Goal: Task Accomplishment & Management: Complete application form

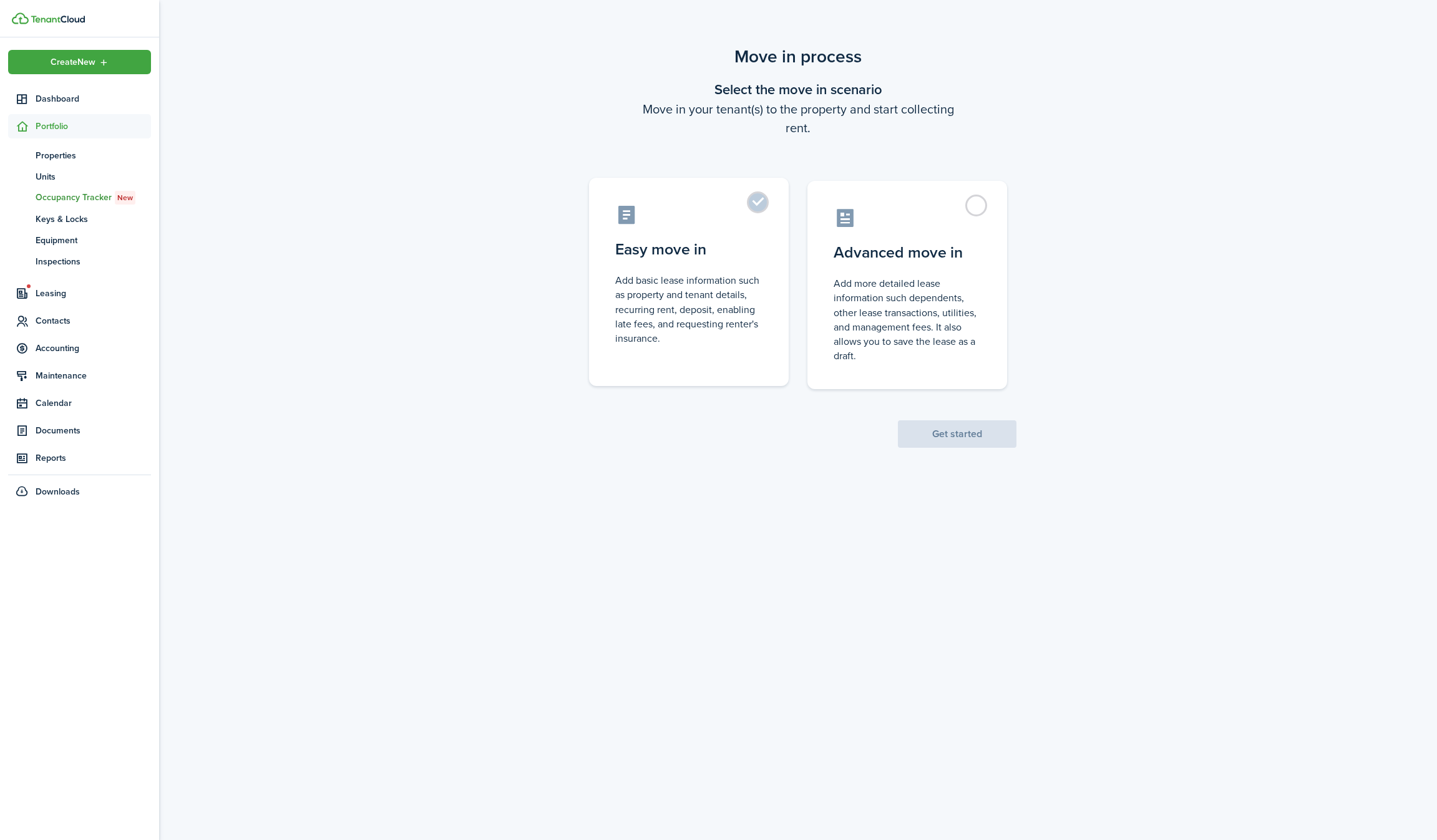
click at [761, 208] on label "Easy move in Add basic lease information such as property and tenant details, r…" at bounding box center [689, 281] width 200 height 208
radio input "true"
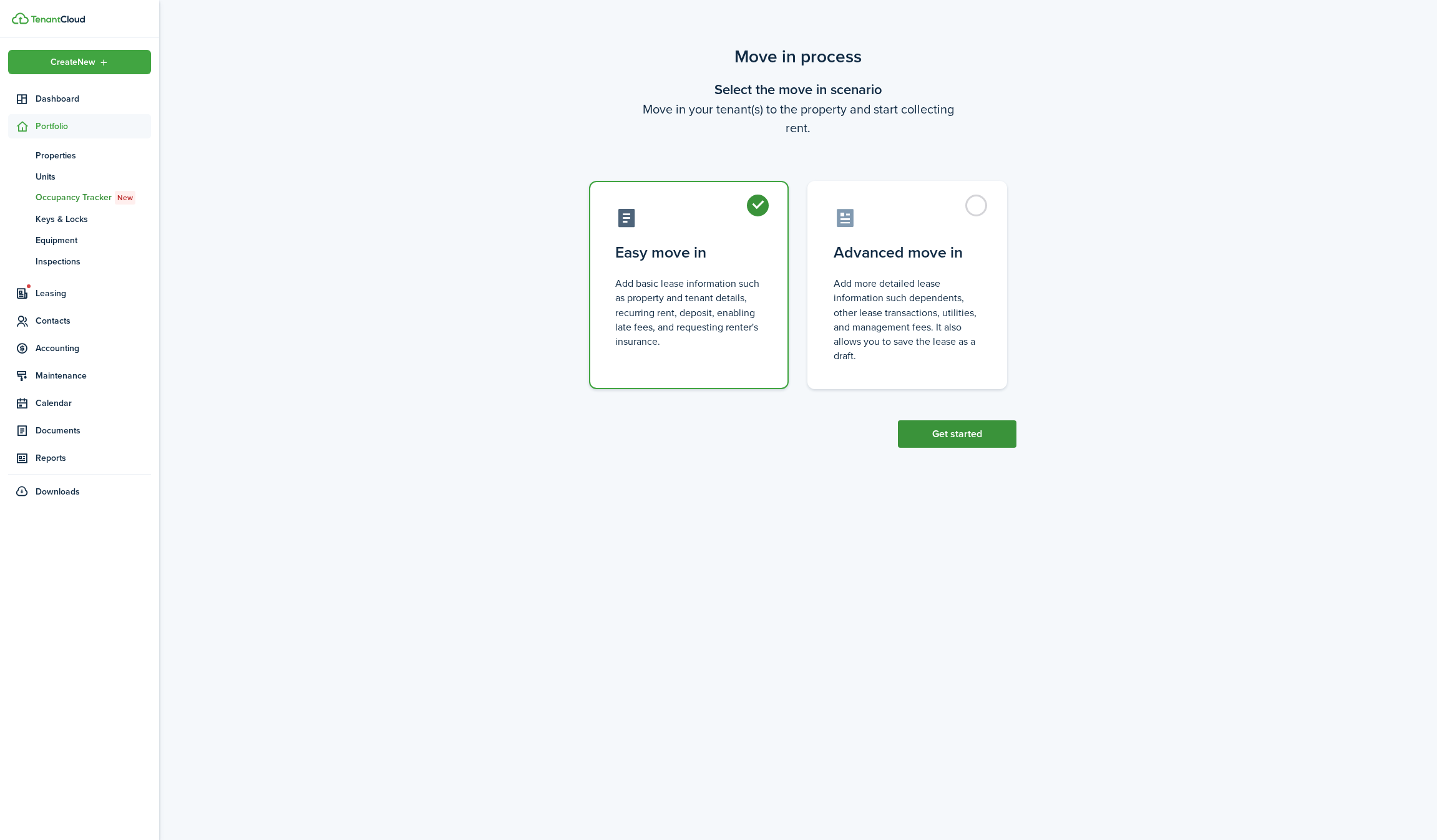
click at [958, 433] on button "Get started" at bounding box center [956, 434] width 118 height 28
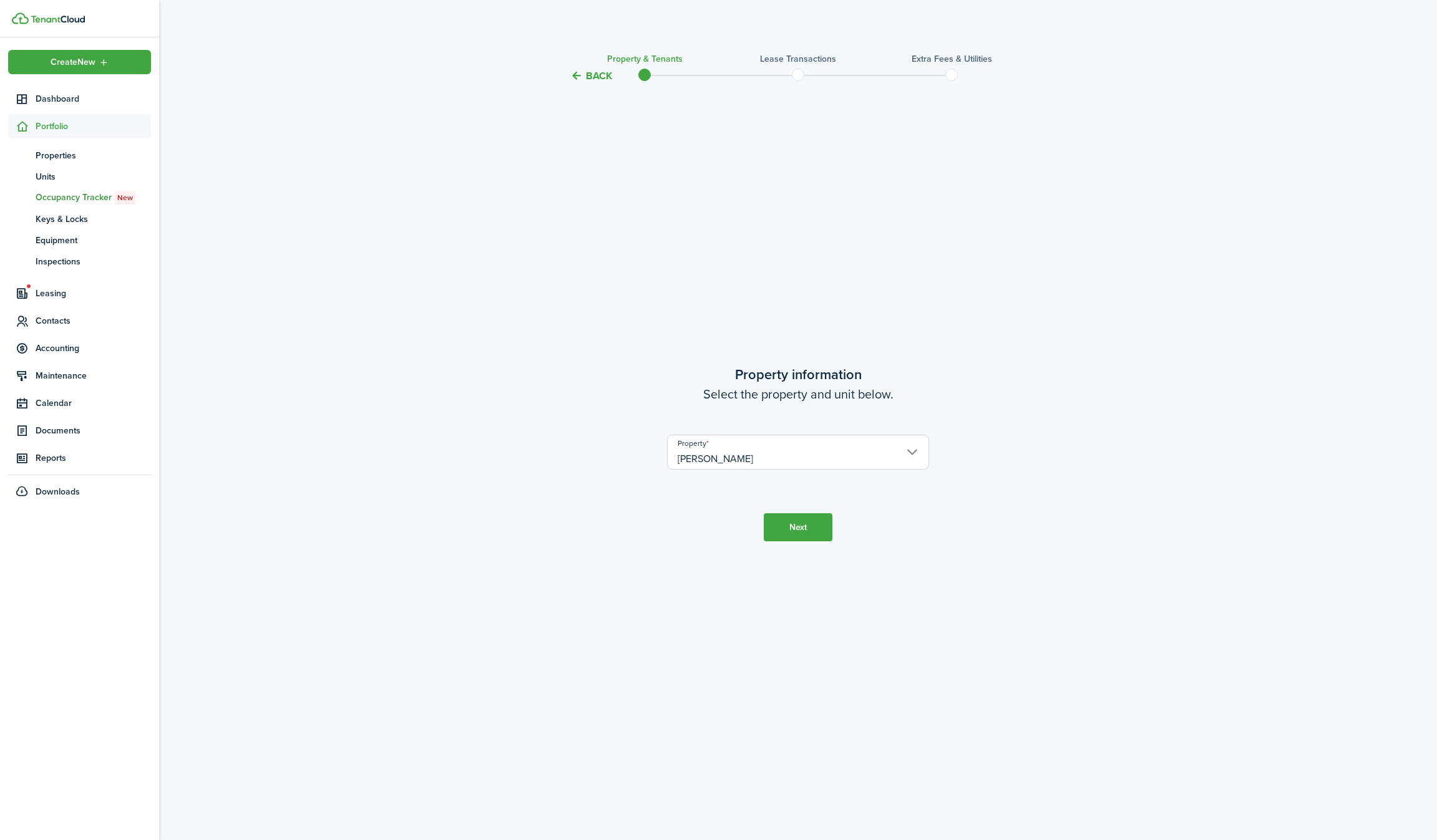
click at [803, 532] on button "Next" at bounding box center [797, 528] width 68 height 28
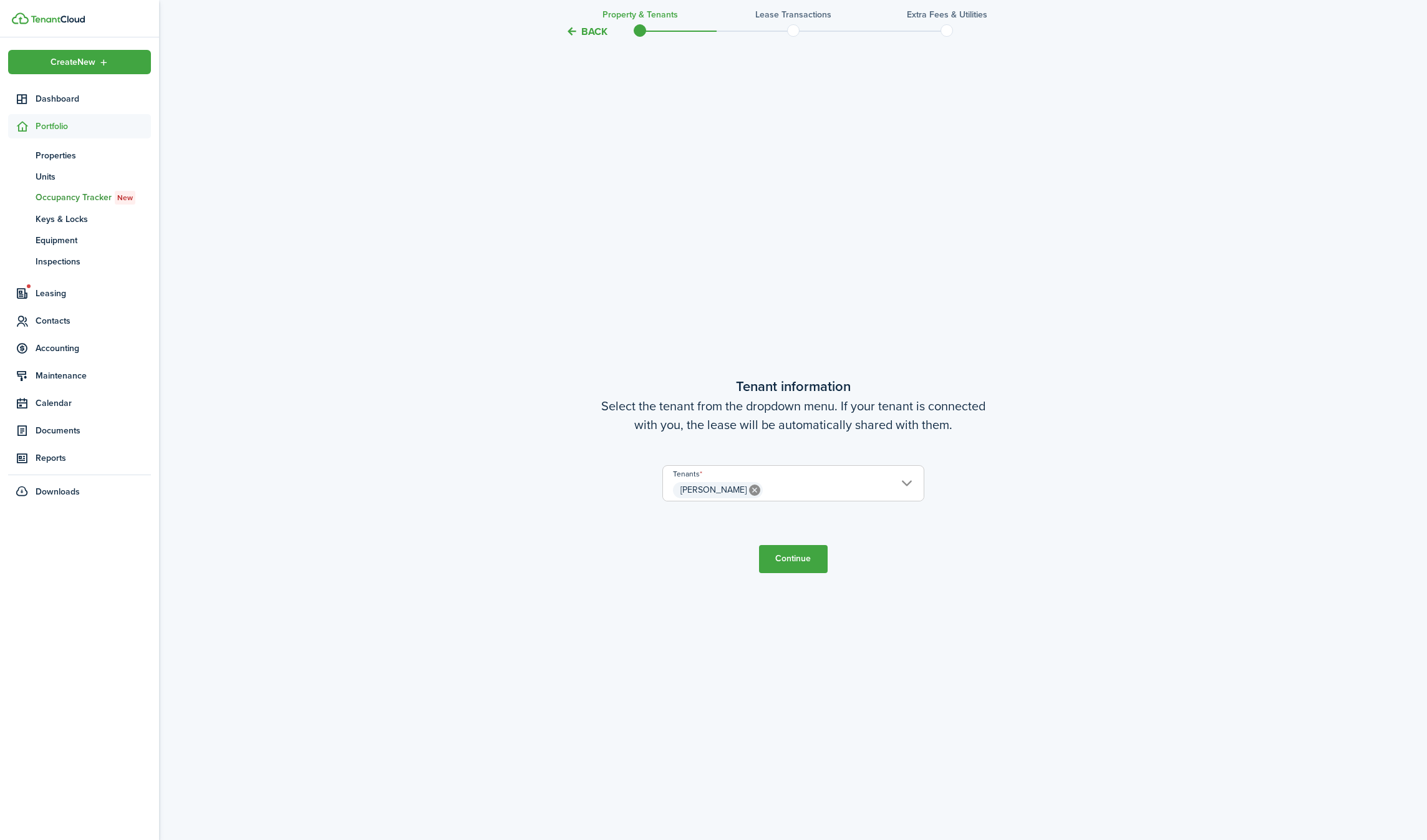
scroll to position [756, 0]
click at [794, 563] on button "Continue" at bounding box center [793, 554] width 68 height 28
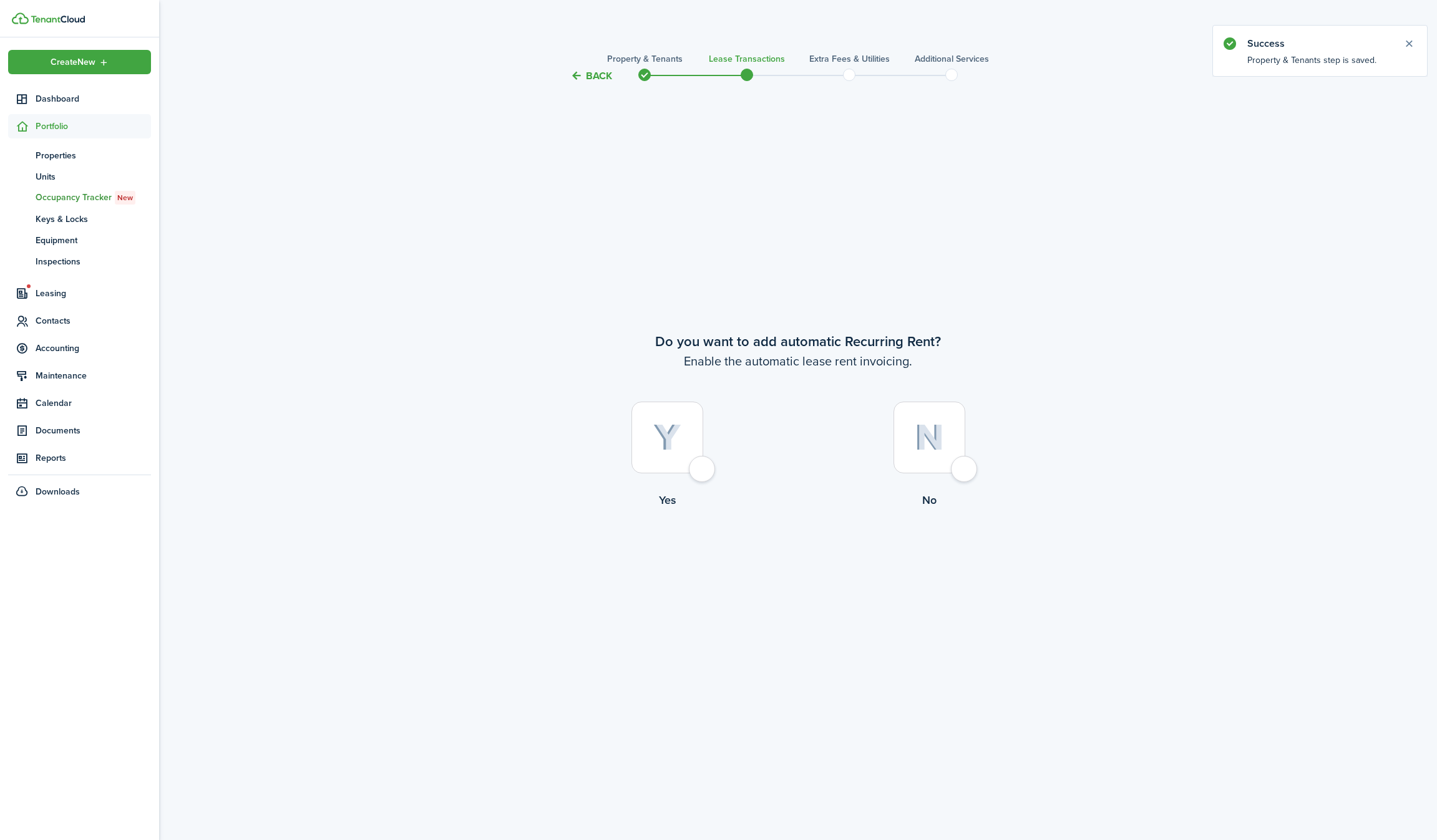
click at [703, 473] on div at bounding box center [667, 438] width 72 height 72
radio input "true"
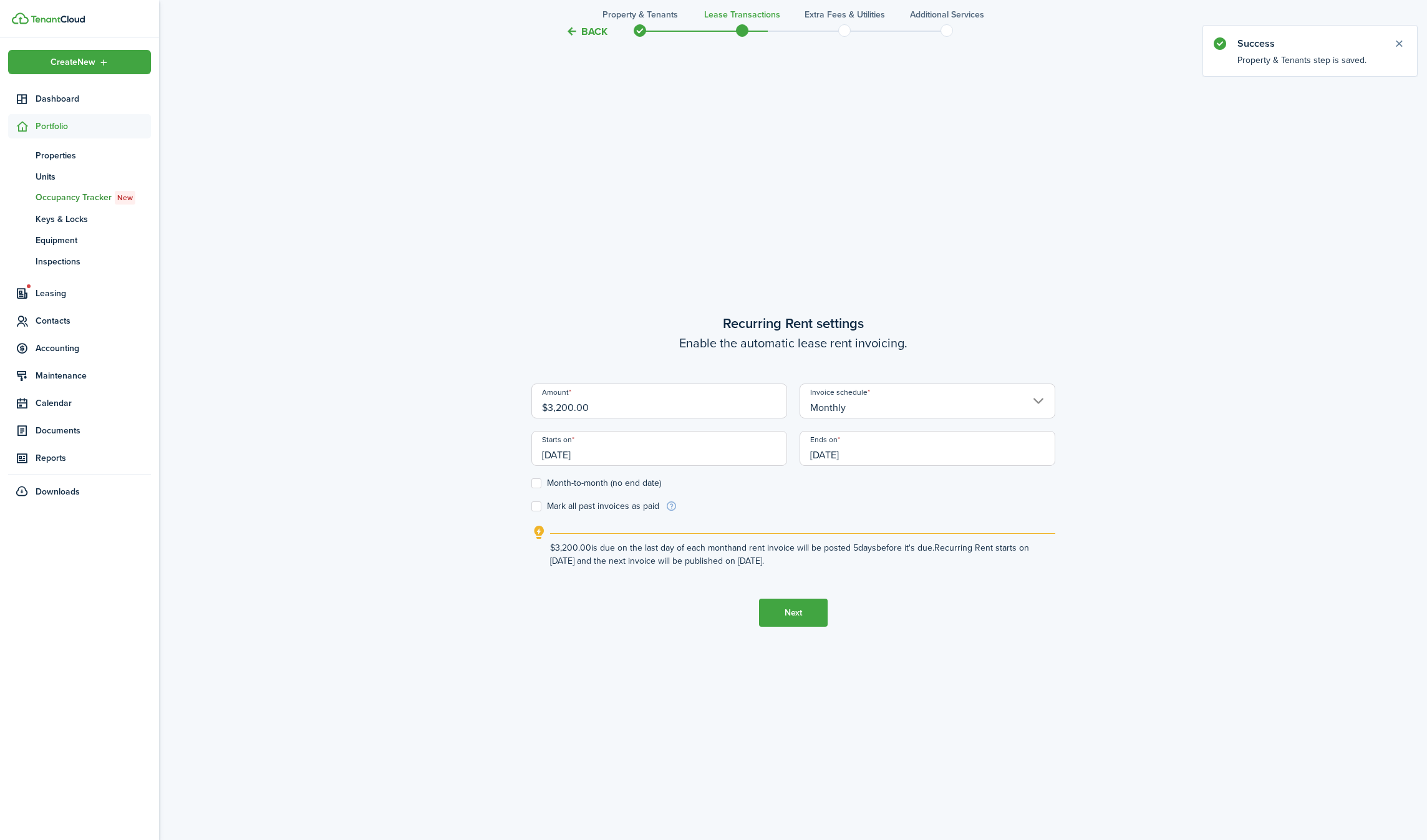
scroll to position [756, 0]
click at [558, 454] on input "[DATE]" at bounding box center [660, 448] width 256 height 35
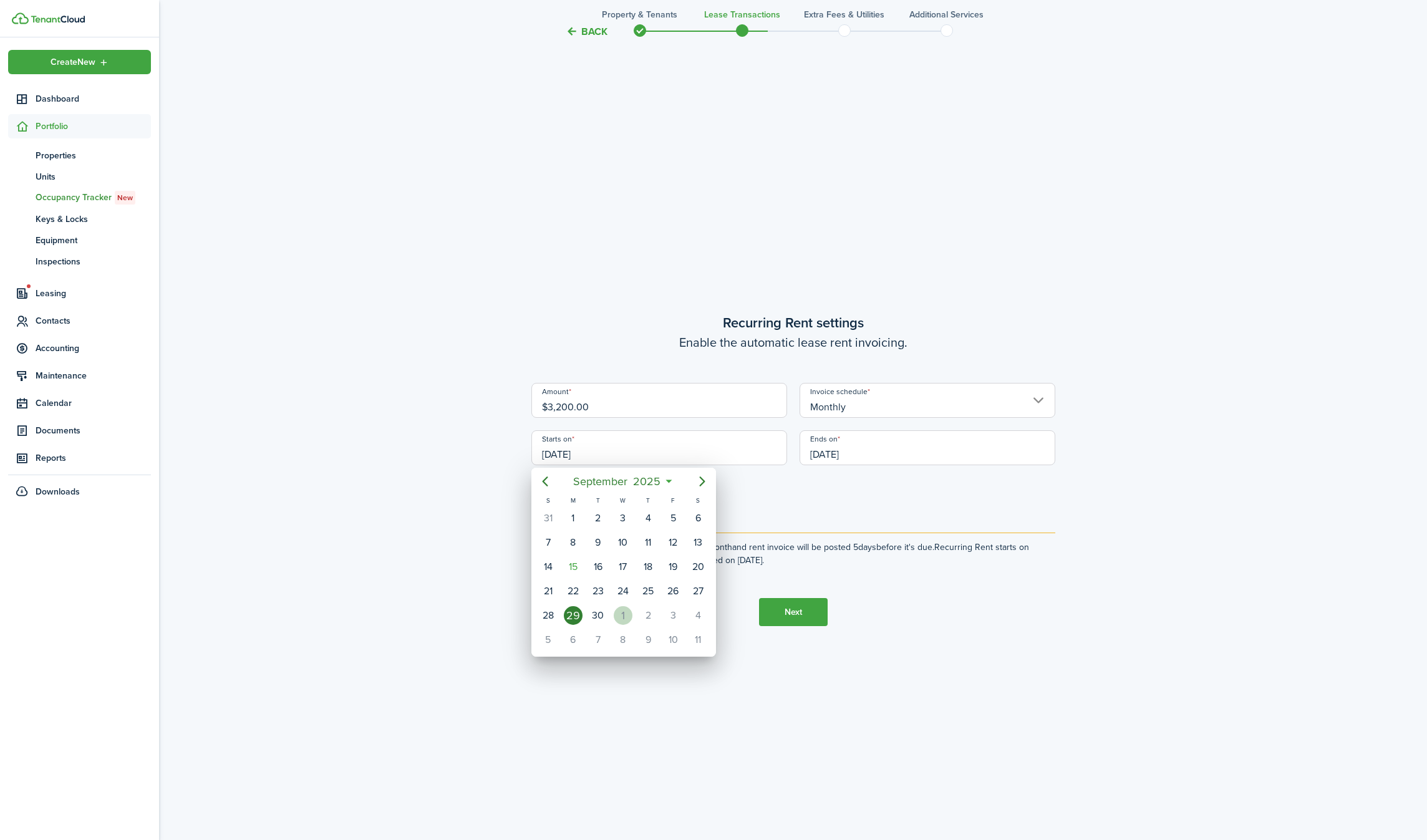
click at [633, 619] on div "[DATE]" at bounding box center [623, 615] width 25 height 24
type input "[DATE]"
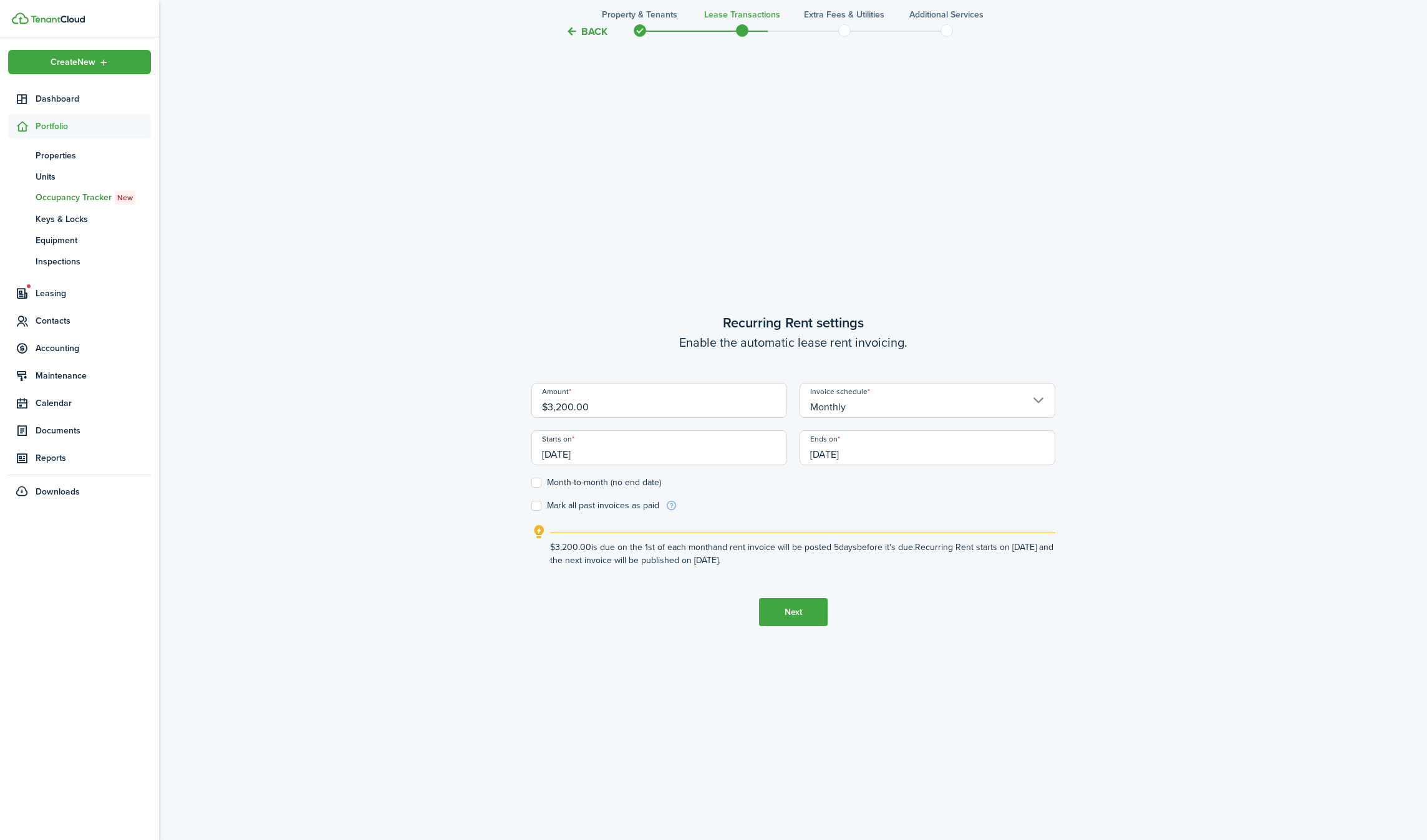
scroll to position [0, 0]
click at [828, 456] on input "[DATE]" at bounding box center [928, 448] width 256 height 35
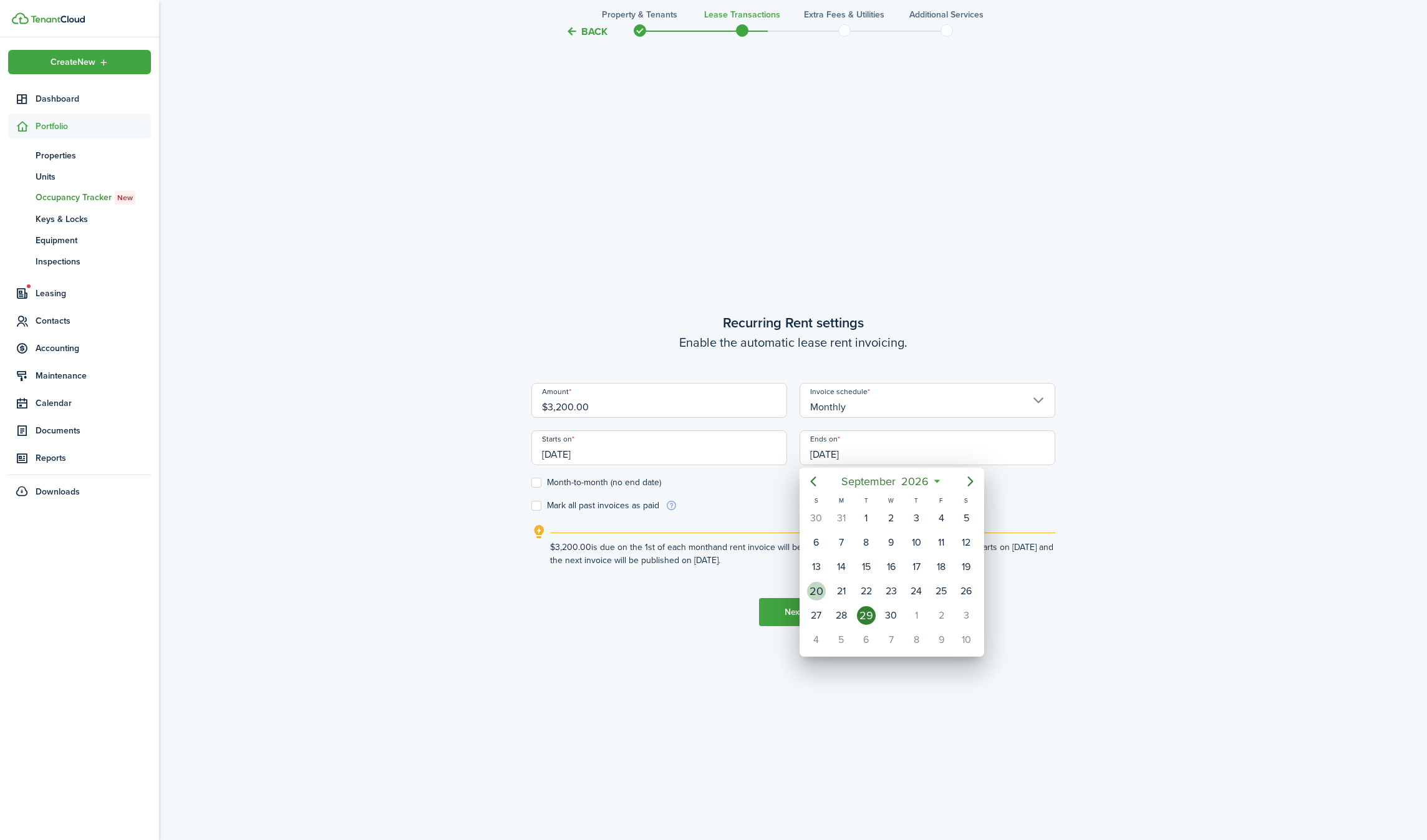
click at [825, 588] on div "20" at bounding box center [816, 591] width 19 height 19
type input "[DATE]"
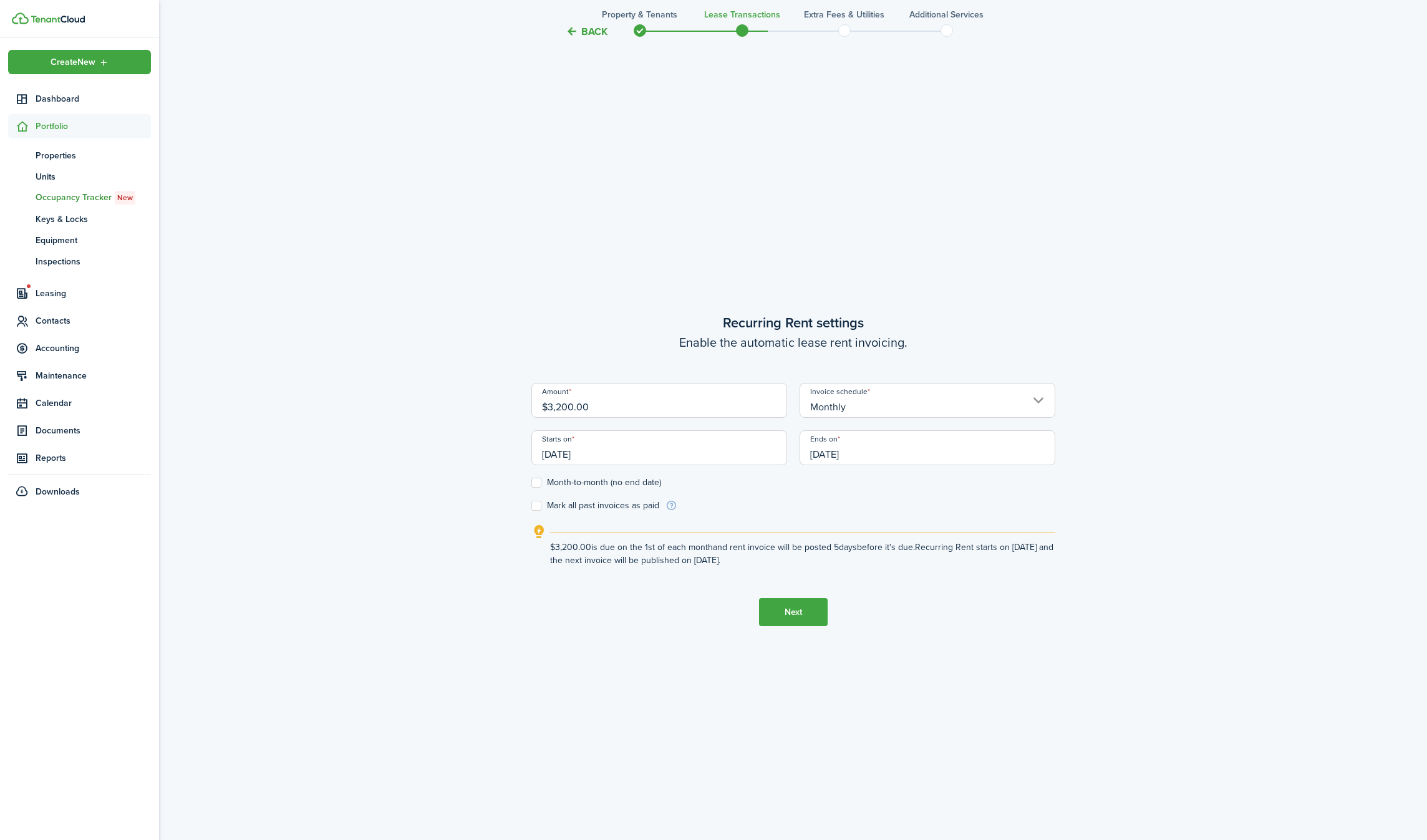
click at [537, 484] on label "Month-to-month (no end date)" at bounding box center [597, 483] width 130 height 10
click at [532, 483] on input "Month-to-month (no end date)" at bounding box center [531, 483] width 1 height 1
checkbox input "true"
click at [794, 610] on button "Next" at bounding box center [793, 612] width 68 height 28
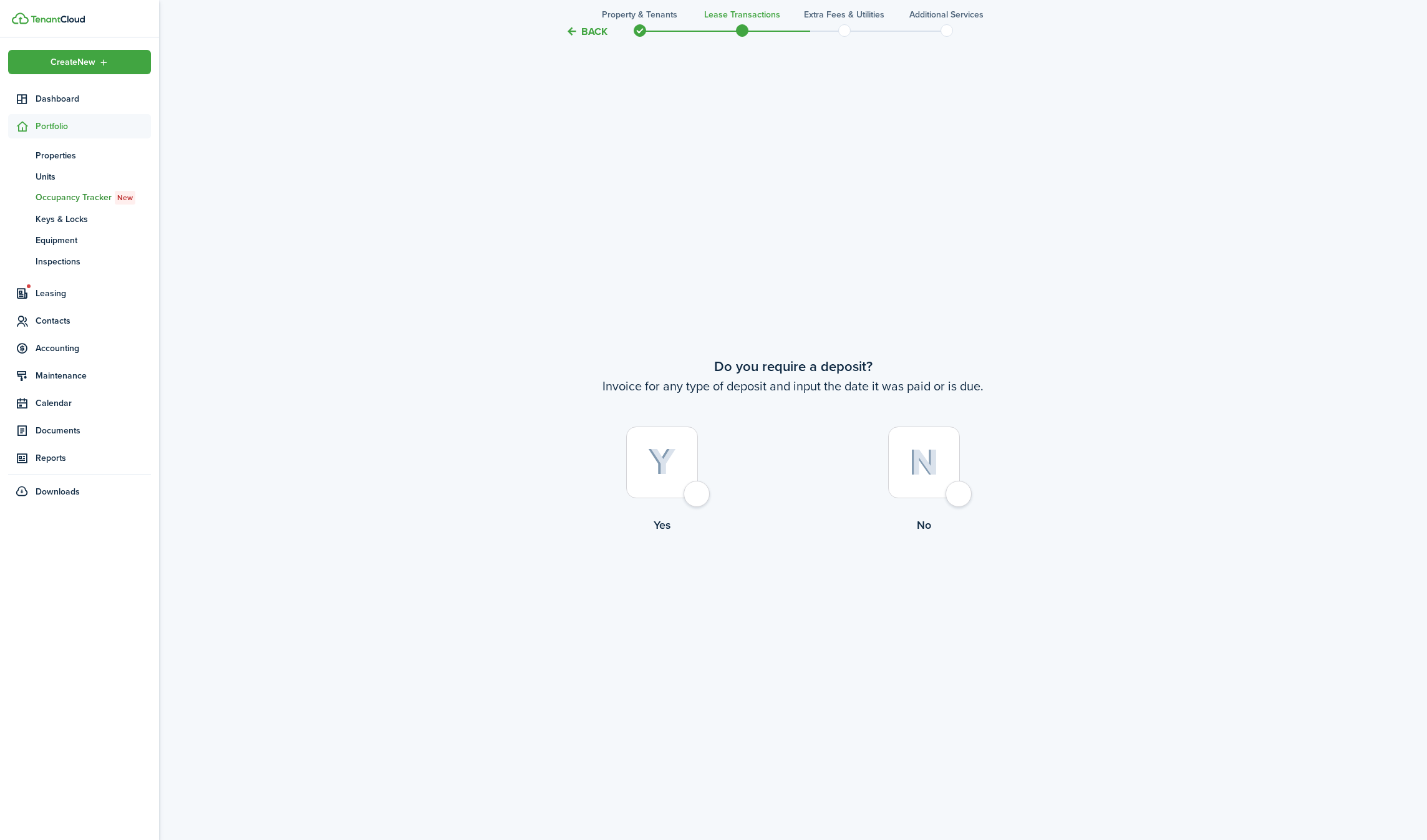
scroll to position [1597, 0]
click at [686, 498] on label "Yes" at bounding box center [662, 474] width 262 height 113
radio input "true"
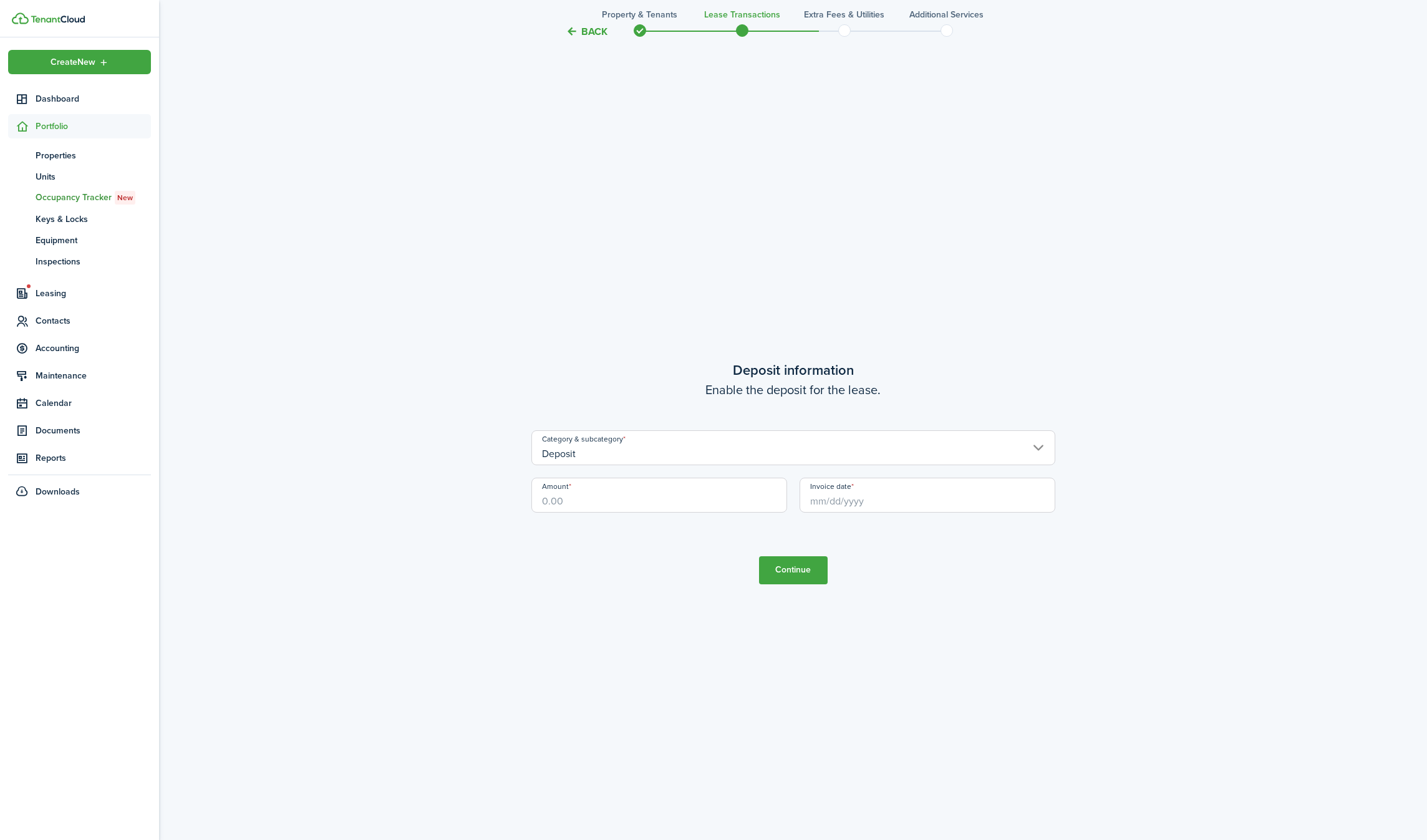
scroll to position [2437, 0]
click at [590, 496] on input "Amount" at bounding box center [660, 492] width 256 height 35
type input "$3,000.00"
click at [814, 501] on input "Invoice date" at bounding box center [928, 492] width 256 height 35
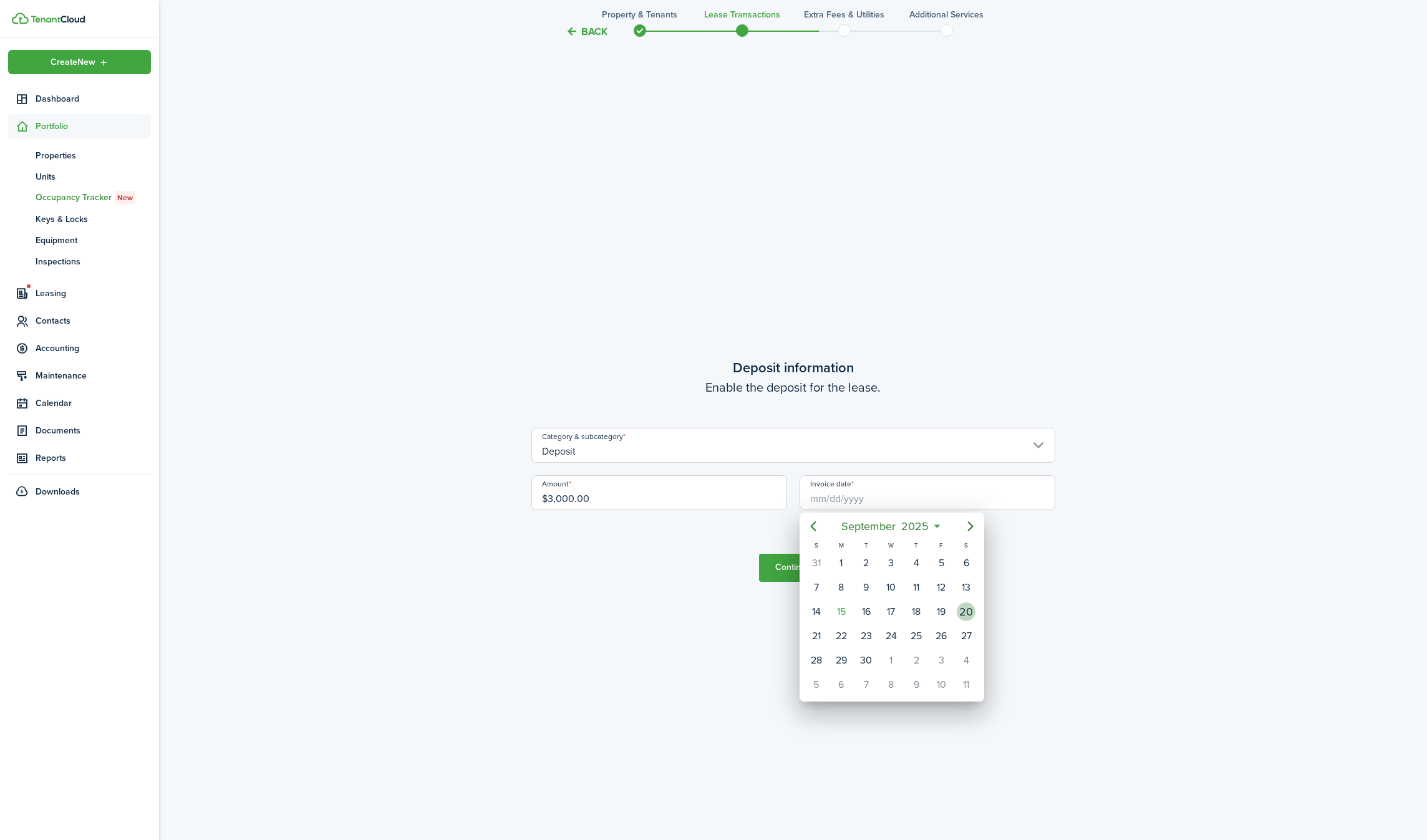
click at [971, 614] on div "20" at bounding box center [966, 612] width 19 height 19
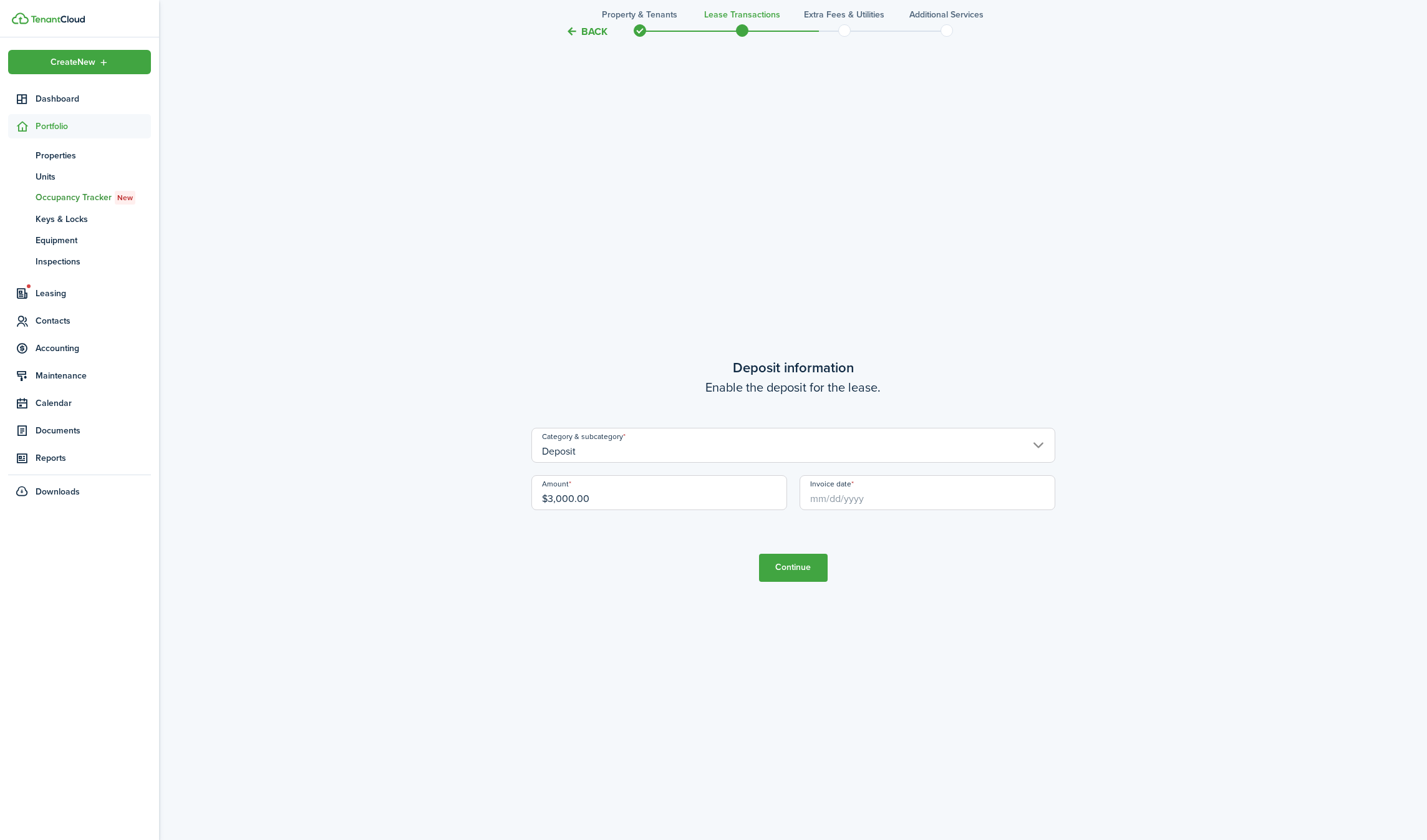
type input "[DATE]"
click at [805, 560] on button "Continue" at bounding box center [793, 568] width 68 height 28
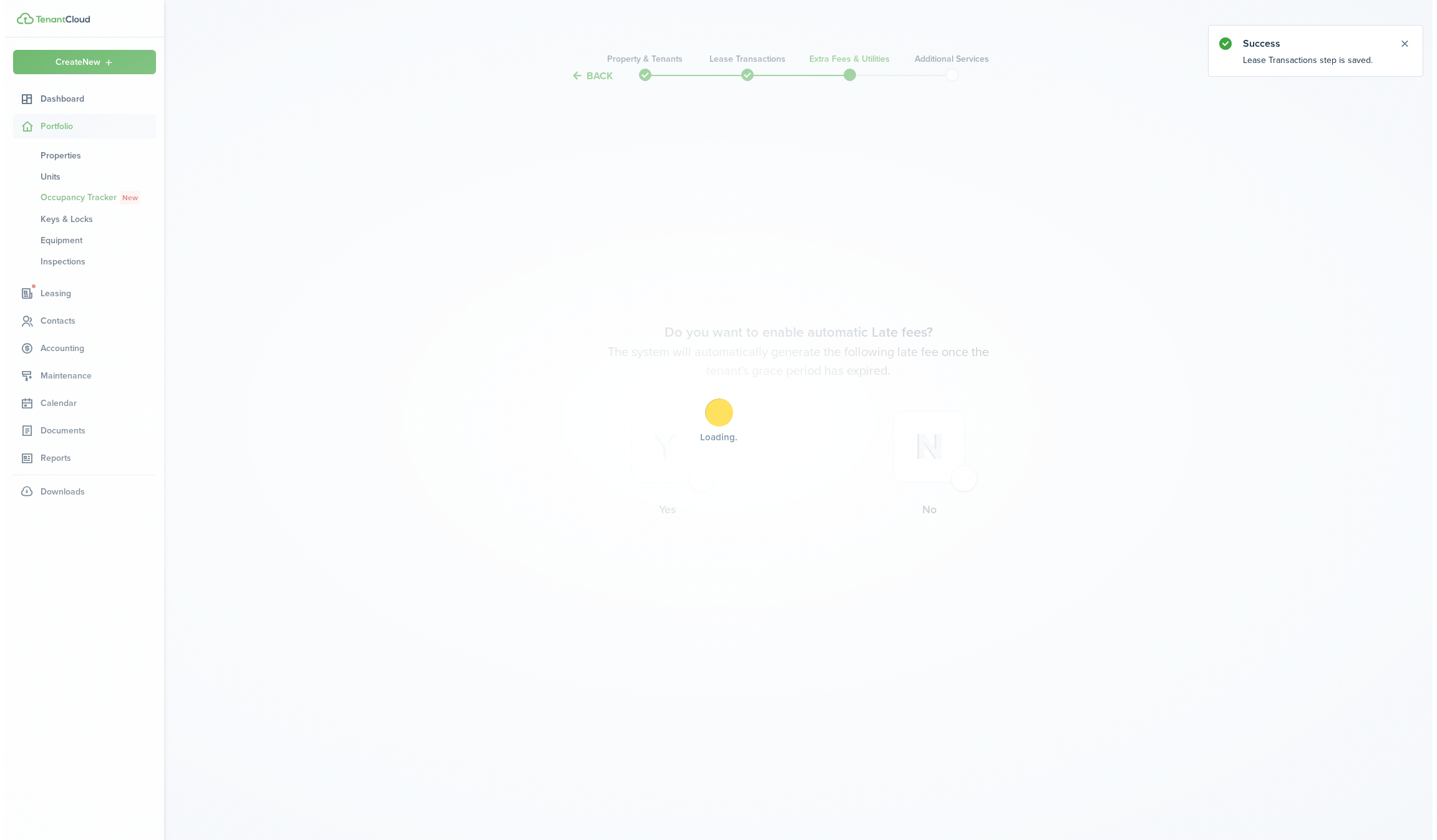
scroll to position [0, 0]
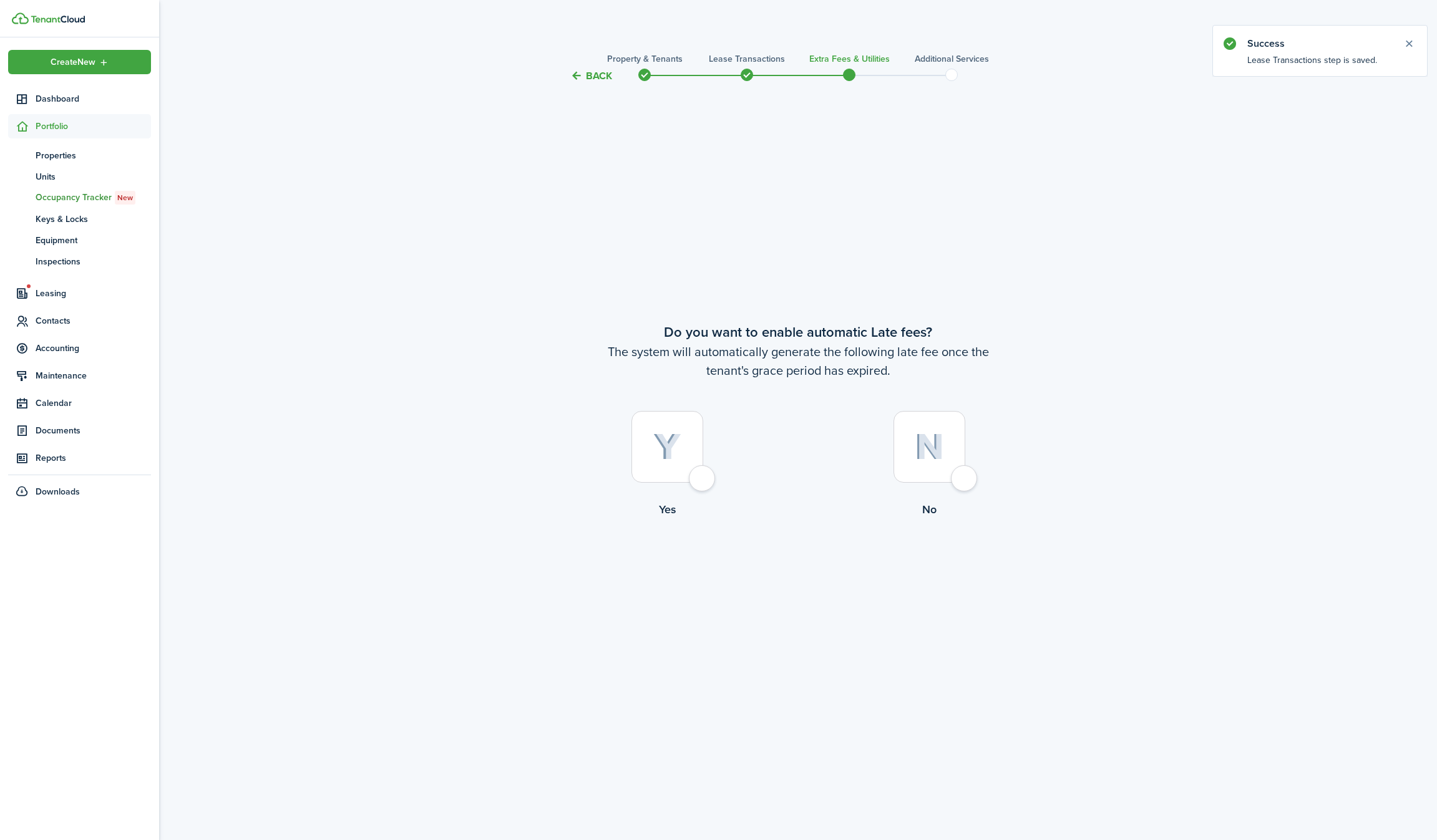
click at [703, 478] on div at bounding box center [667, 447] width 72 height 72
radio input "true"
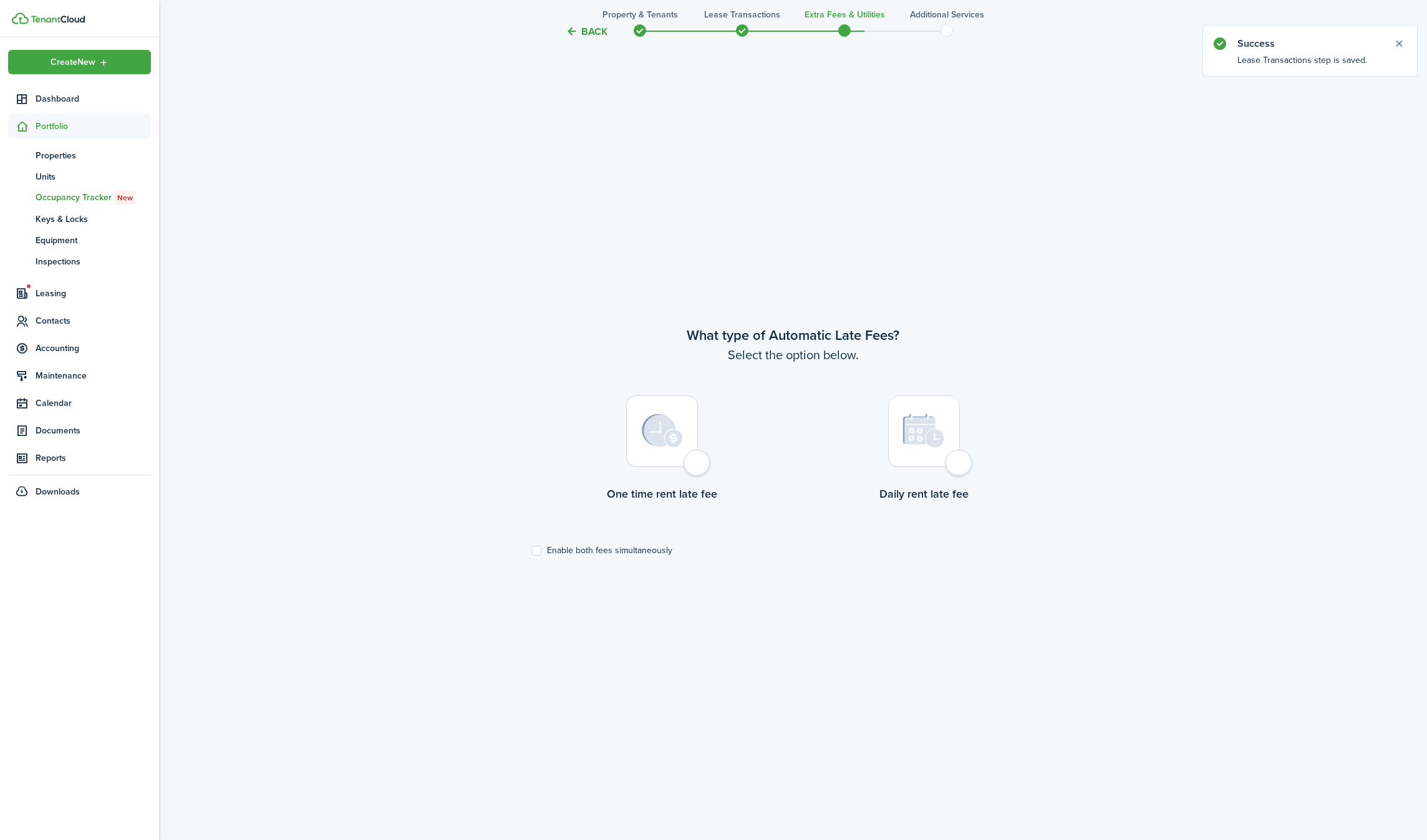
scroll to position [756, 0]
click at [698, 466] on div at bounding box center [662, 431] width 72 height 72
radio input "true"
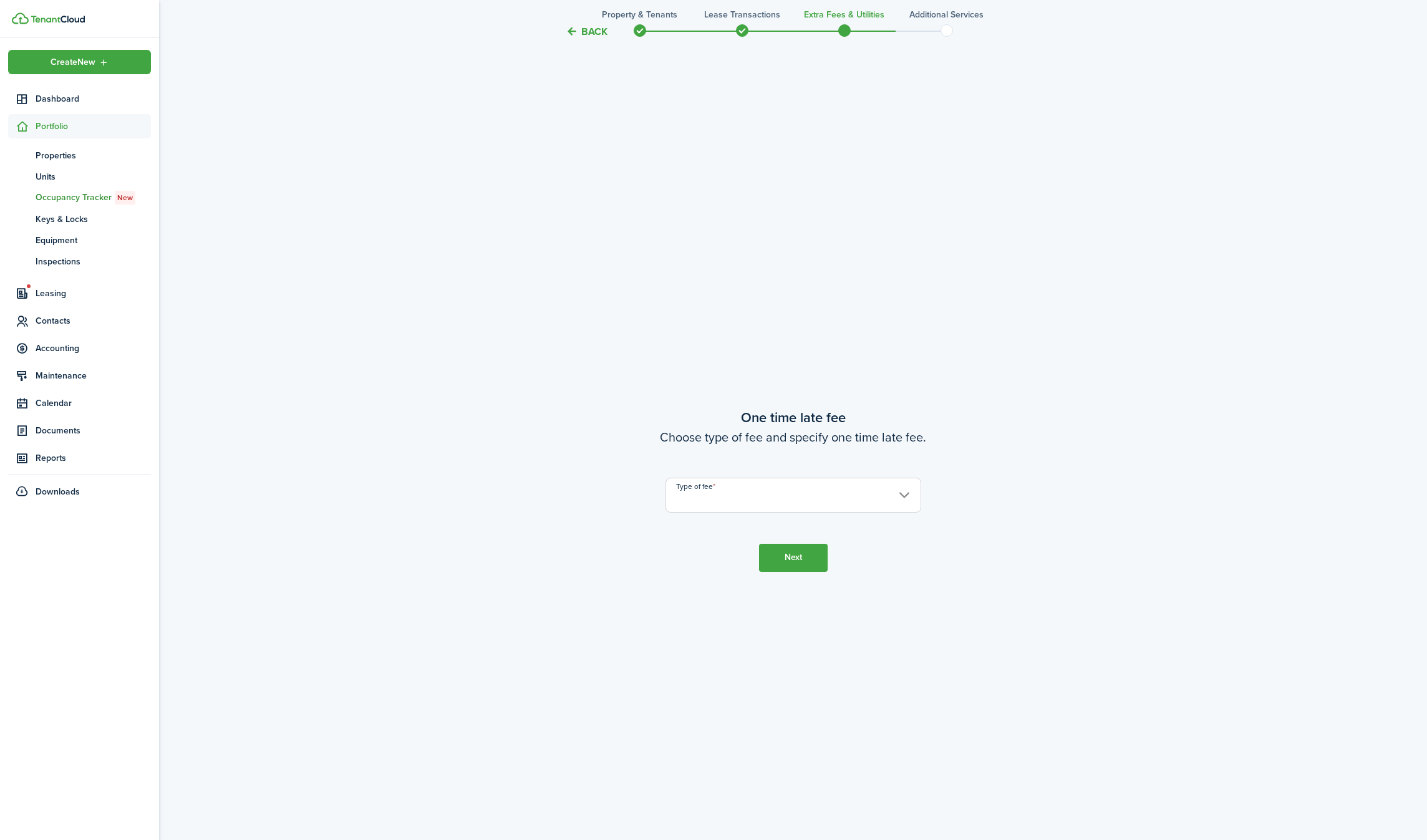
scroll to position [1597, 0]
click at [767, 476] on input "Type of fee" at bounding box center [794, 475] width 256 height 35
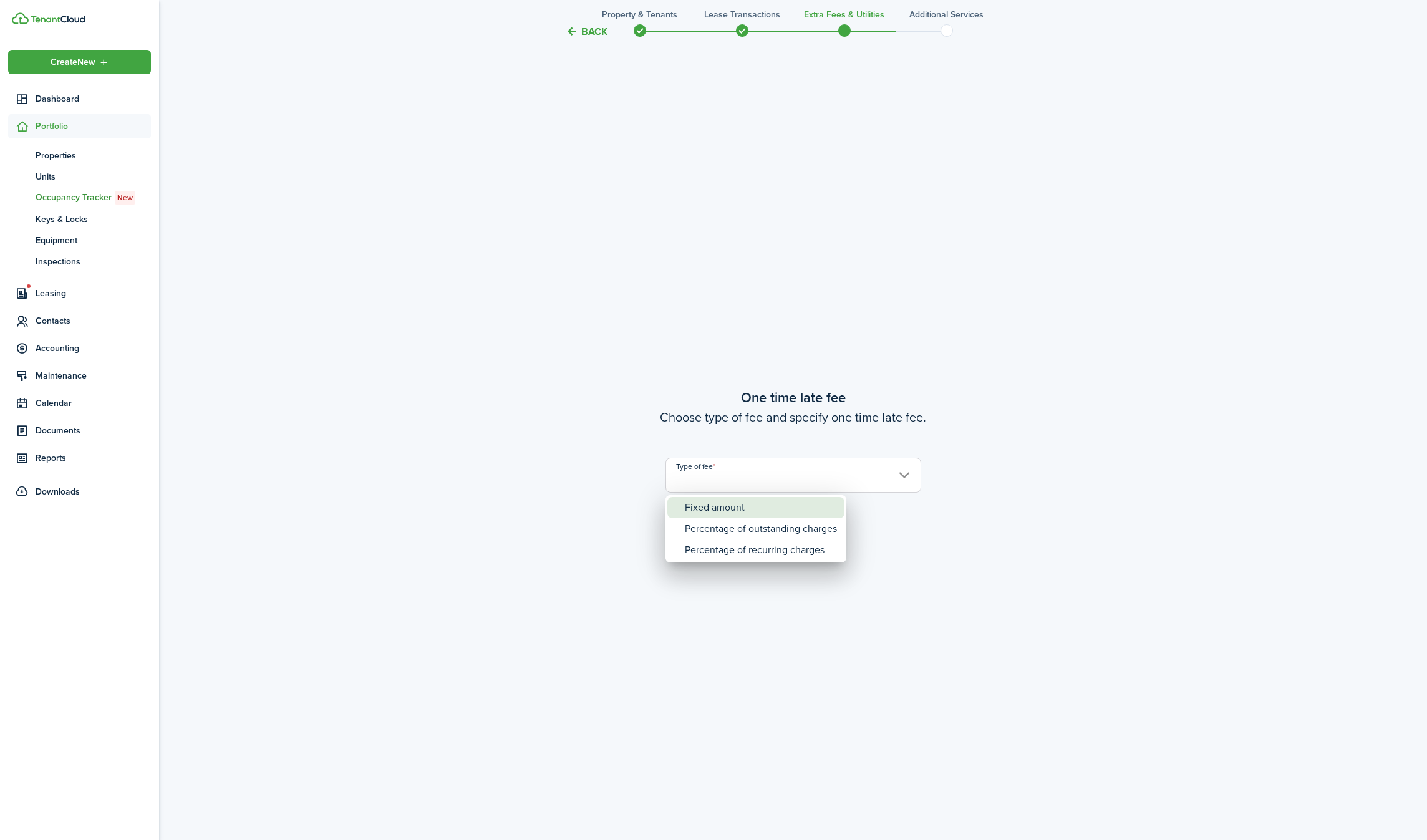
click at [783, 516] on div "Fixed amount" at bounding box center [761, 507] width 152 height 21
type input "Fixed amount"
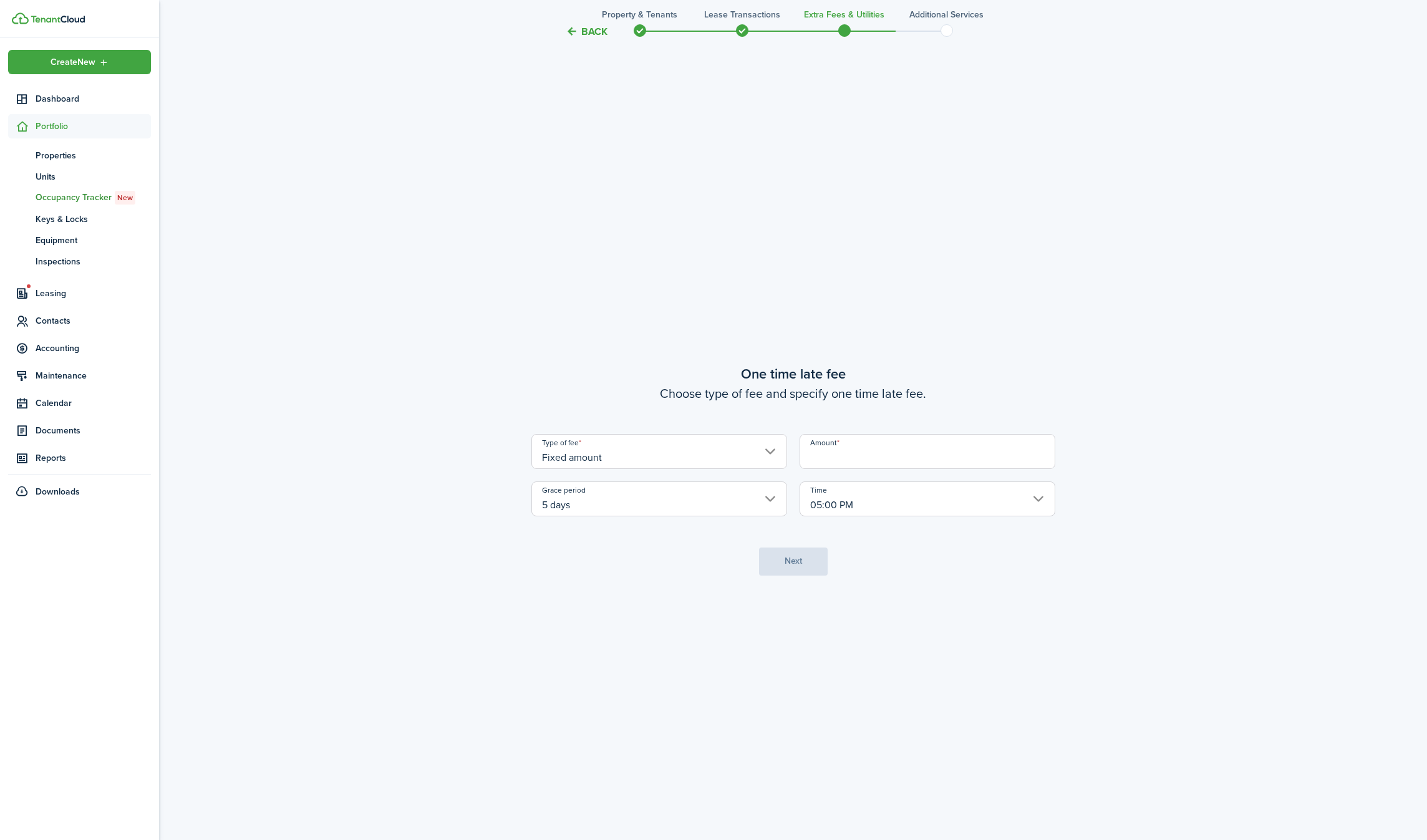
click at [821, 459] on input "Amount" at bounding box center [928, 451] width 256 height 35
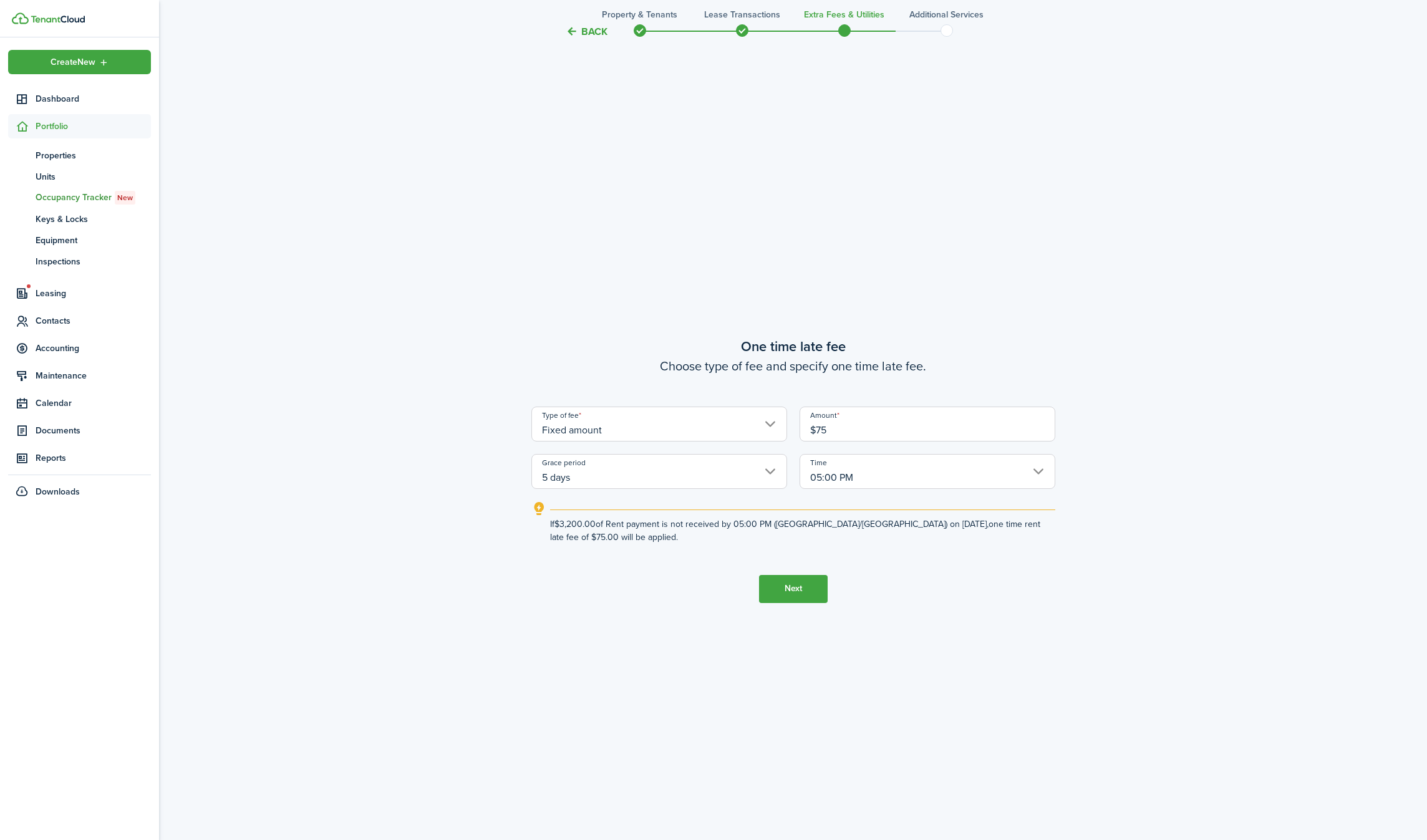
type input "$75.00"
click at [776, 475] on input "5 days" at bounding box center [660, 472] width 256 height 35
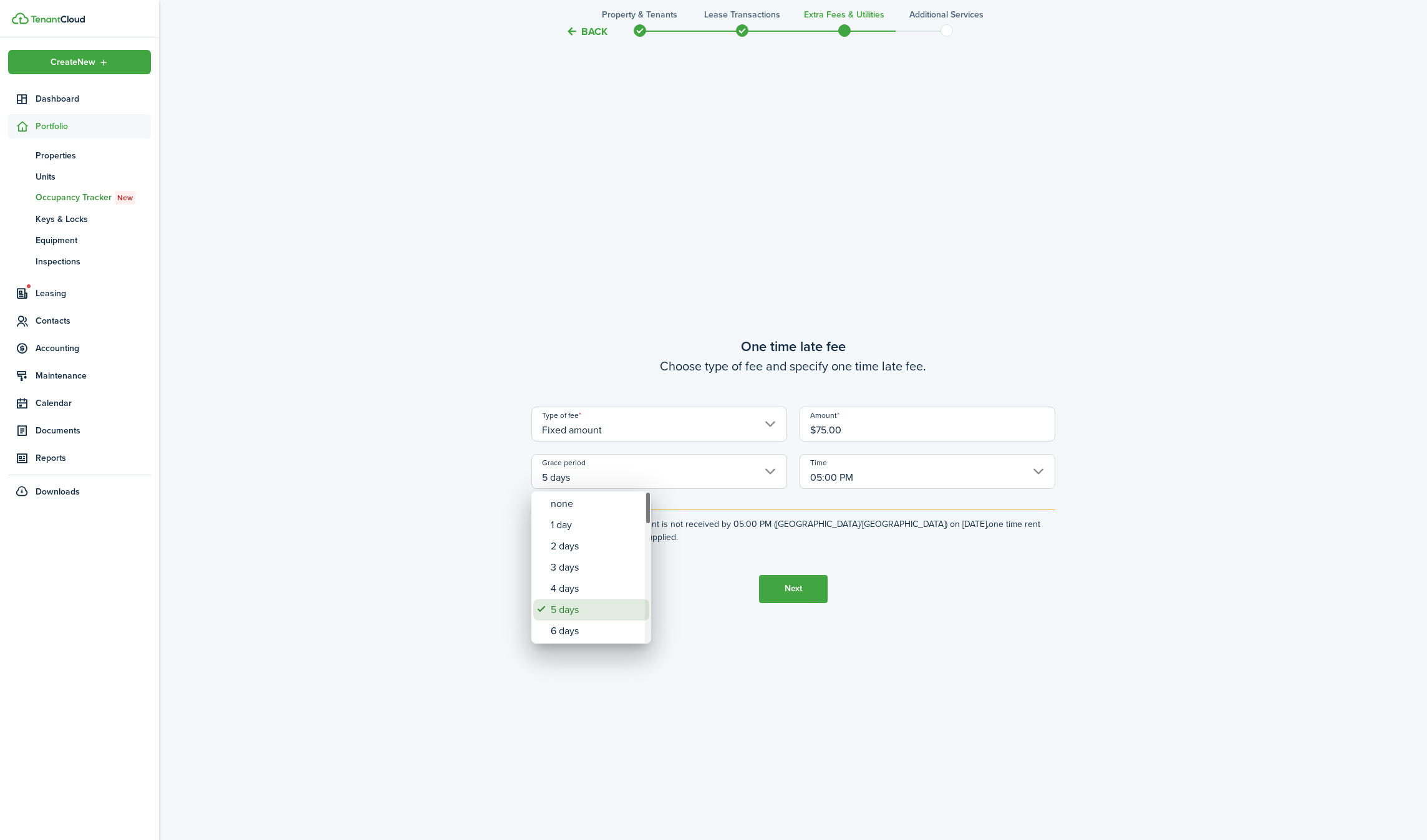
click at [588, 612] on div "5 days" at bounding box center [597, 610] width 91 height 21
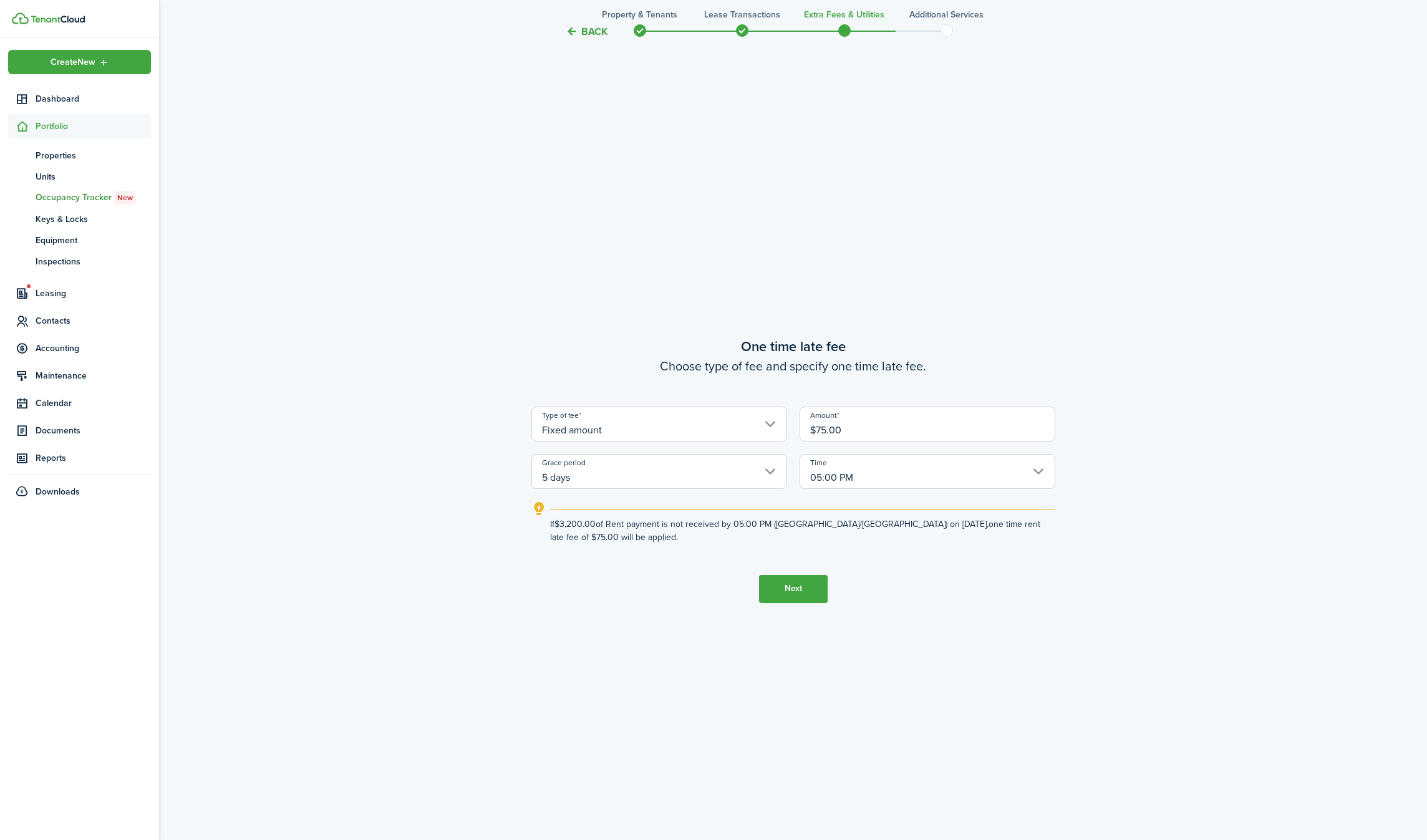
click at [783, 579] on button "Next" at bounding box center [793, 589] width 68 height 28
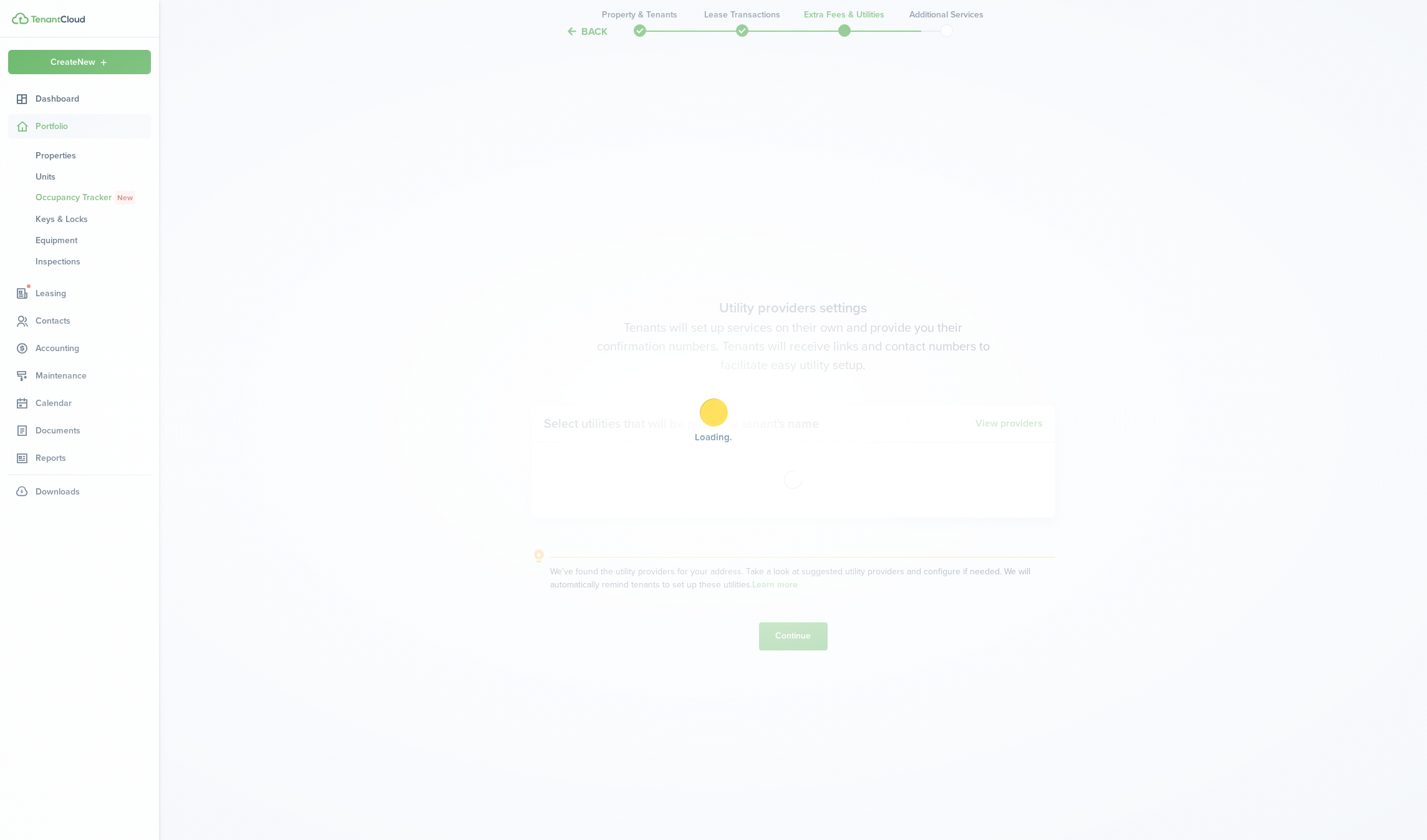
scroll to position [2437, 0]
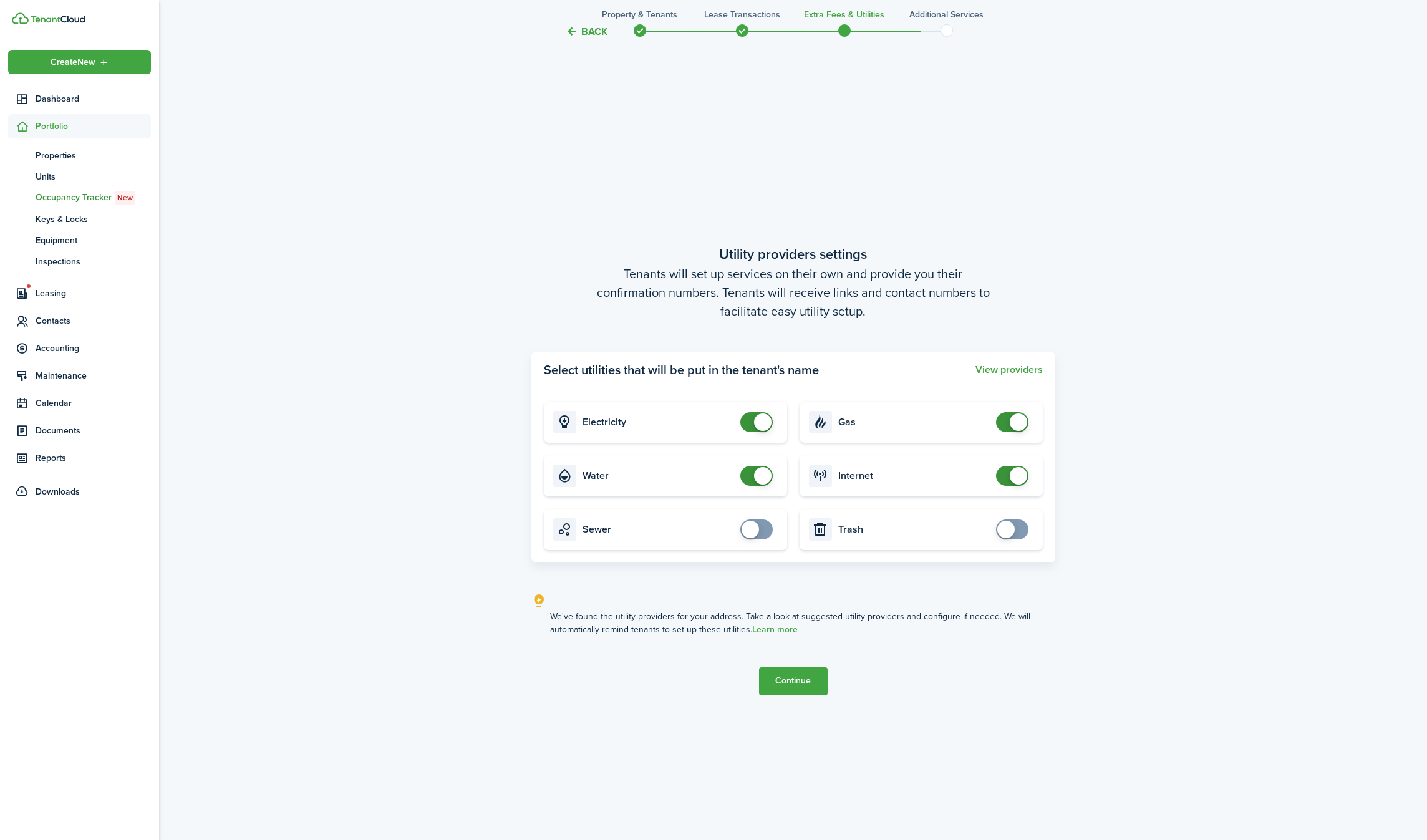
checkbox input "false"
click at [756, 473] on span at bounding box center [763, 476] width 17 height 17
click at [781, 676] on button "Continue" at bounding box center [793, 681] width 68 height 28
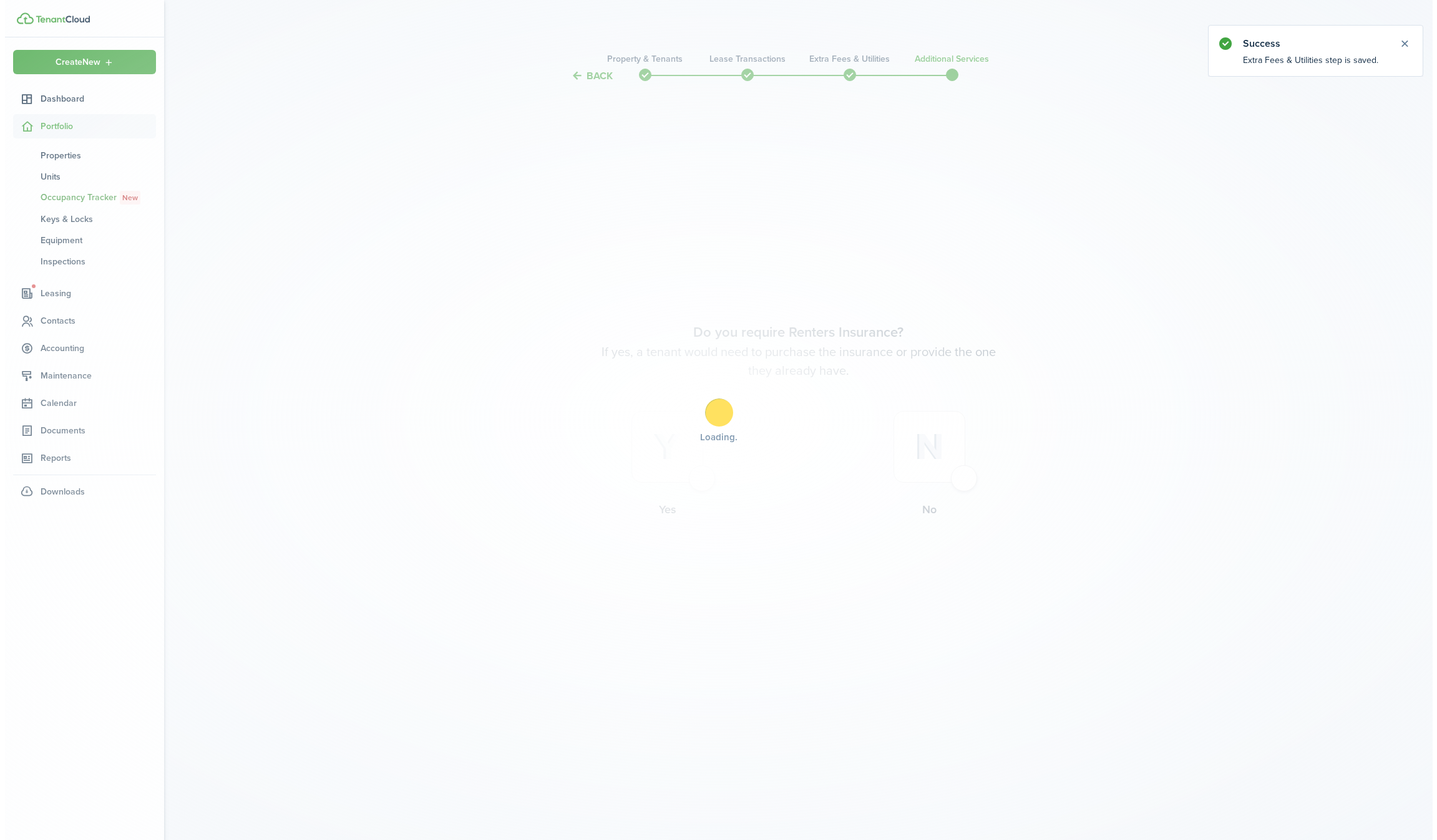
scroll to position [0, 0]
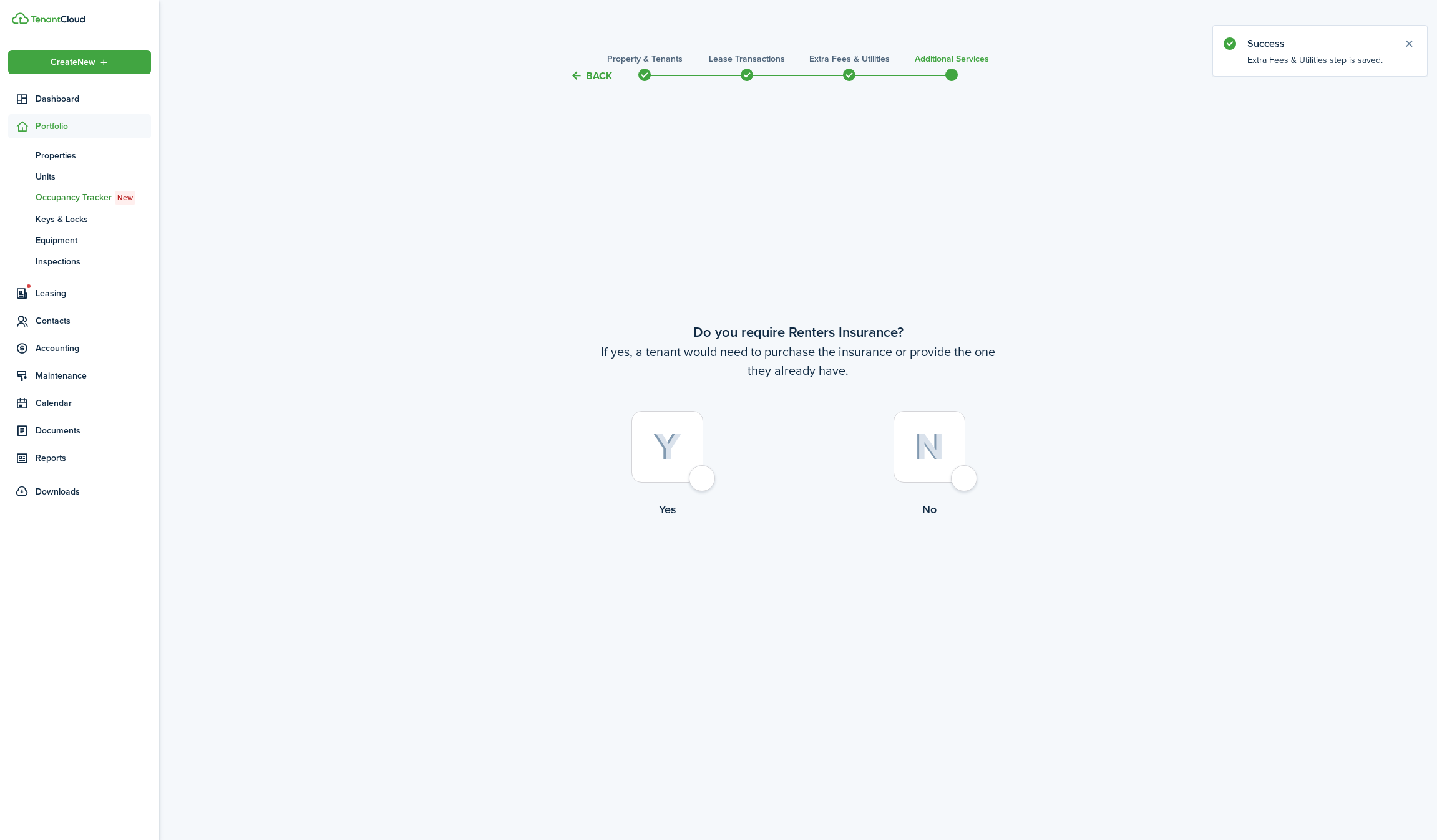
click at [703, 483] on div at bounding box center [667, 447] width 72 height 72
radio input "true"
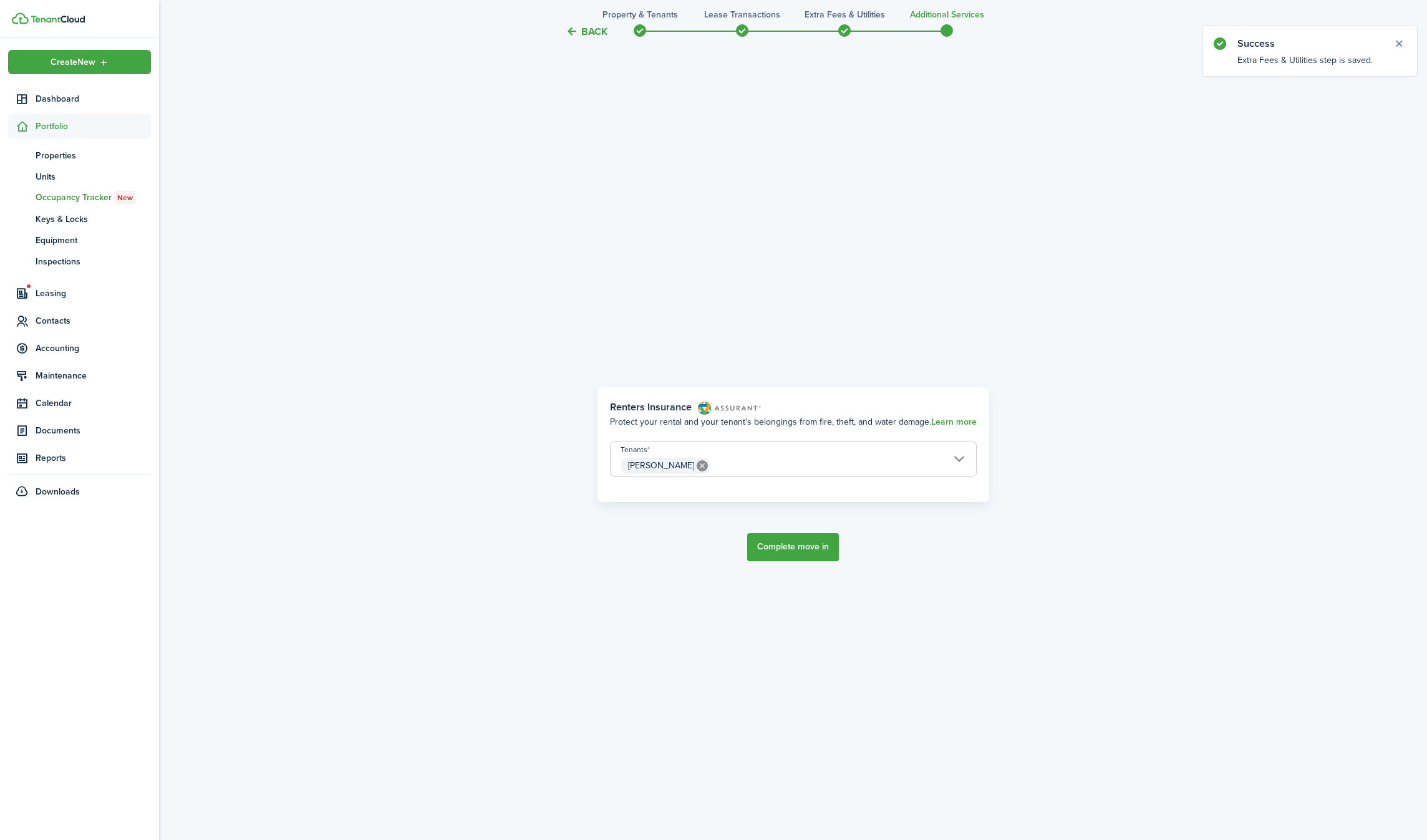
scroll to position [756, 0]
click at [641, 32] on span at bounding box center [640, 30] width 19 height 19
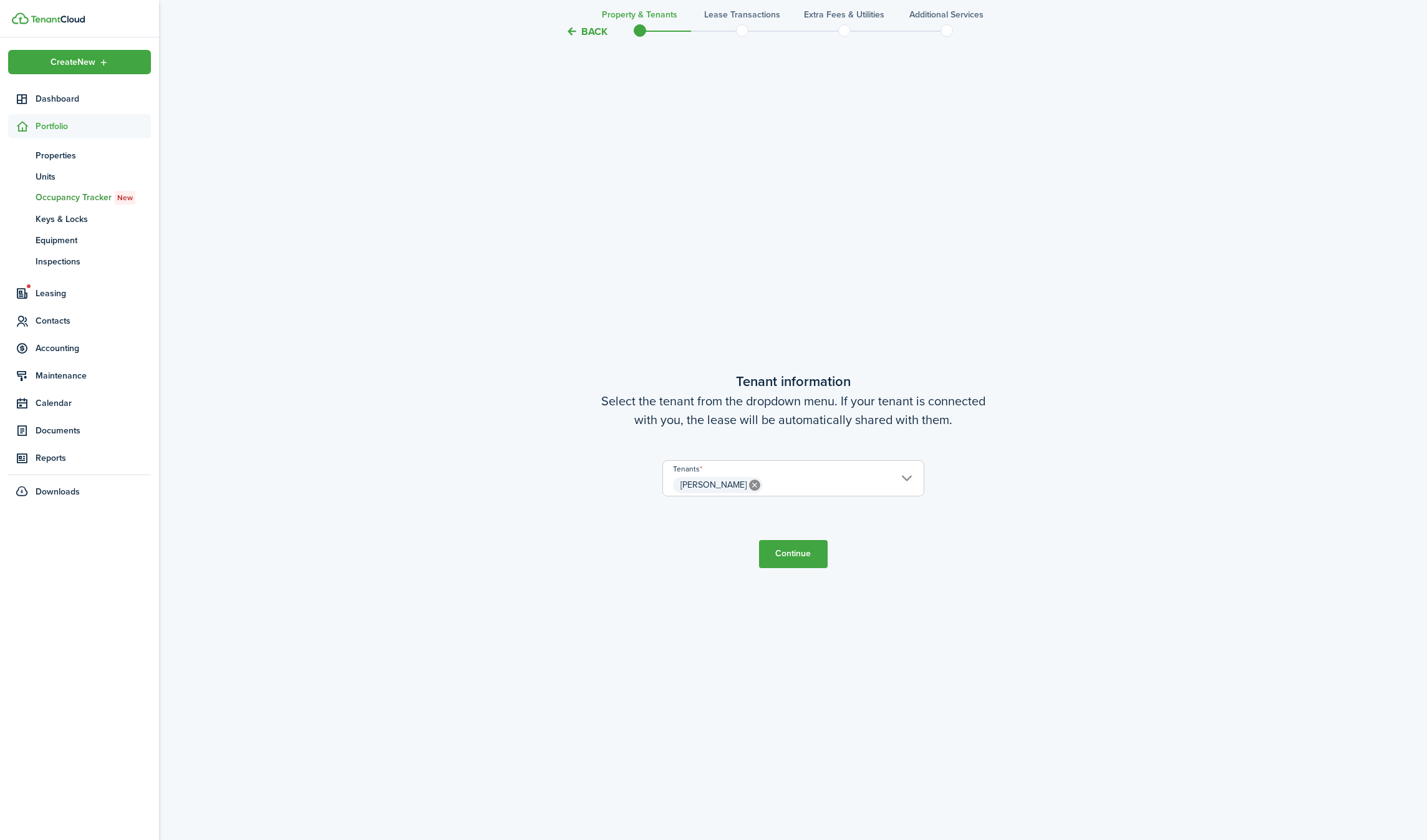
click at [787, 554] on button "Continue" at bounding box center [793, 554] width 68 height 28
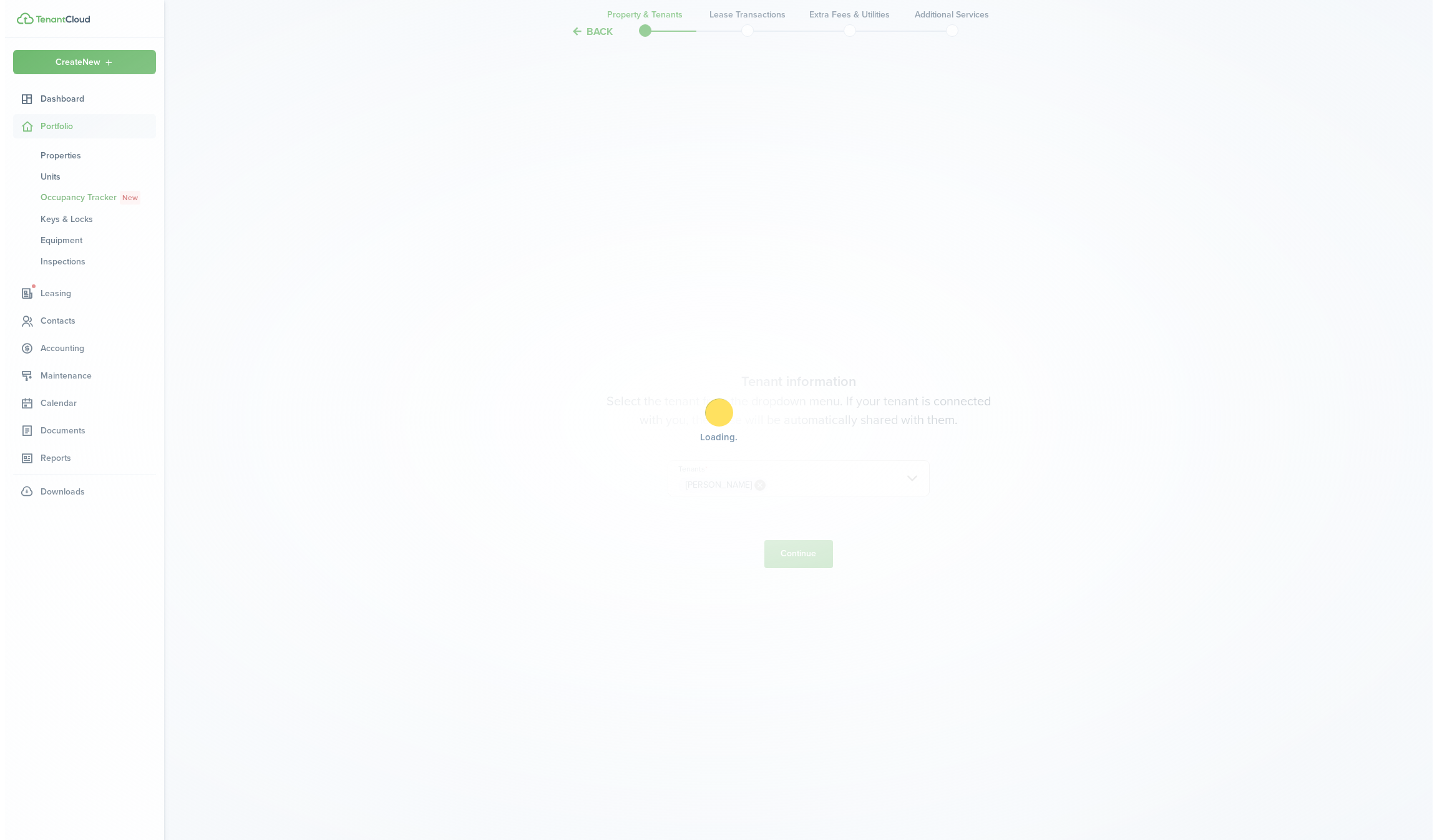
scroll to position [0, 0]
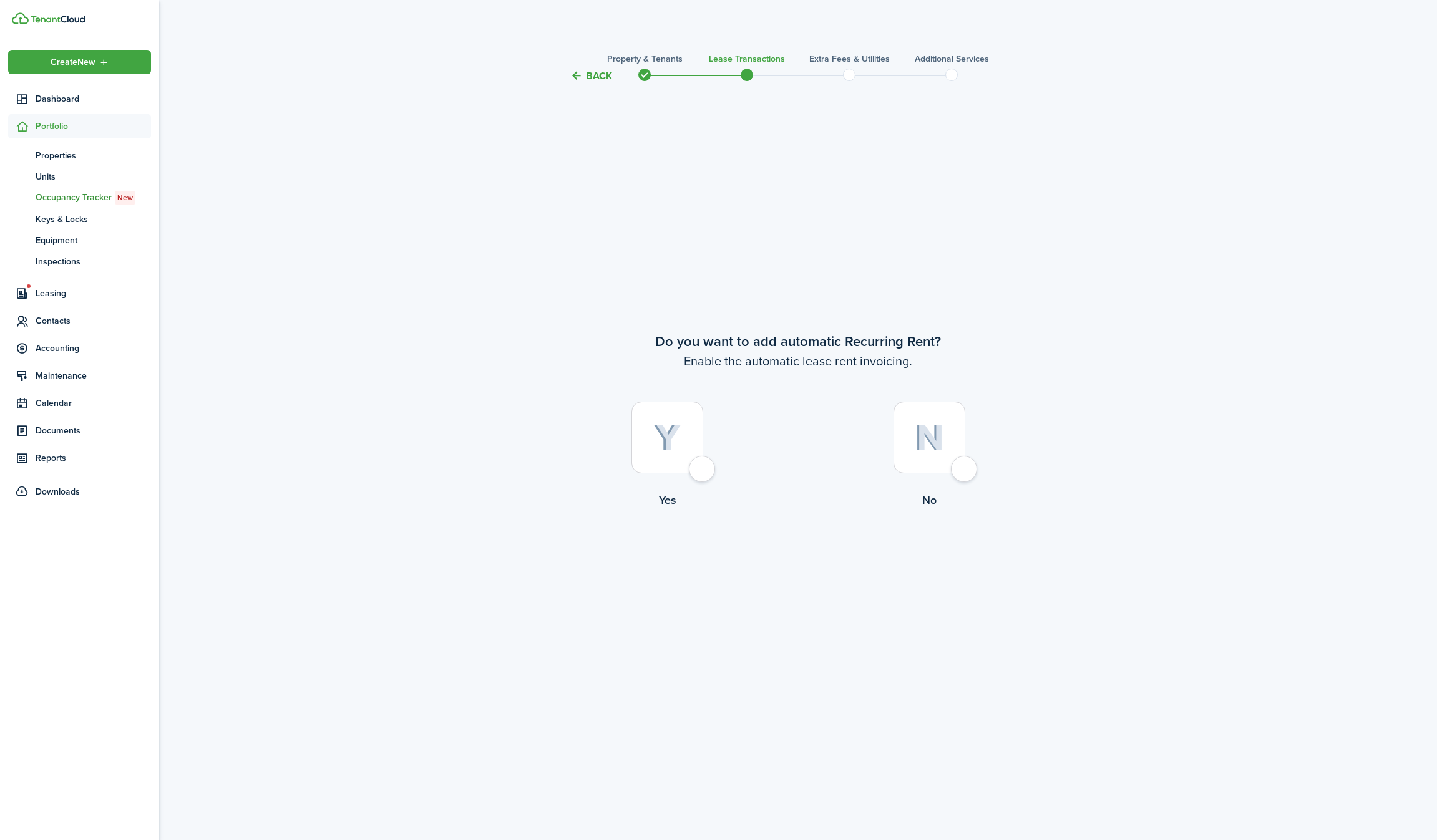
click at [698, 474] on div at bounding box center [667, 438] width 72 height 72
radio input "true"
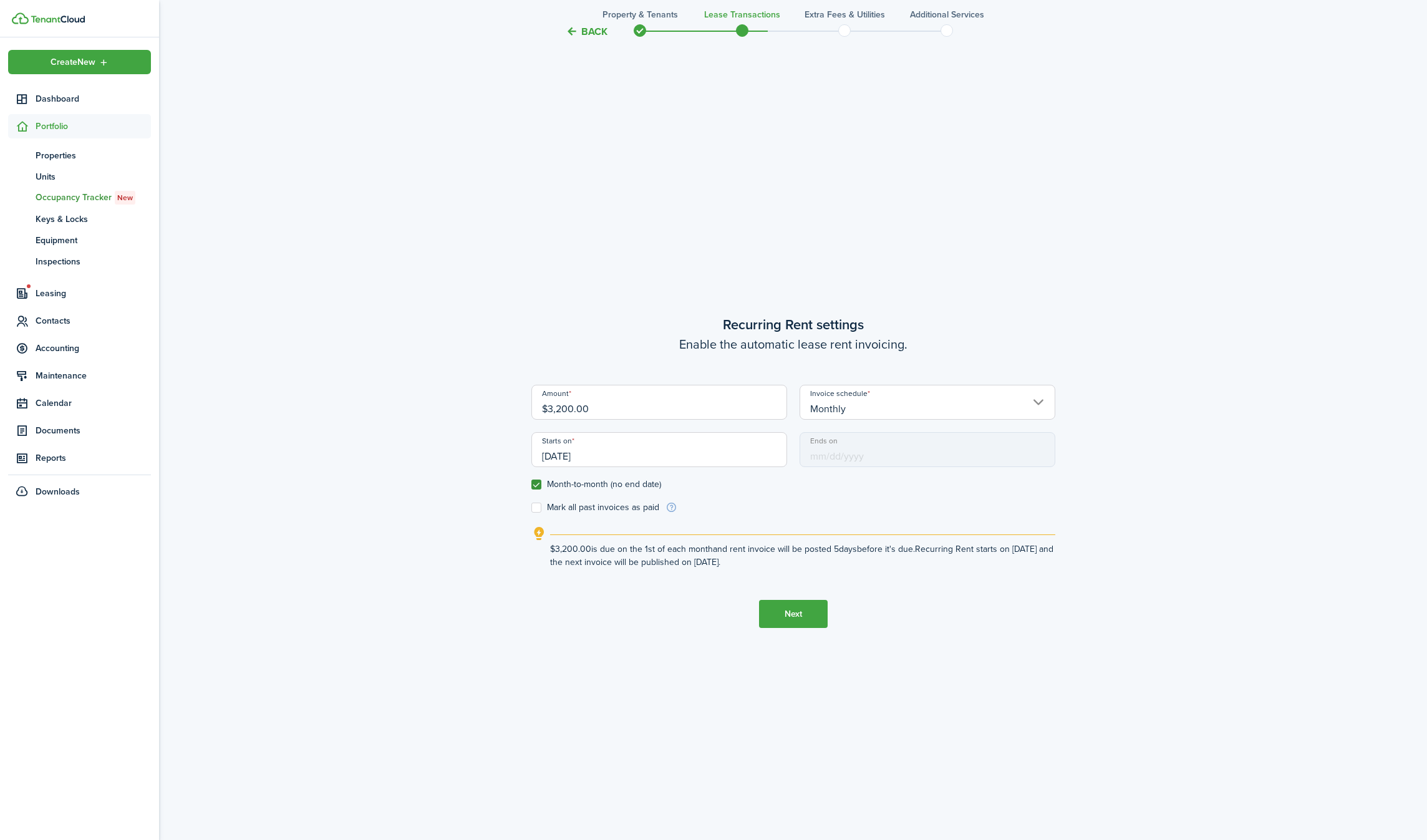
scroll to position [756, 0]
click at [775, 615] on button "Next" at bounding box center [793, 612] width 68 height 28
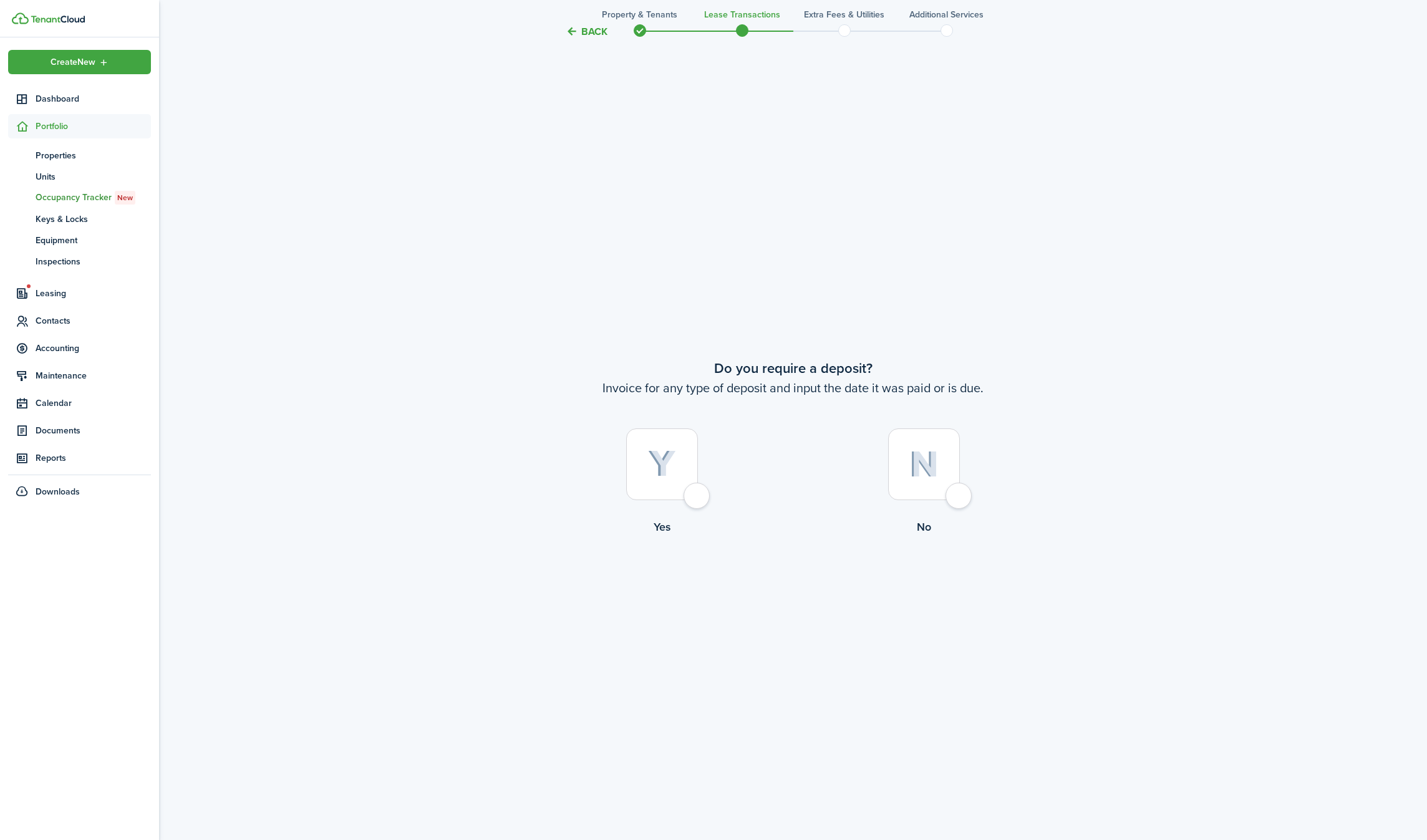
scroll to position [1597, 0]
click at [696, 489] on div at bounding box center [662, 454] width 72 height 72
radio input "true"
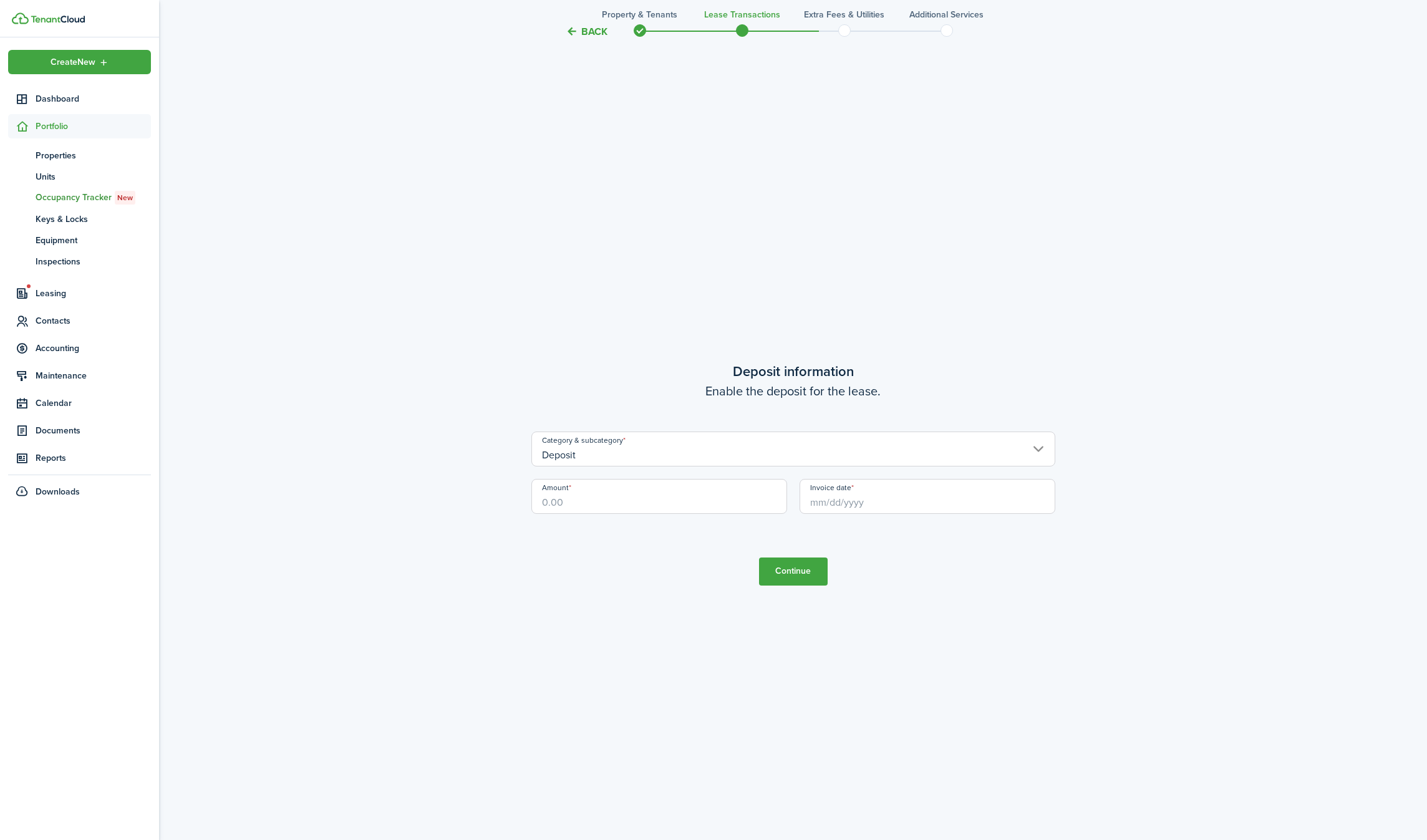
scroll to position [2437, 0]
click at [610, 501] on input "Amount" at bounding box center [660, 492] width 256 height 35
type input "$3,500.00"
click at [830, 498] on input "Invoice date" at bounding box center [928, 492] width 256 height 35
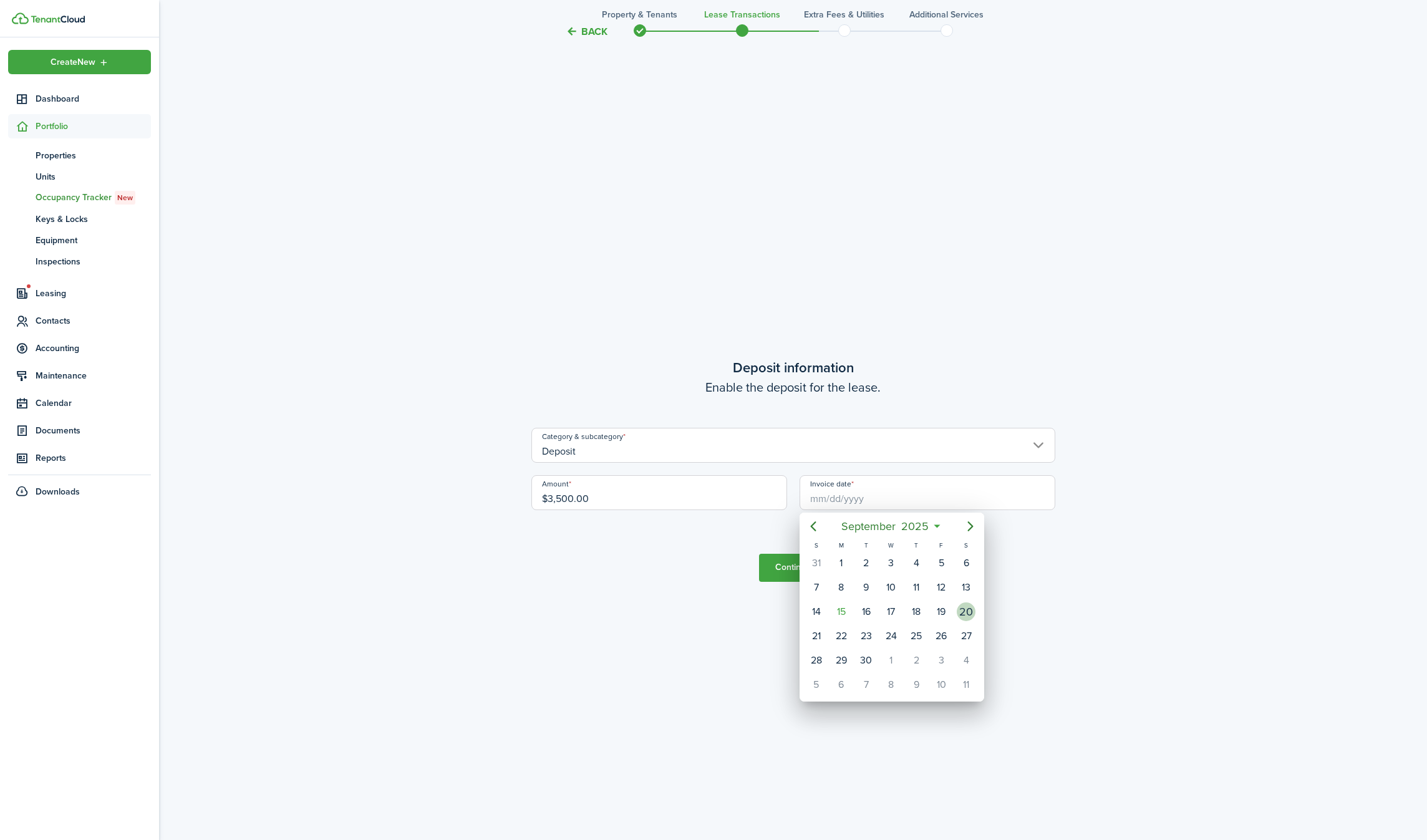
click at [961, 616] on div "20" at bounding box center [966, 612] width 19 height 19
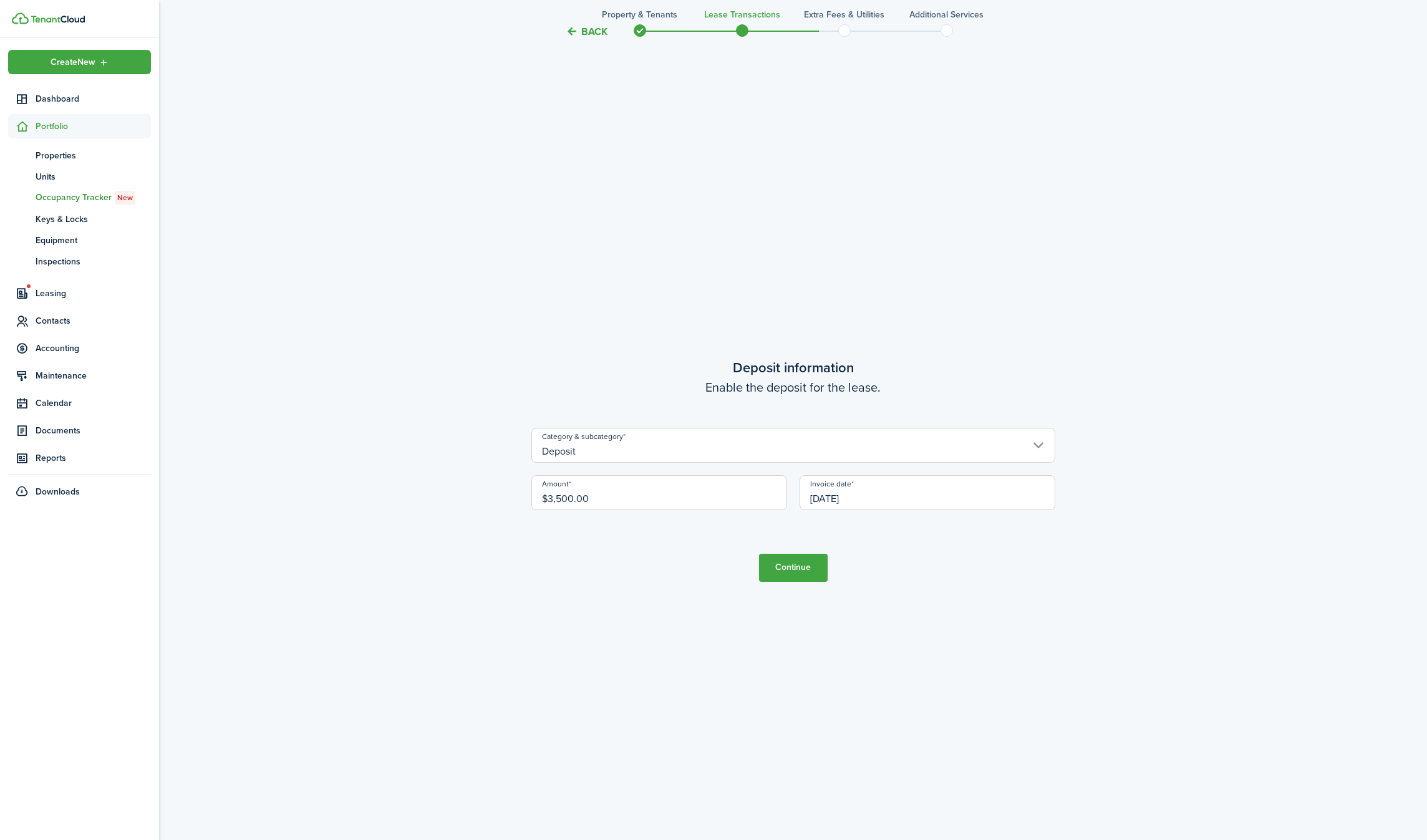
click at [839, 498] on input "[DATE]" at bounding box center [928, 492] width 256 height 35
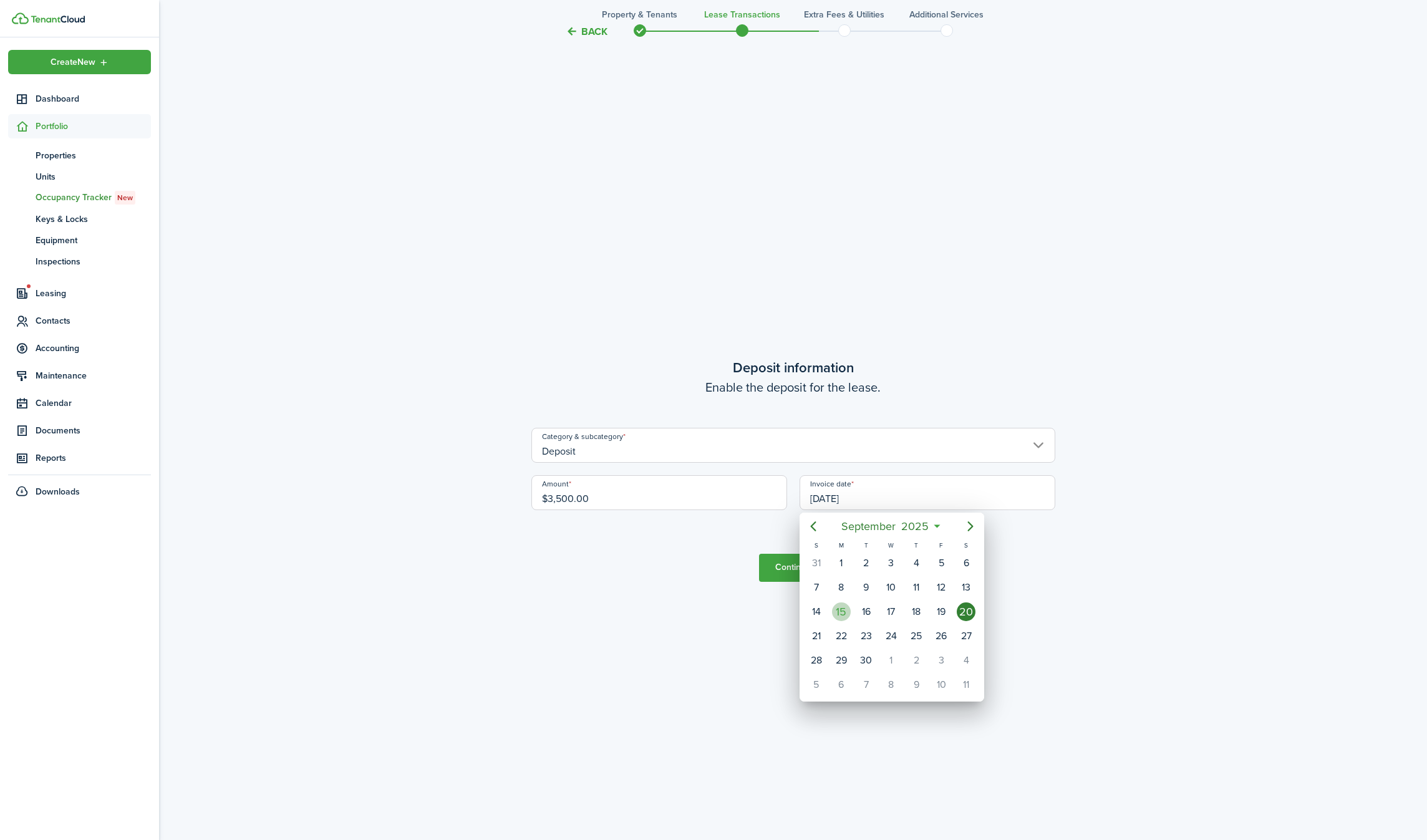
click at [838, 618] on div "15" at bounding box center [841, 612] width 19 height 19
type input "[DATE]"
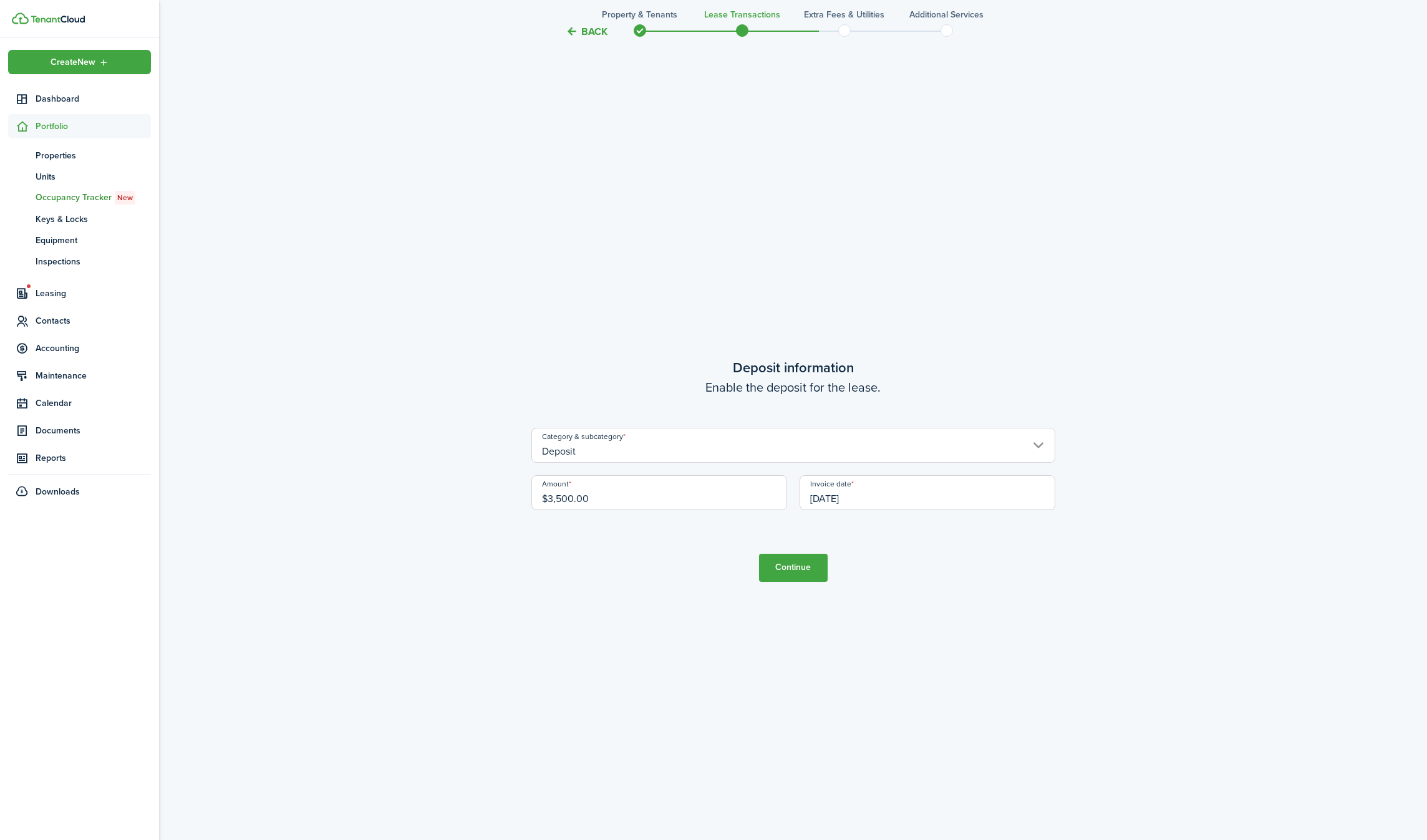
click at [805, 560] on button "Continue" at bounding box center [793, 568] width 68 height 28
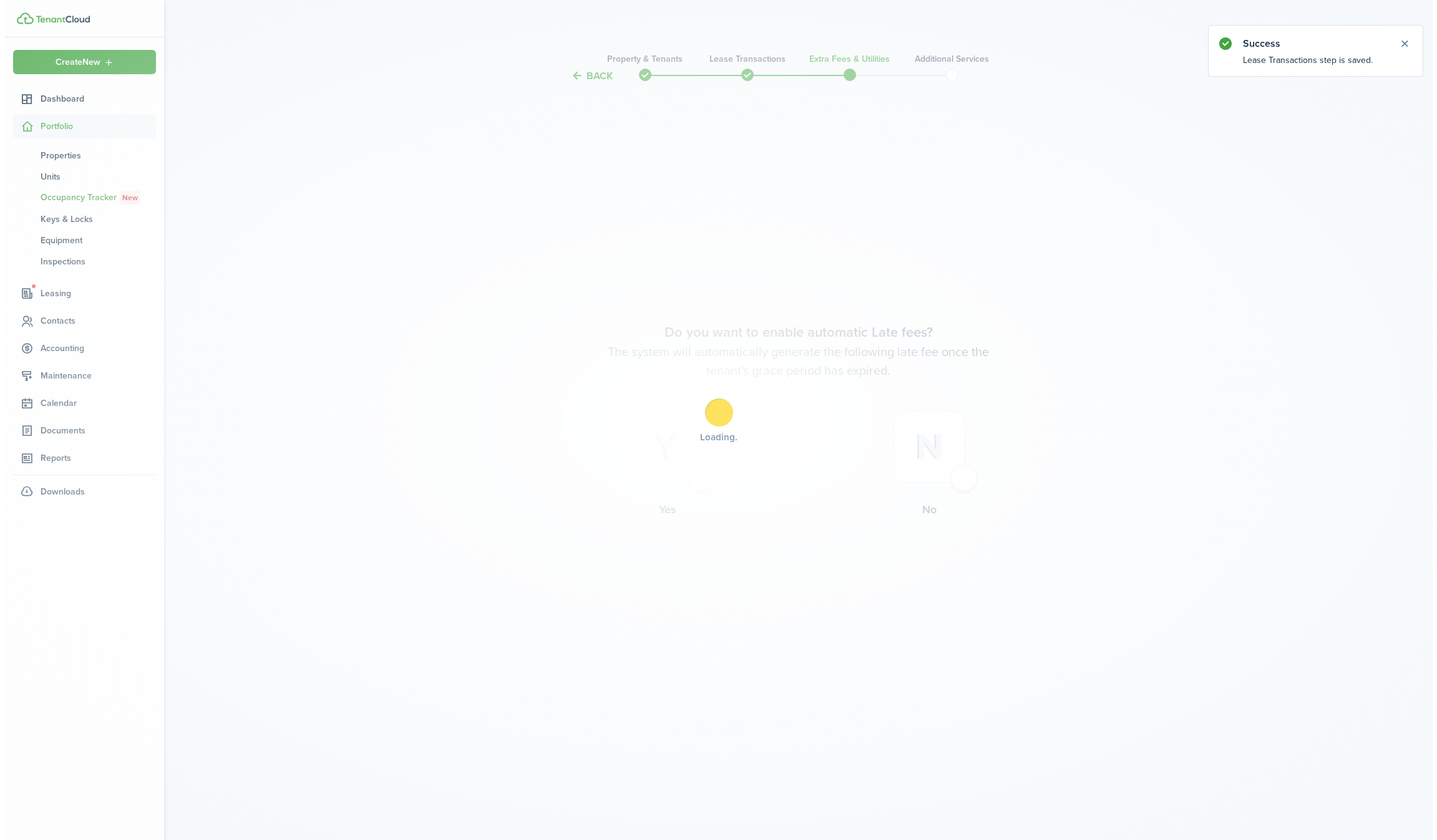
scroll to position [0, 0]
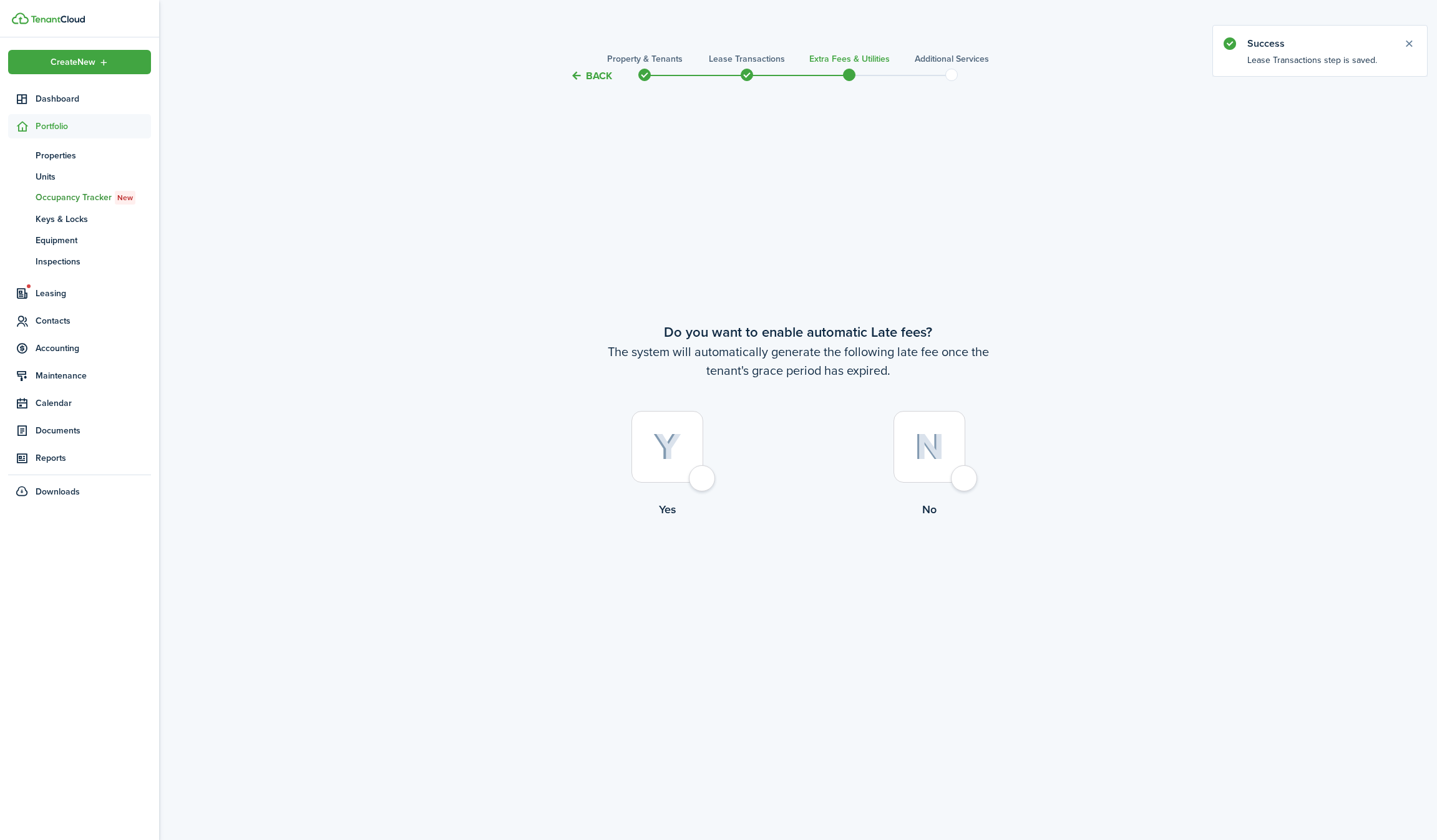
click at [701, 483] on div at bounding box center [667, 447] width 72 height 72
radio input "true"
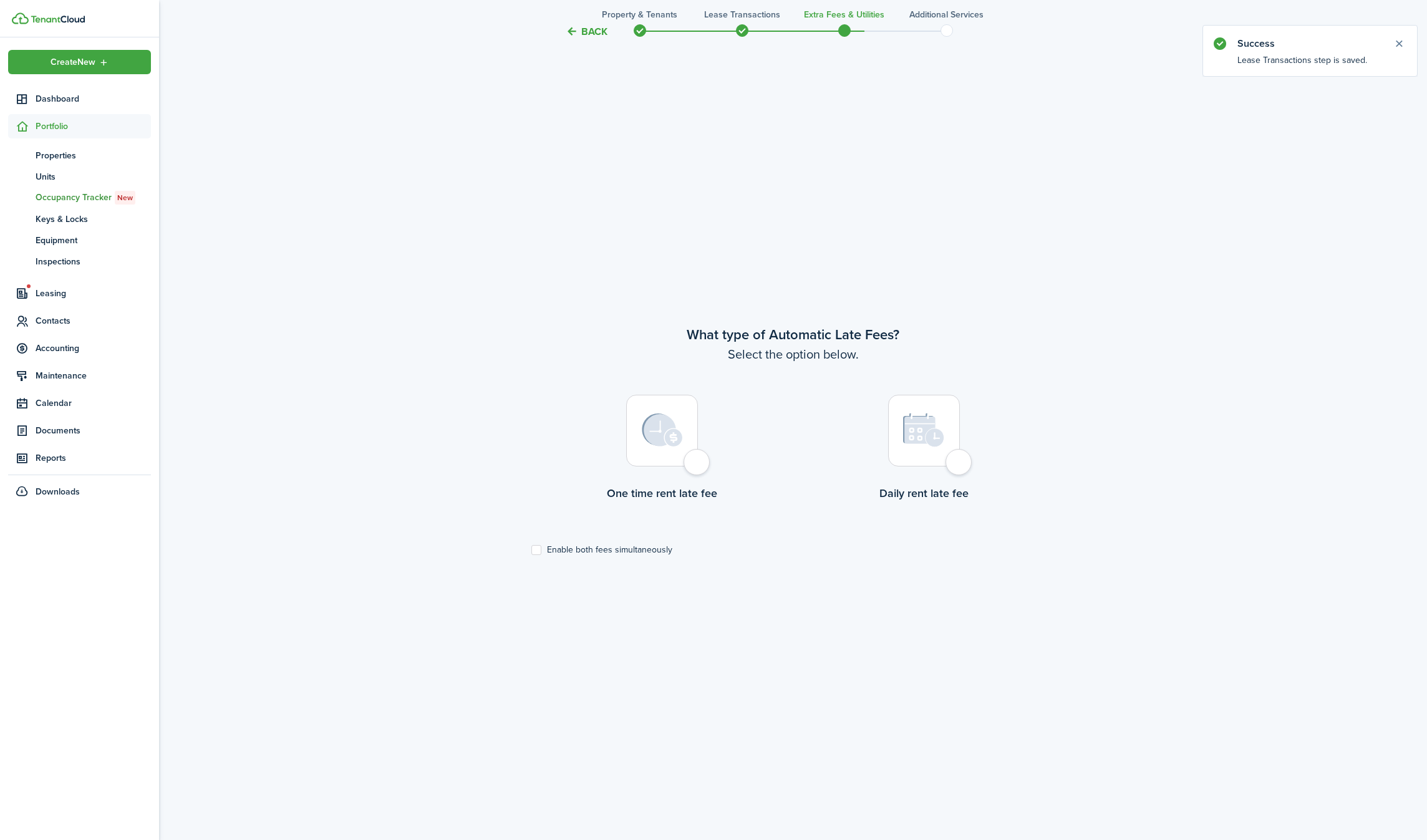
click at [694, 466] on div at bounding box center [662, 431] width 72 height 72
radio input "true"
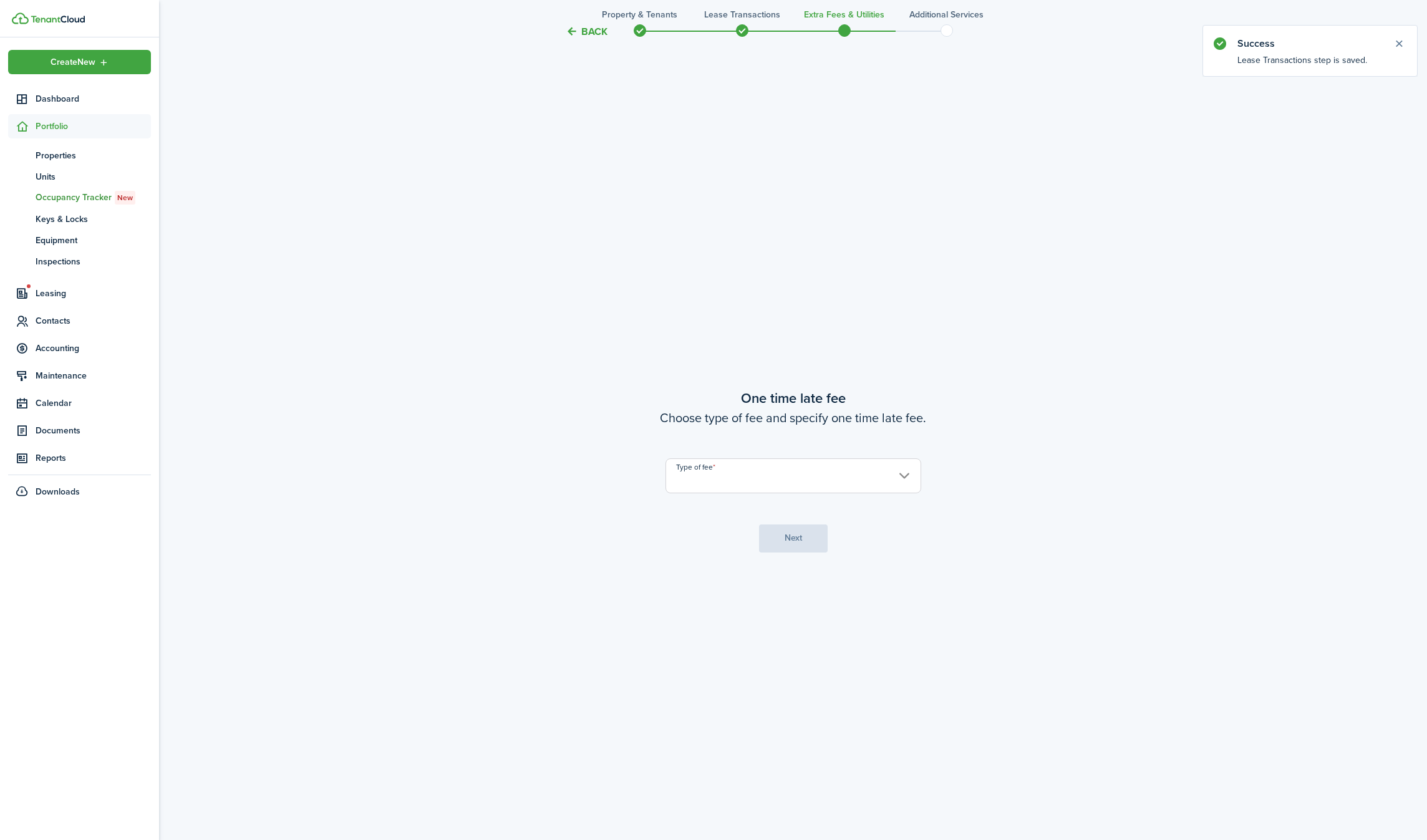
scroll to position [1597, 0]
click at [722, 482] on input "Type of fee" at bounding box center [794, 475] width 256 height 35
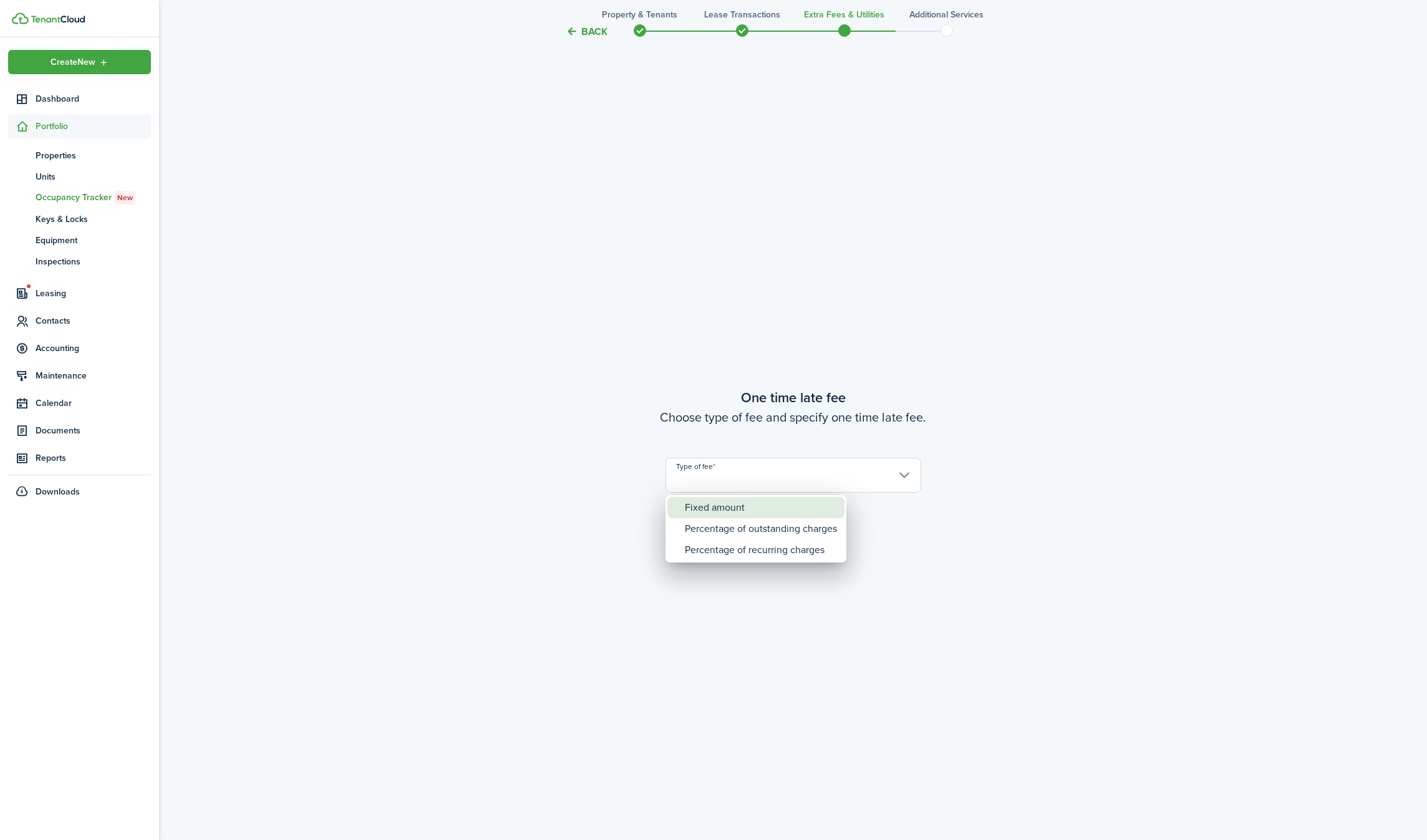
click at [721, 505] on div "Fixed amount" at bounding box center [761, 507] width 152 height 21
type input "Fixed amount"
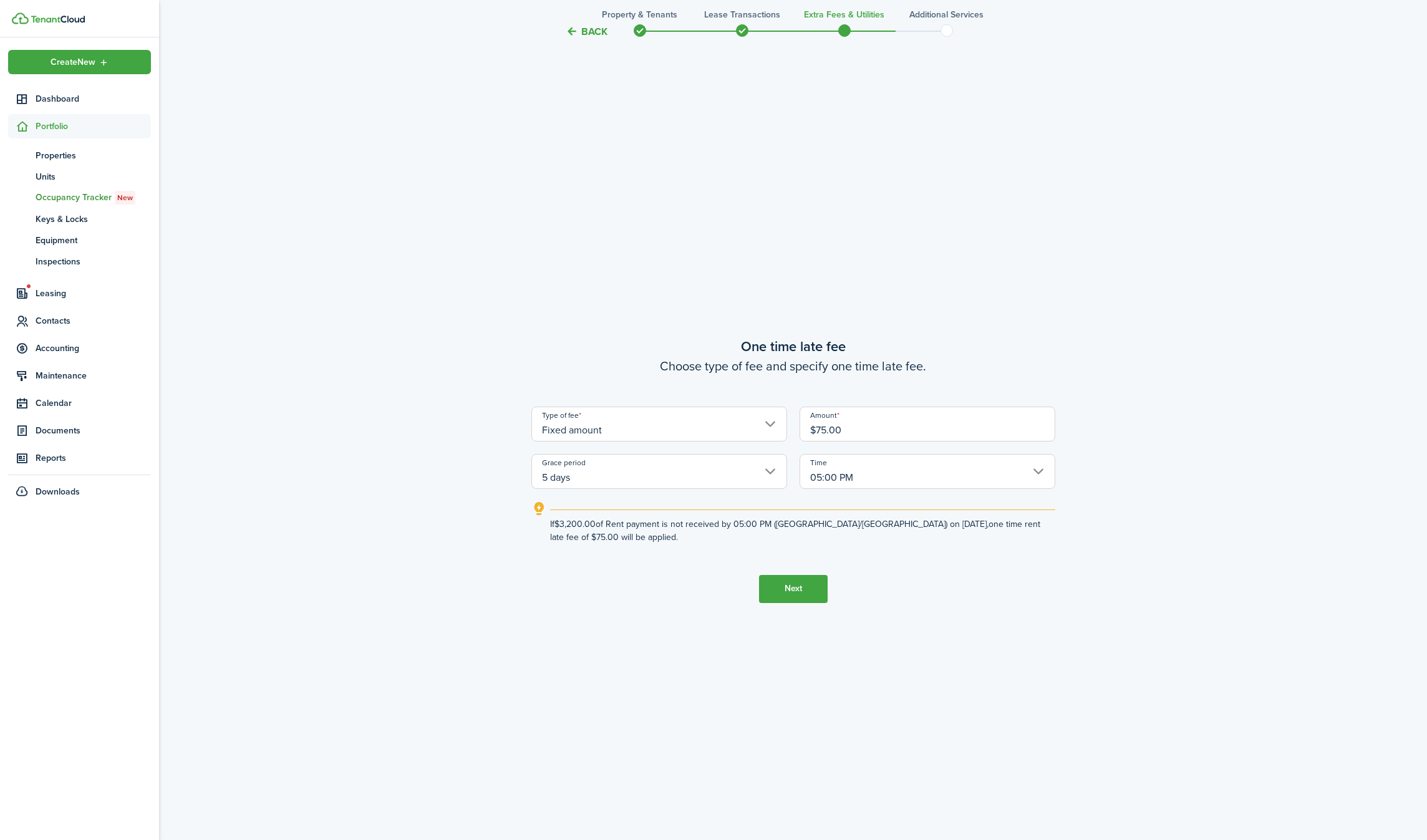
click at [794, 586] on button "Next" at bounding box center [793, 589] width 68 height 28
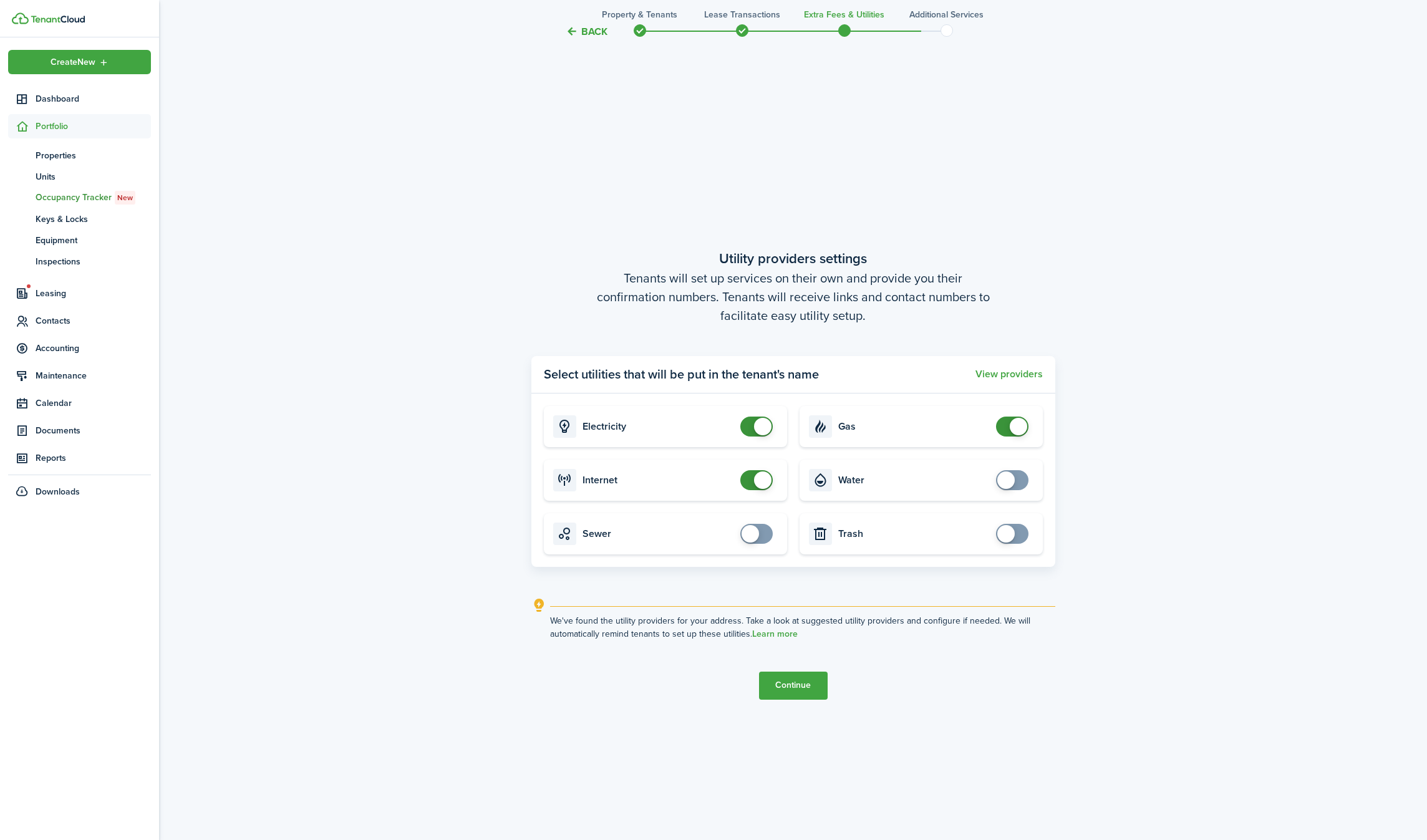
scroll to position [2437, 0]
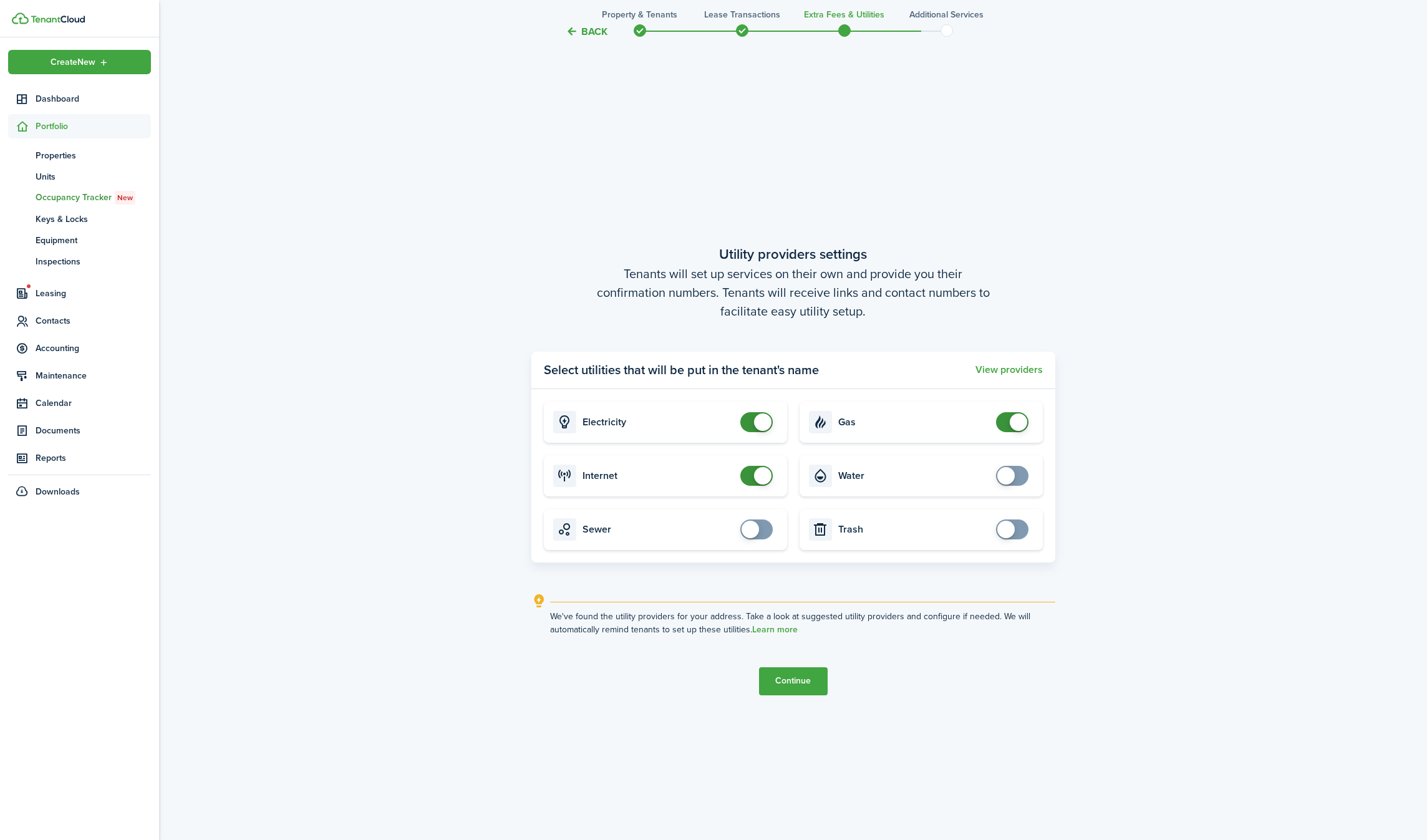
click at [762, 474] on span at bounding box center [763, 476] width 17 height 17
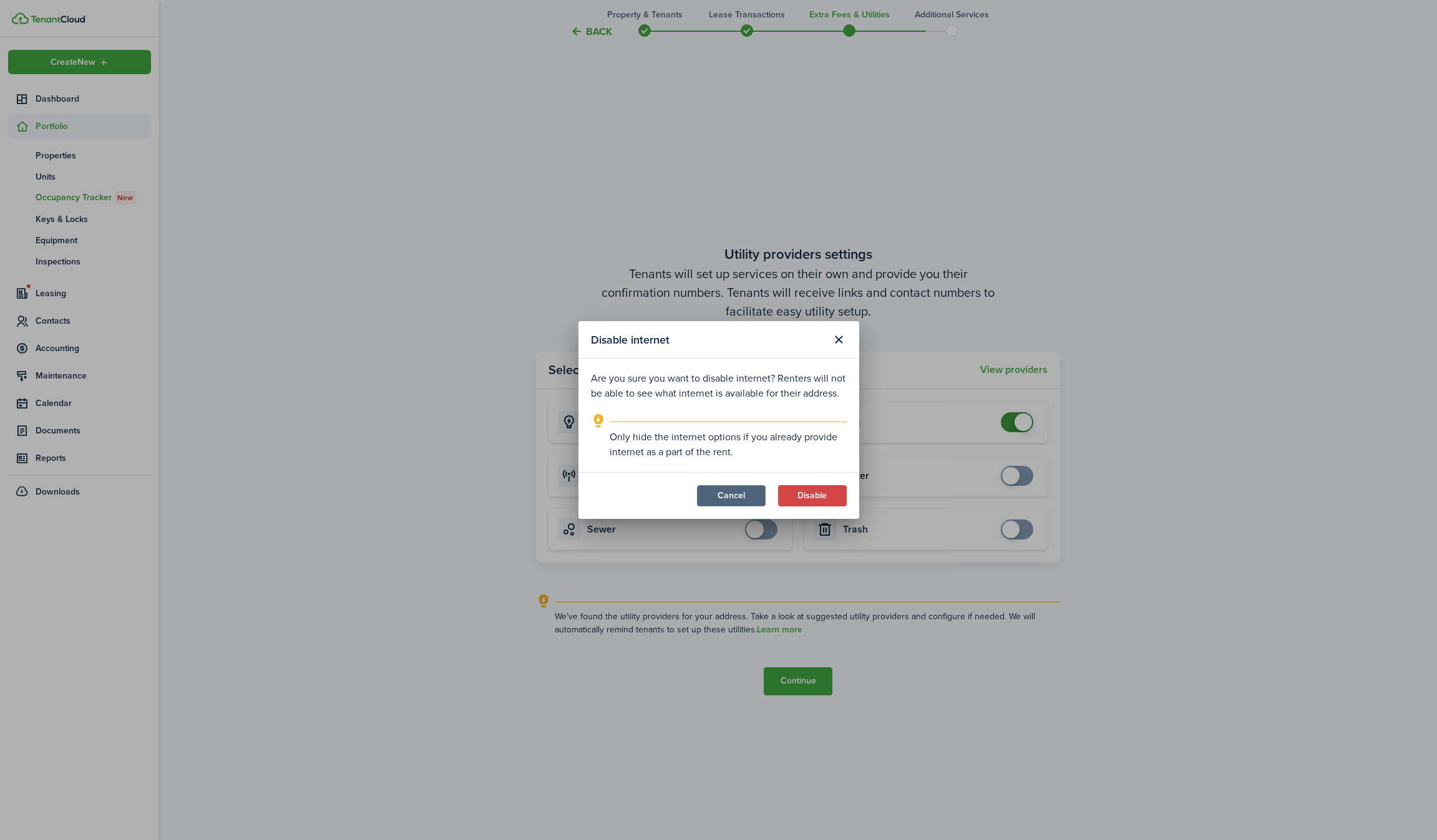
click at [729, 501] on button "Cancel" at bounding box center [731, 496] width 68 height 21
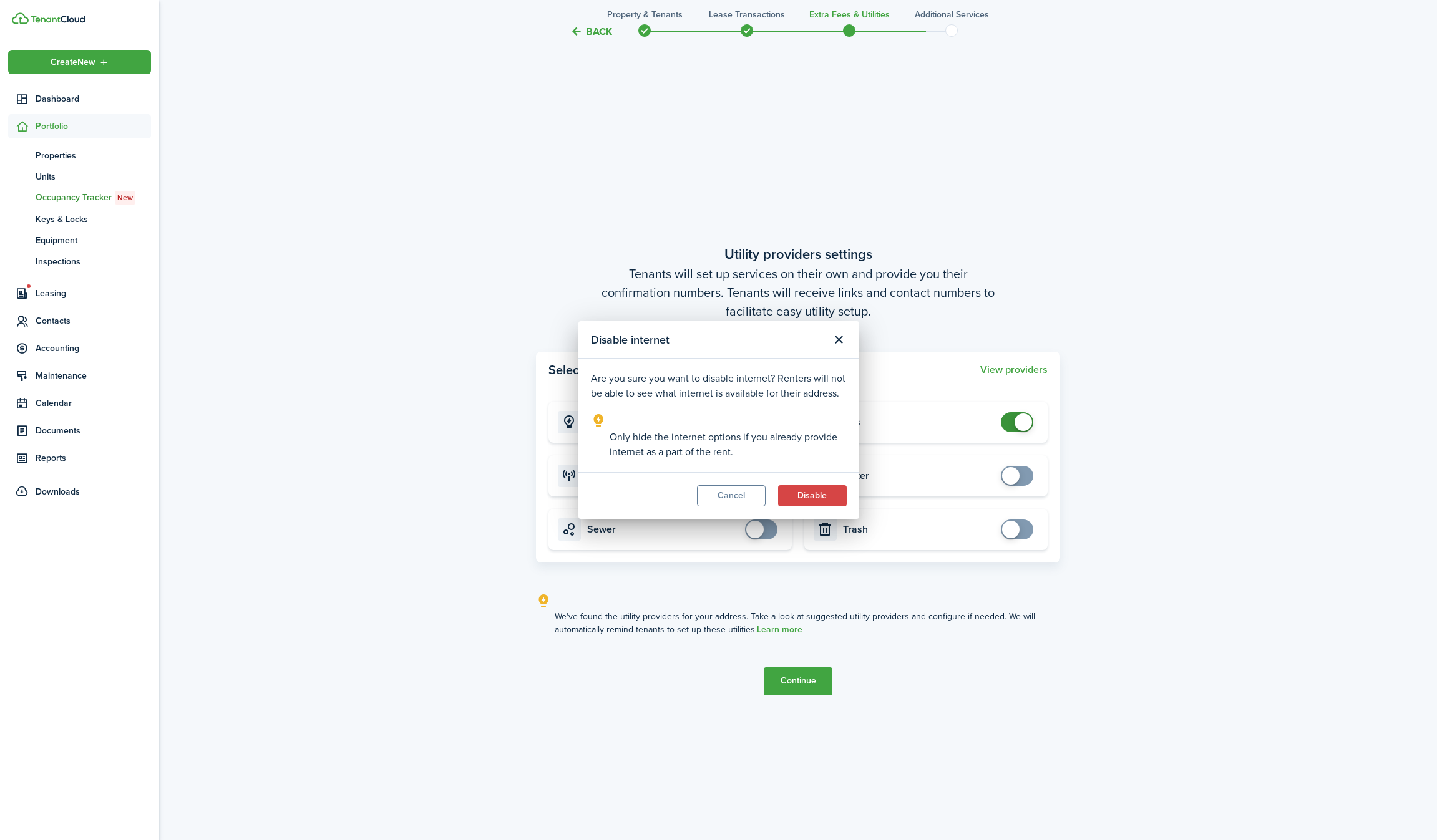
checkbox input "true"
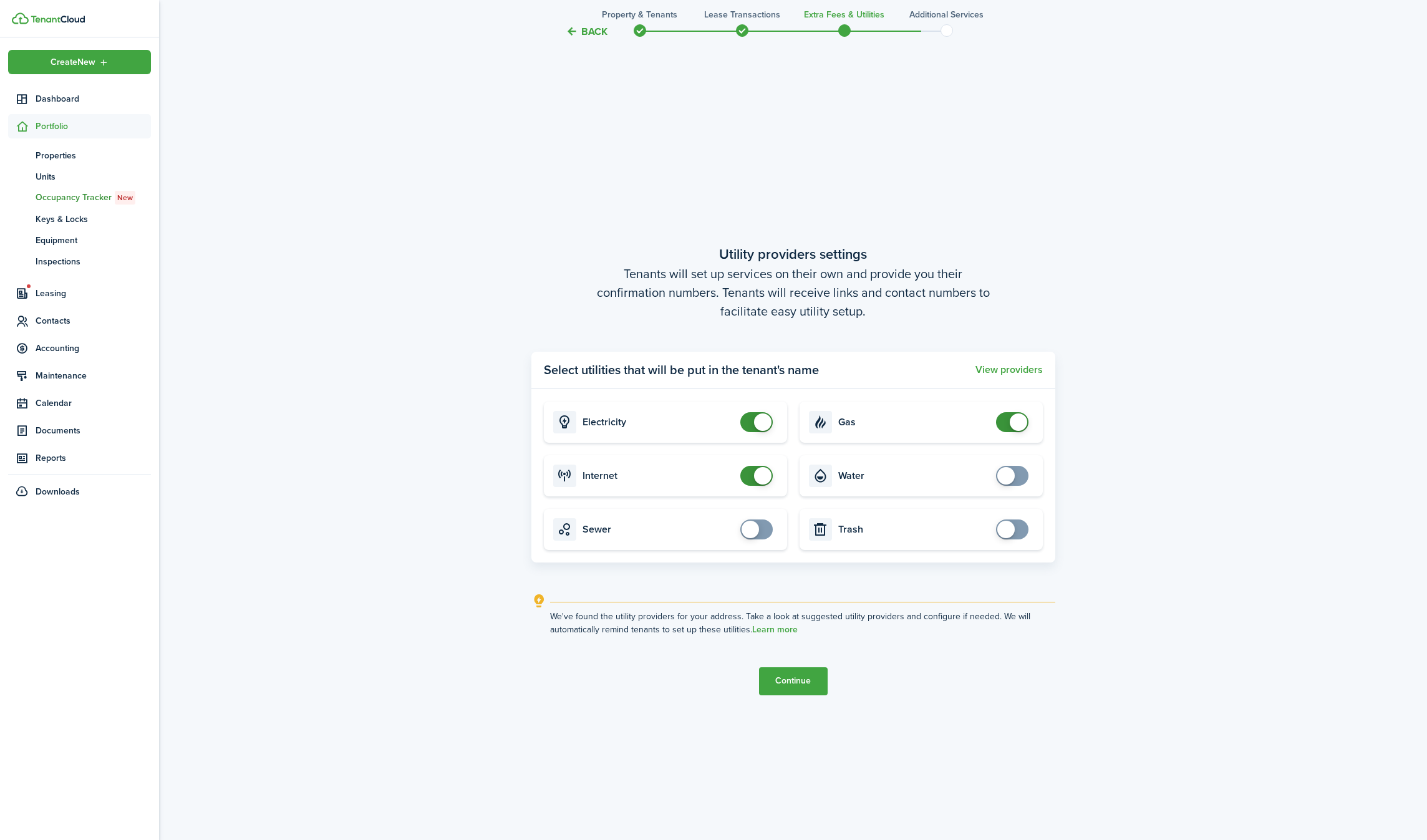
click at [789, 675] on button "Continue" at bounding box center [793, 681] width 68 height 28
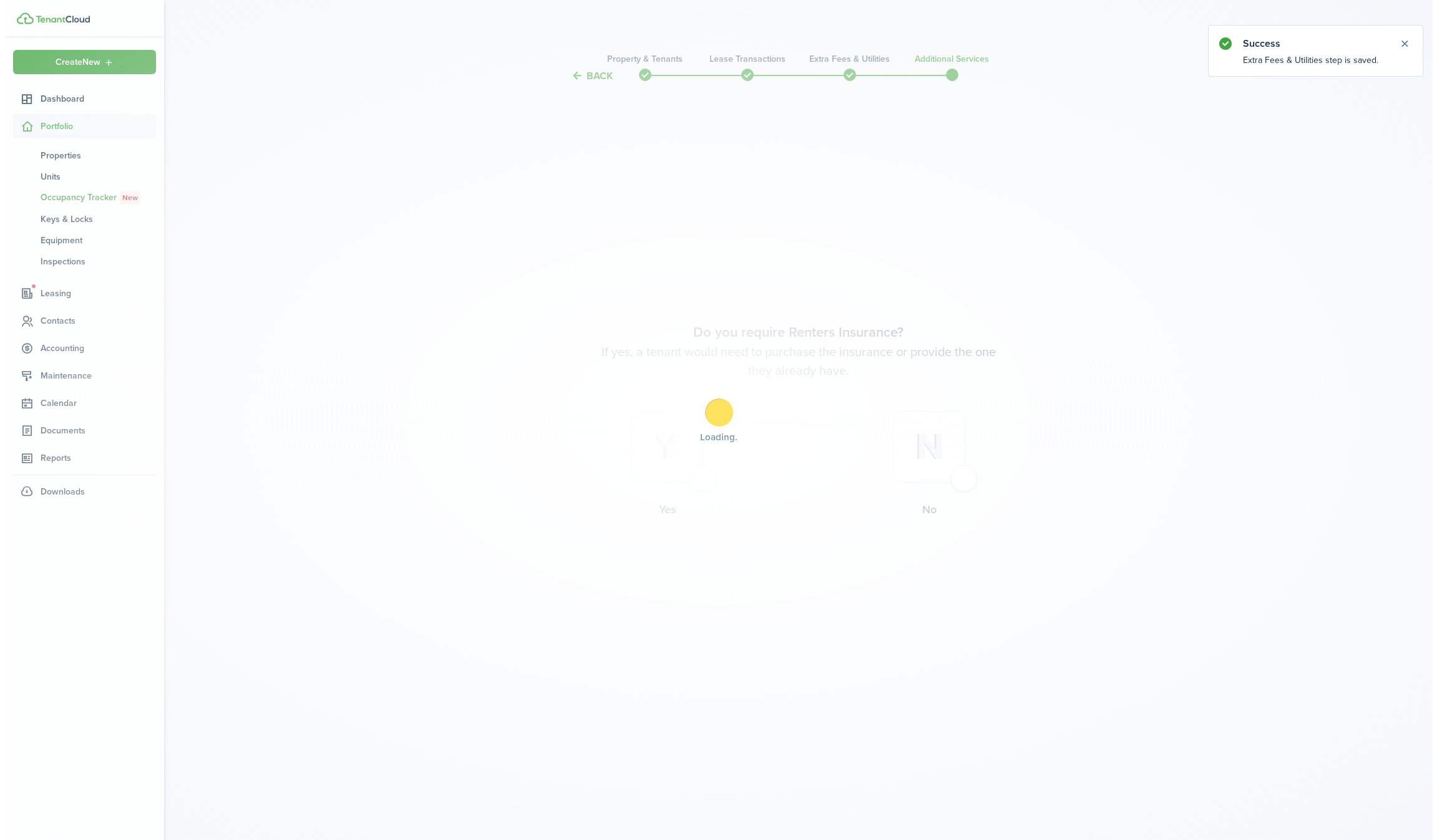
scroll to position [0, 0]
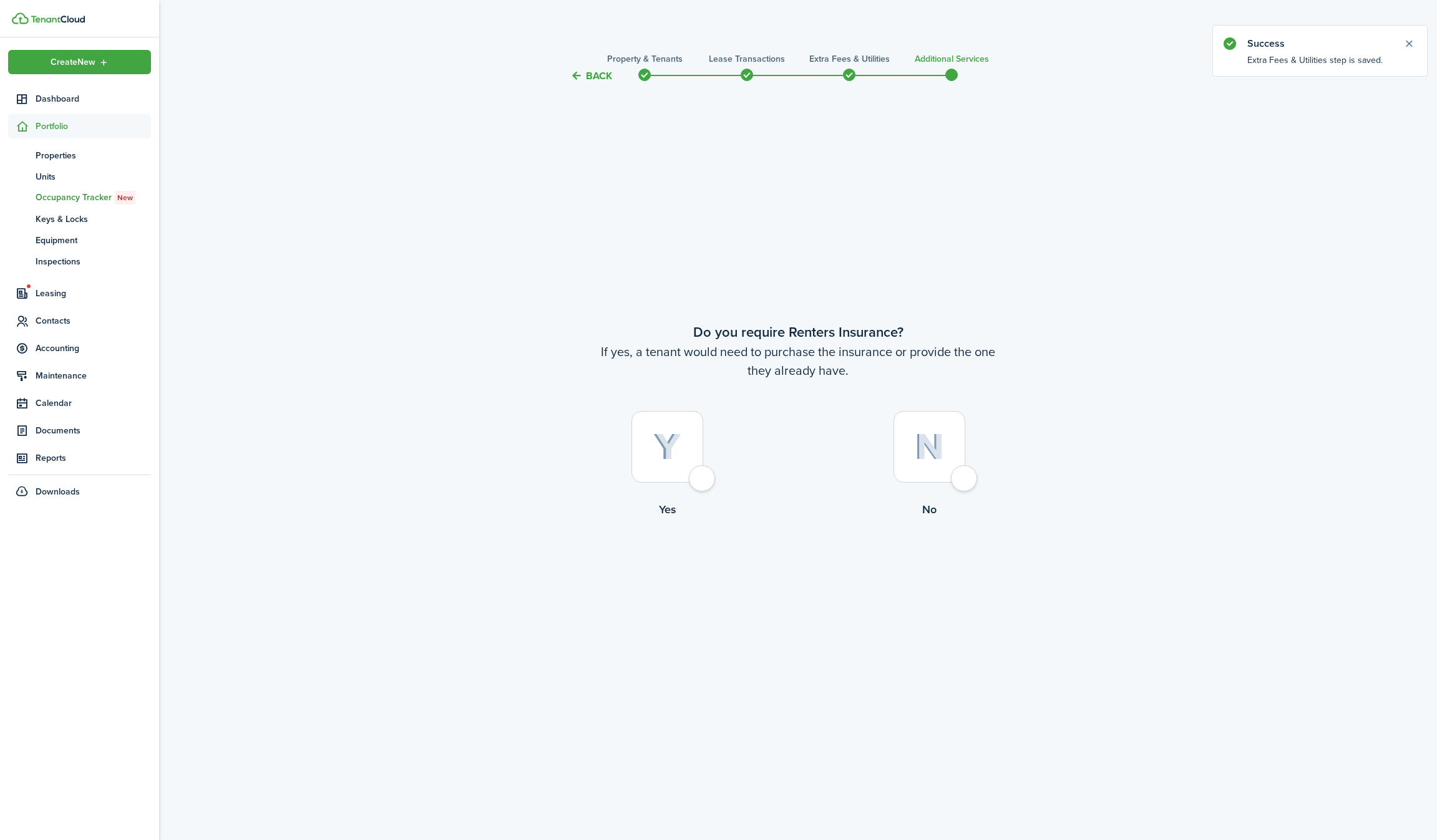
click at [714, 474] on label "Yes" at bounding box center [667, 467] width 262 height 113
radio input "true"
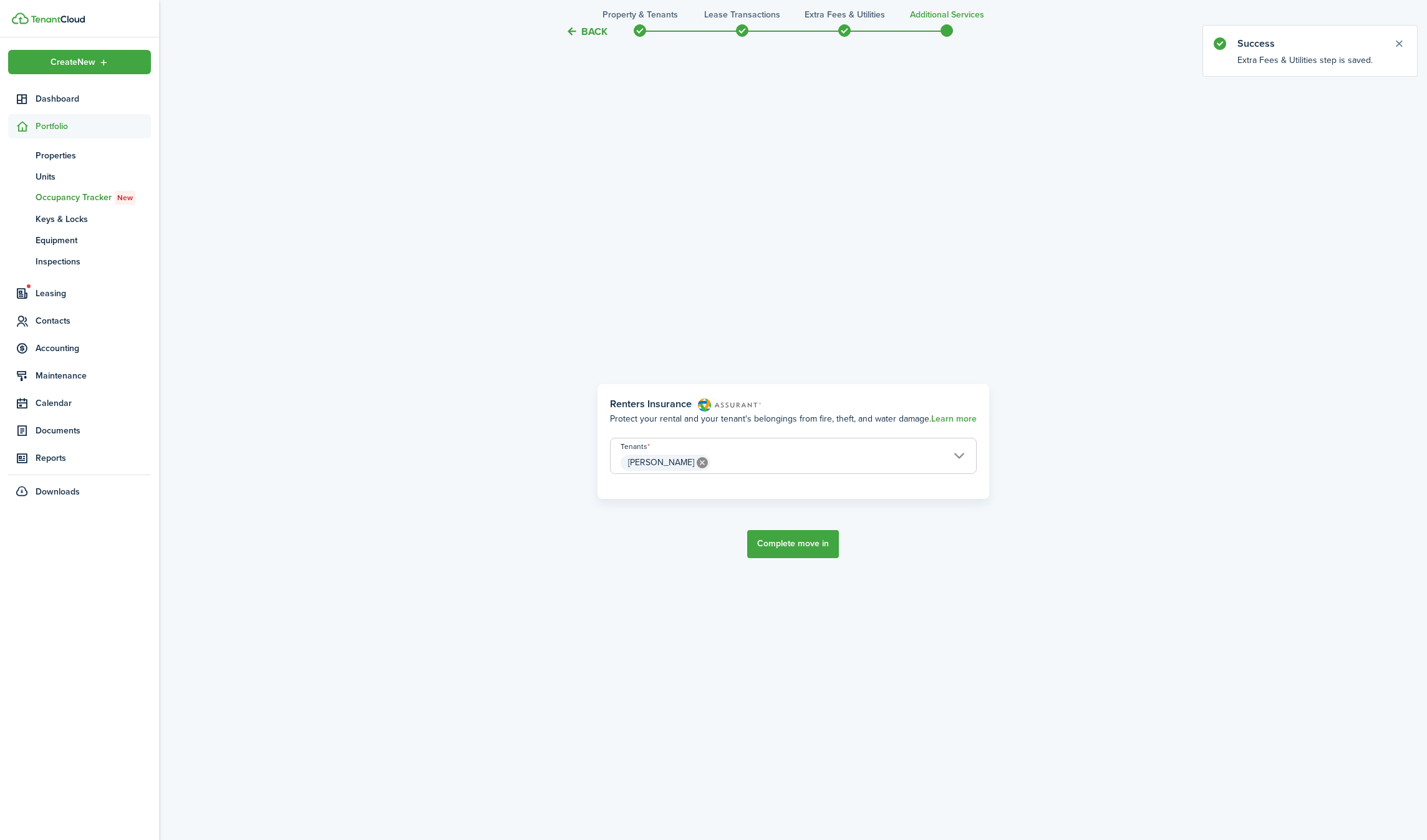
scroll to position [756, 0]
click at [771, 533] on button "Complete move in" at bounding box center [793, 542] width 92 height 28
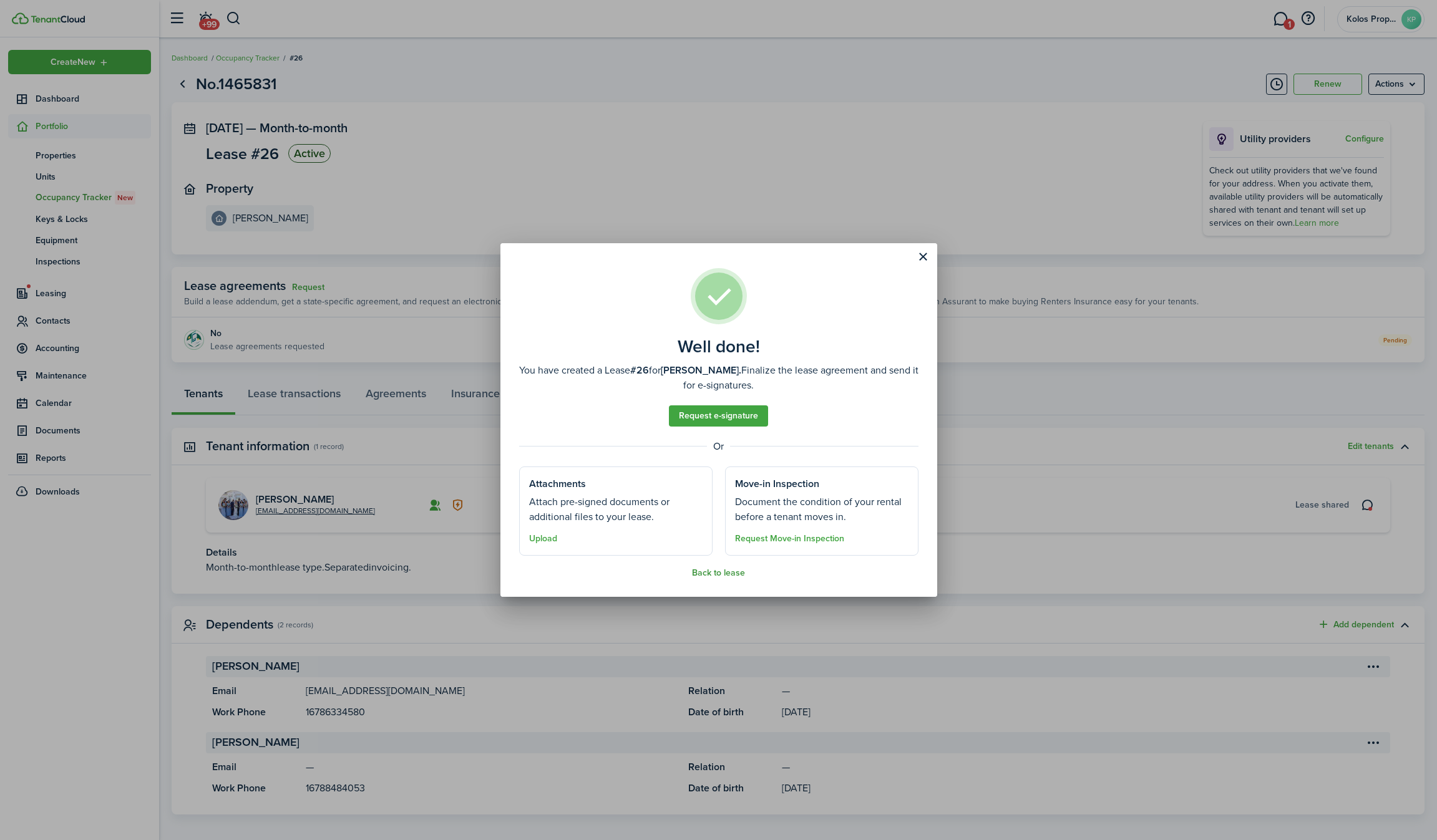
click at [708, 571] on button "Back to lease" at bounding box center [718, 573] width 53 height 10
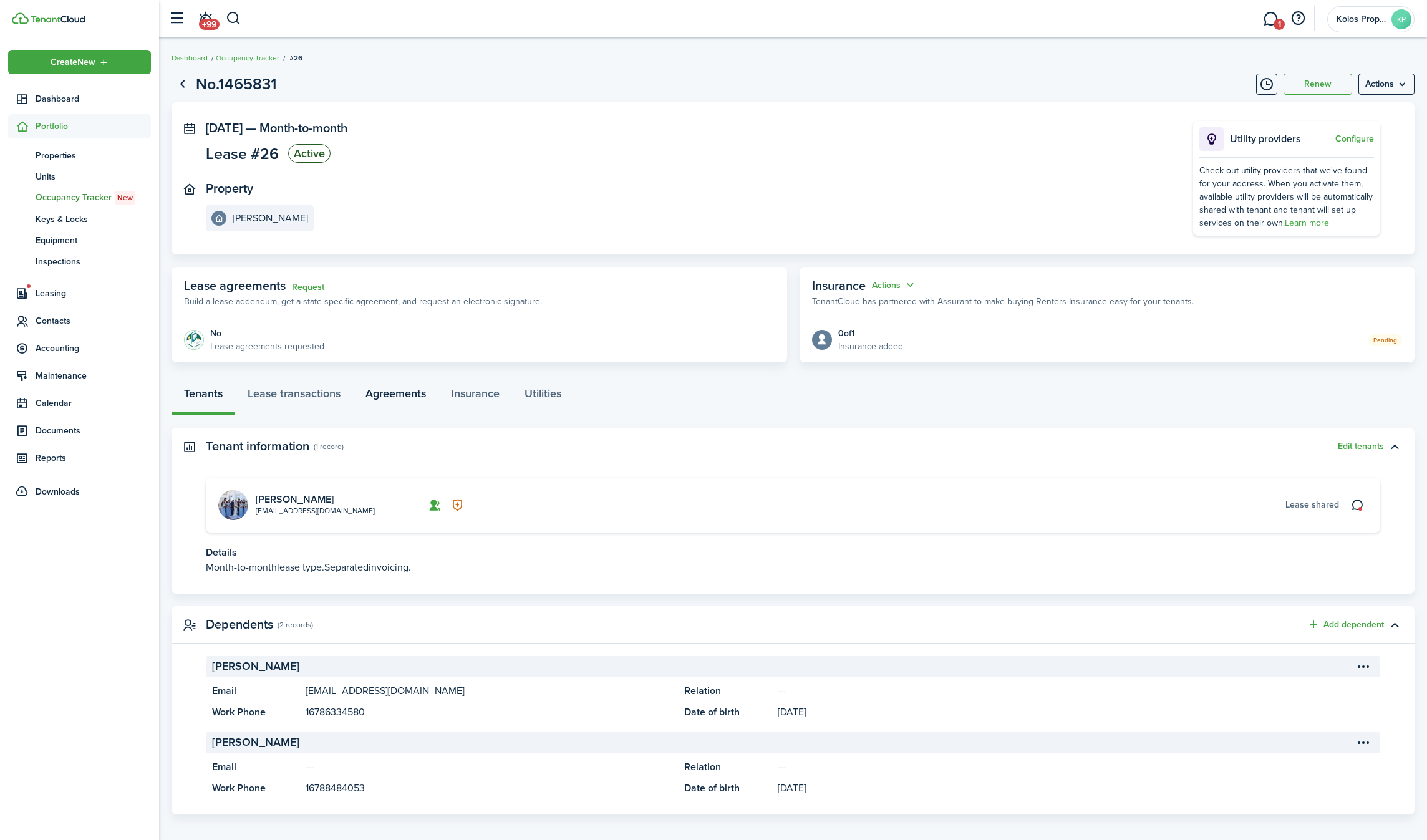
click at [409, 398] on link "Agreements" at bounding box center [396, 397] width 86 height 37
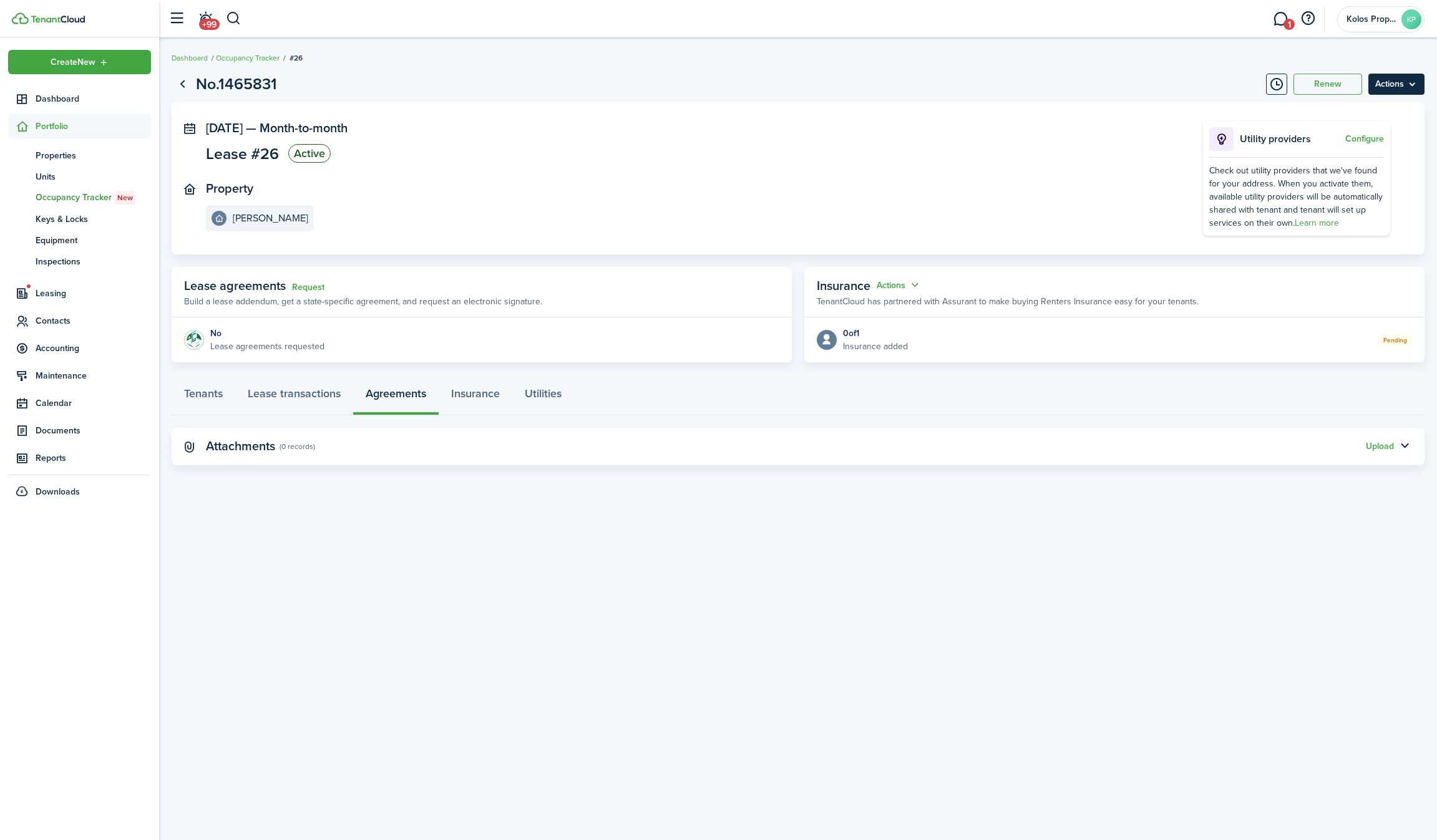
click at [1406, 84] on menu-btn "Actions" at bounding box center [1396, 84] width 56 height 21
click at [1346, 109] on button "Edit" at bounding box center [1370, 111] width 109 height 21
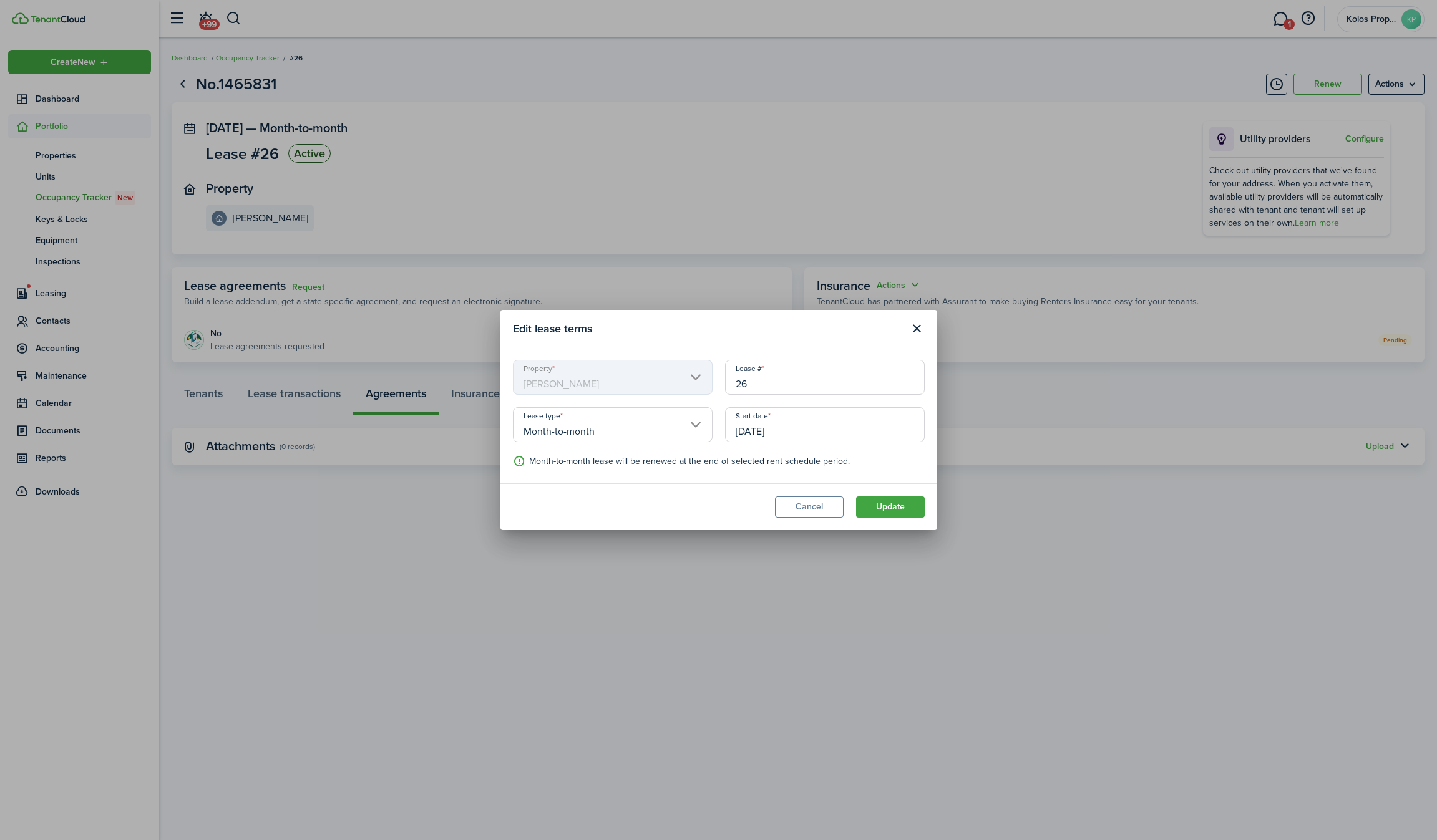
click at [745, 431] on input "[DATE]" at bounding box center [824, 424] width 200 height 35
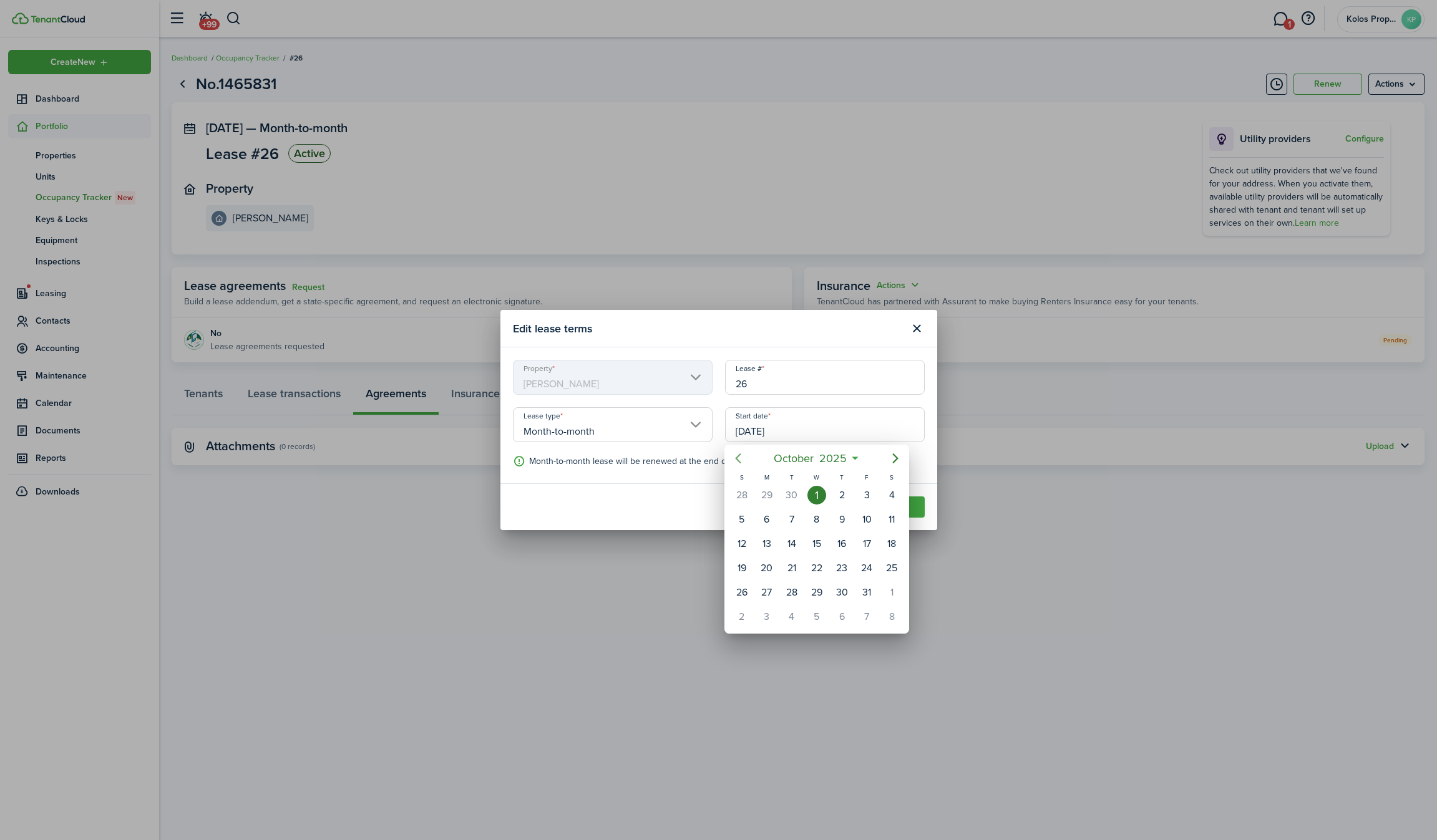
click at [739, 460] on icon "Previous page" at bounding box center [739, 458] width 6 height 10
click at [889, 544] on div "20" at bounding box center [891, 543] width 19 height 19
type input "[DATE]"
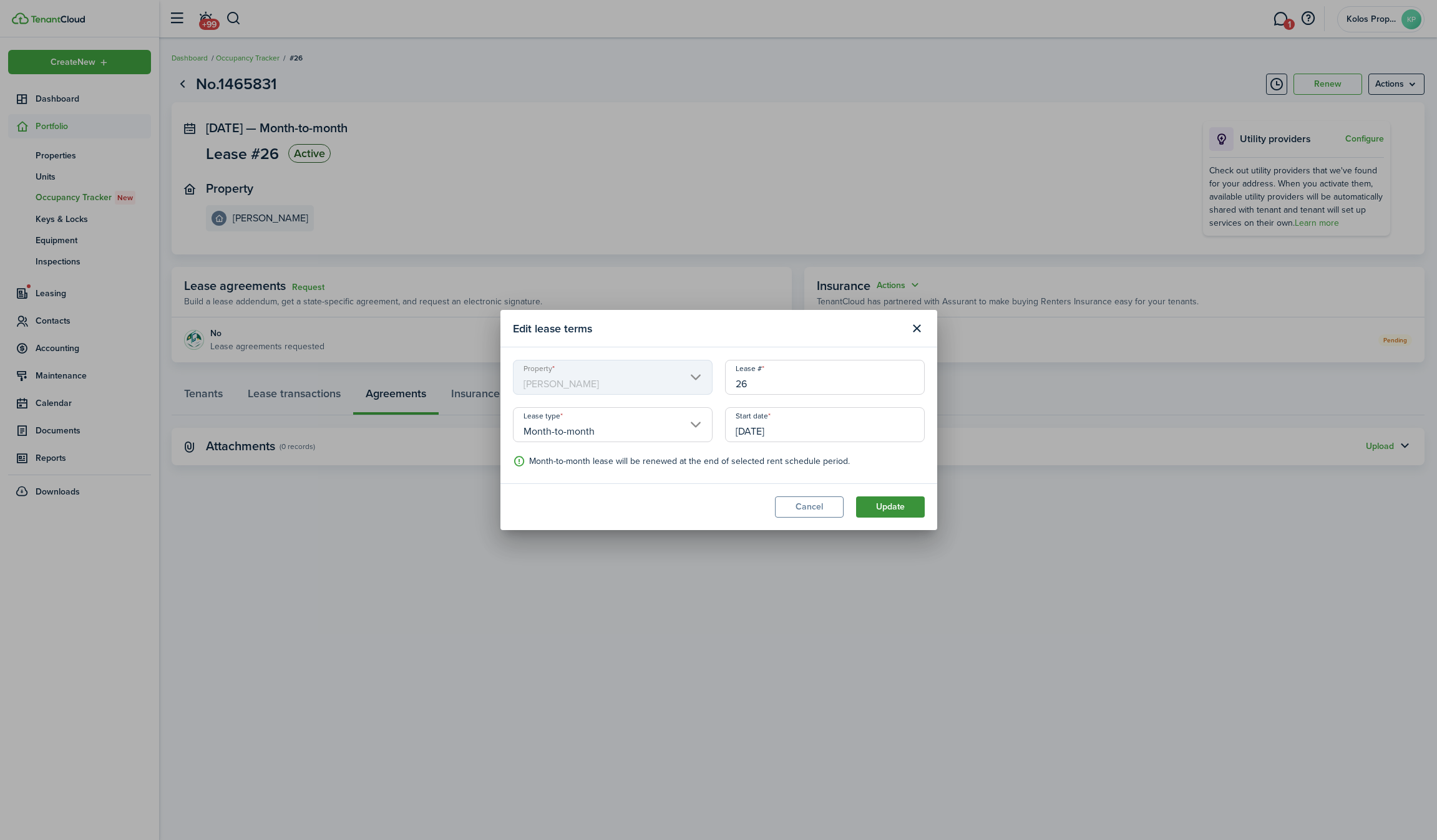
click at [878, 501] on button "Update" at bounding box center [890, 507] width 68 height 21
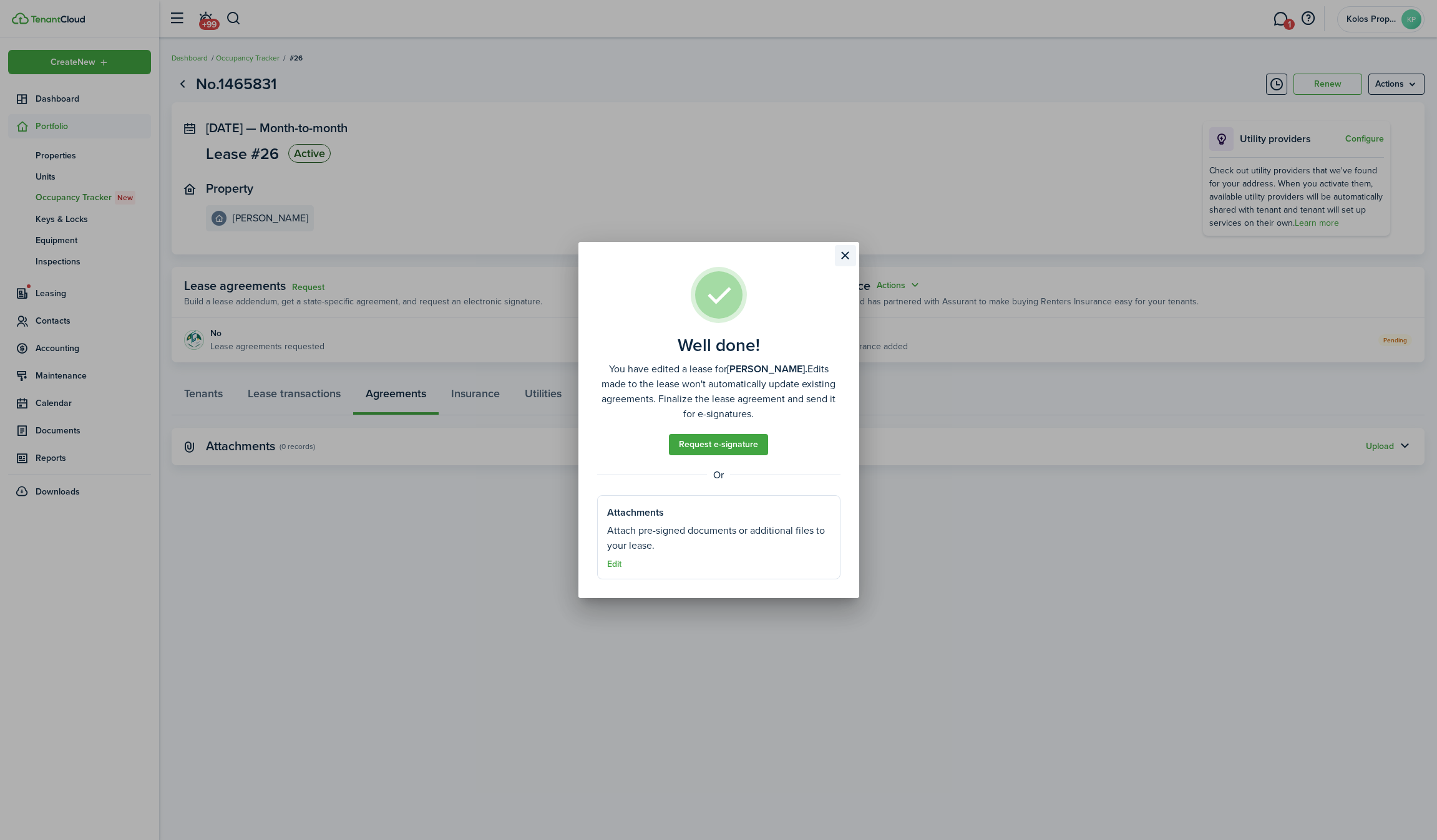
click at [842, 250] on button "Close modal" at bounding box center [845, 256] width 21 height 21
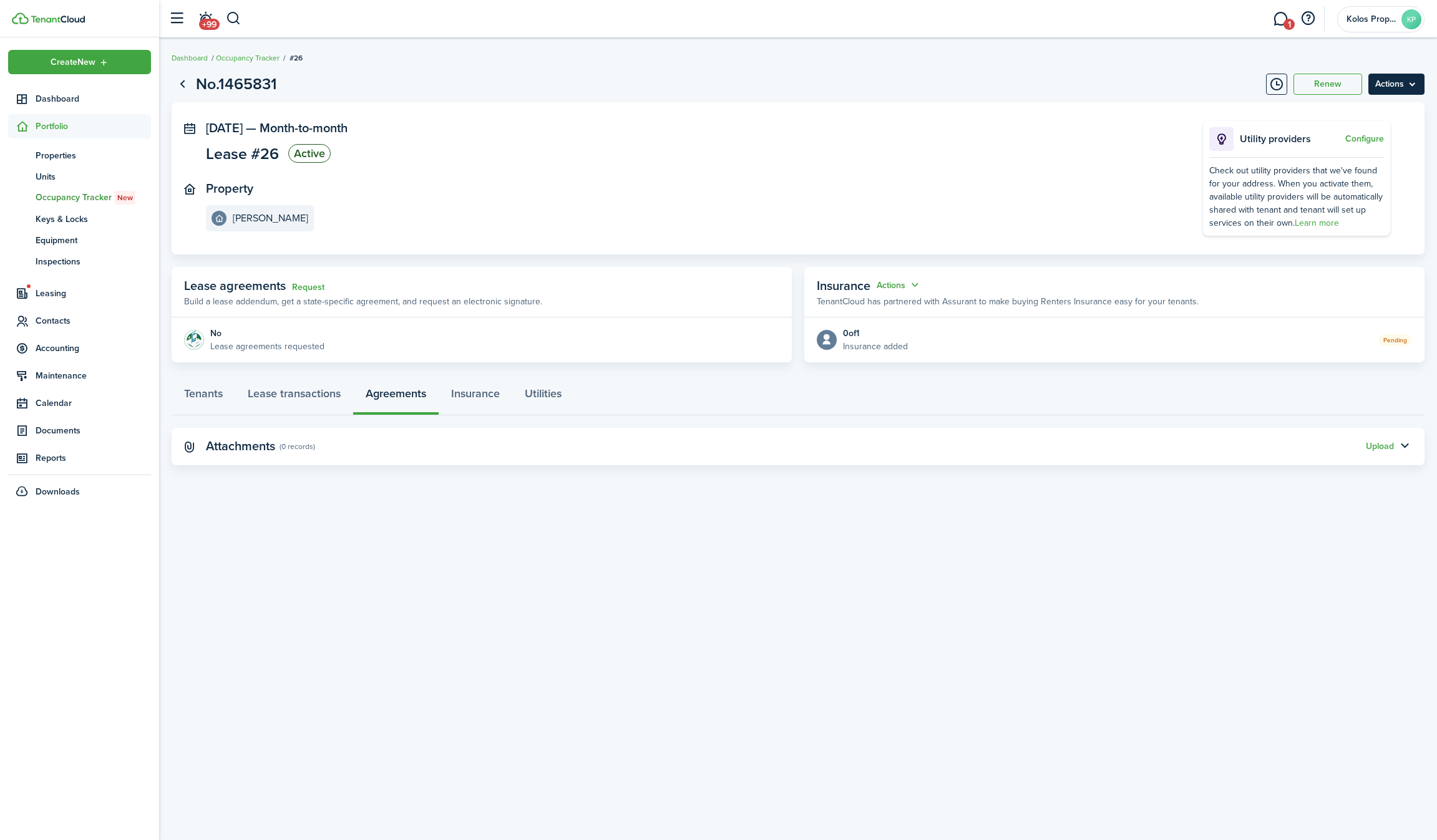
click at [1416, 88] on menu-btn "Actions" at bounding box center [1396, 84] width 56 height 21
click at [743, 148] on panel-main-section "[DATE] — Month-to-month Lease #26 Active" at bounding box center [686, 144] width 960 height 46
click at [313, 285] on link "Request" at bounding box center [308, 288] width 33 height 10
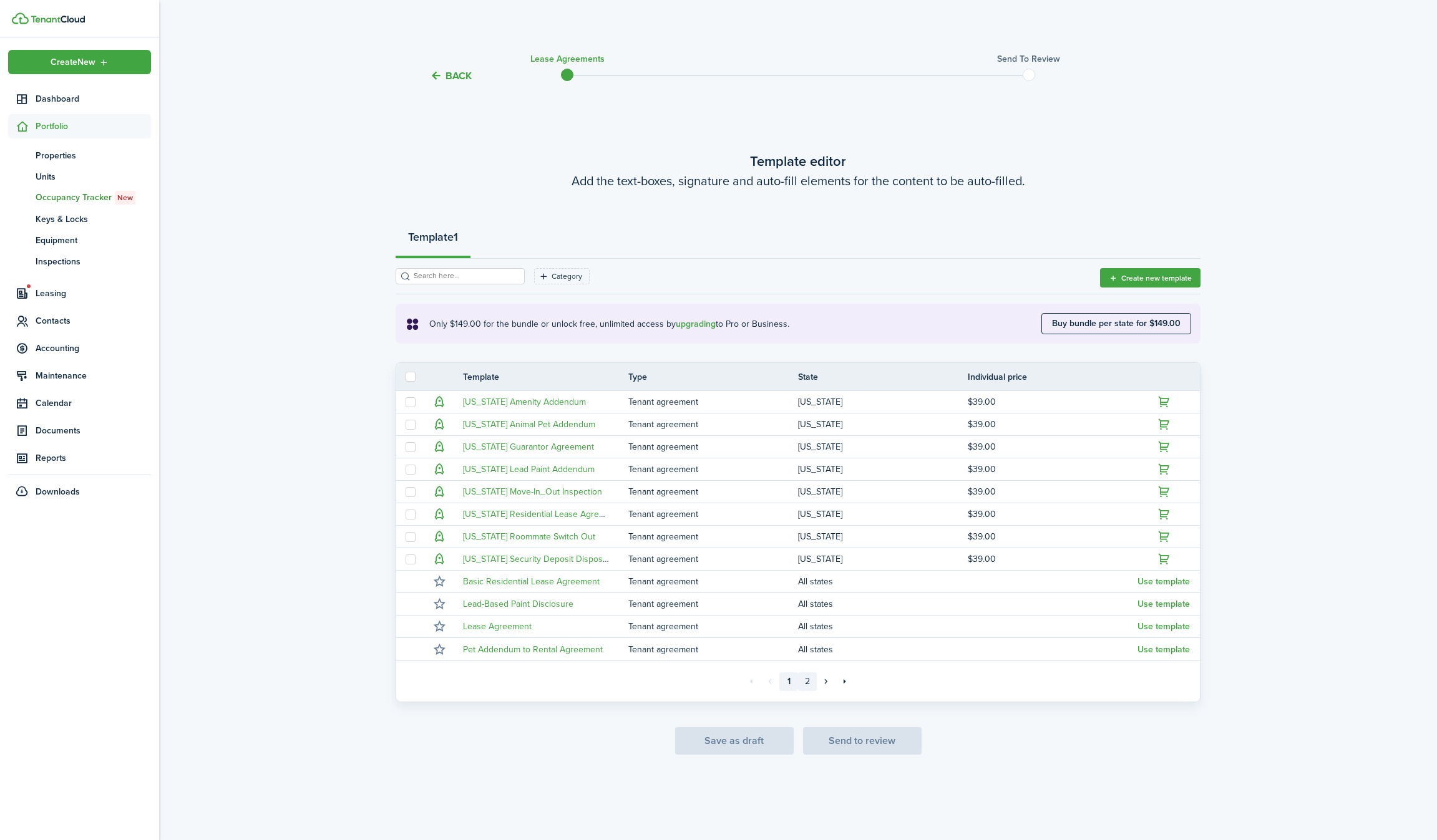
click at [803, 682] on link "2" at bounding box center [807, 682] width 19 height 19
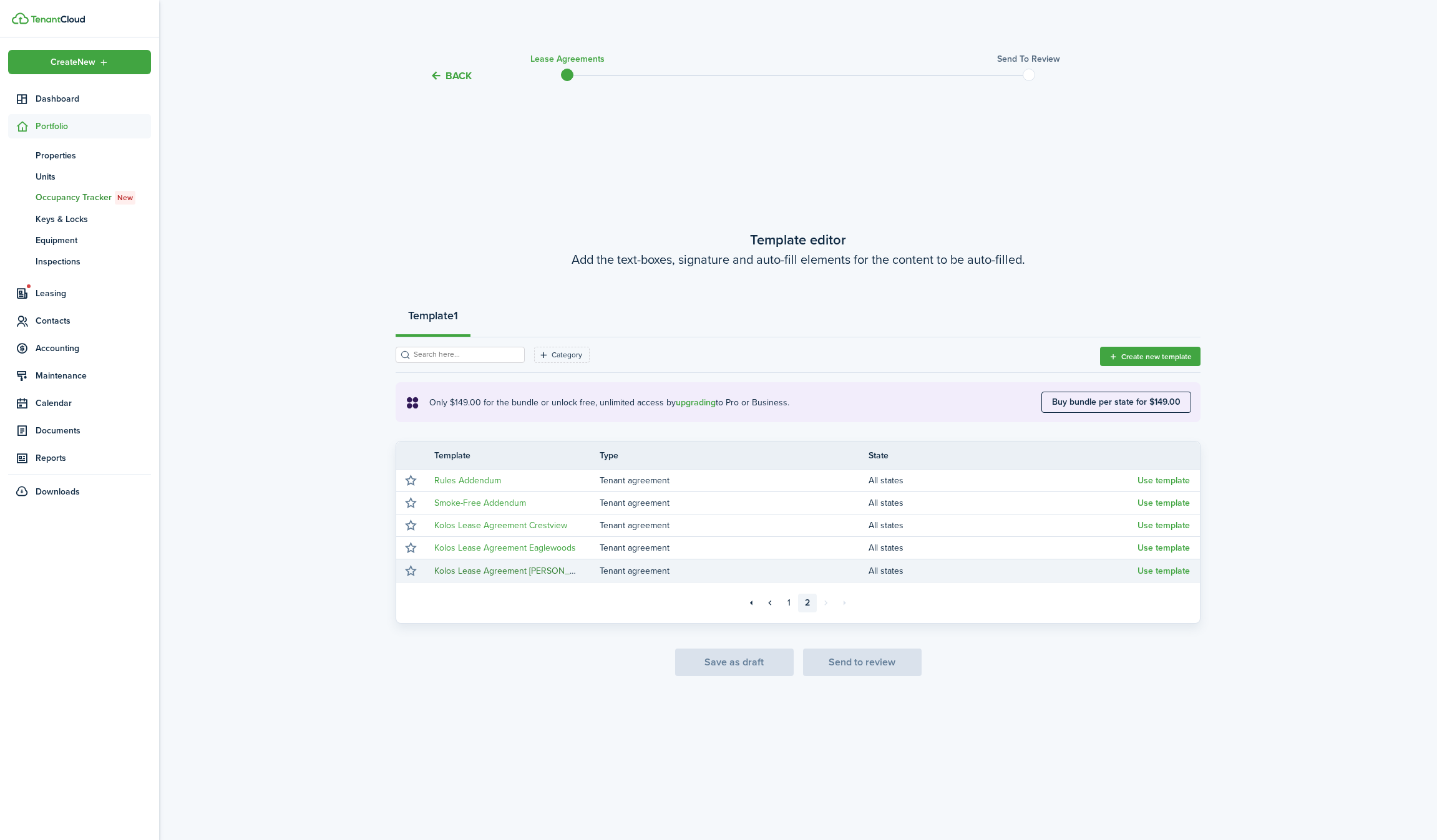
click at [547, 568] on link "Kolos Lease Agreement [PERSON_NAME]" at bounding box center [514, 570] width 161 height 13
